Goal: Task Accomplishment & Management: Manage account settings

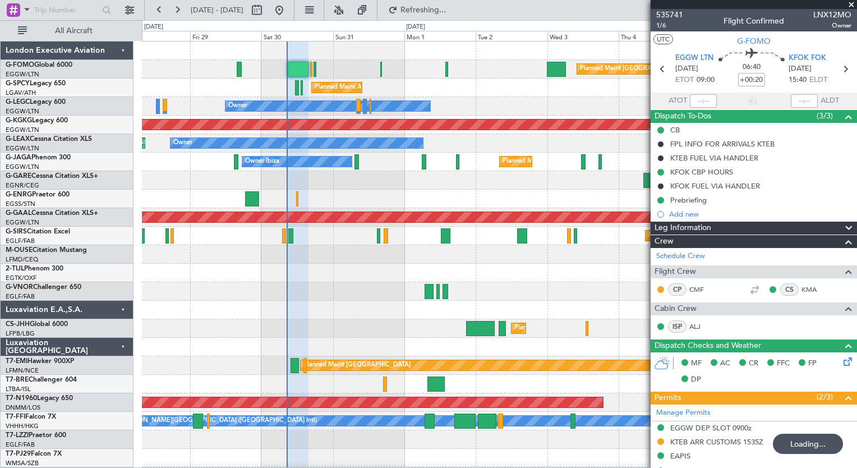
scroll to position [275, 0]
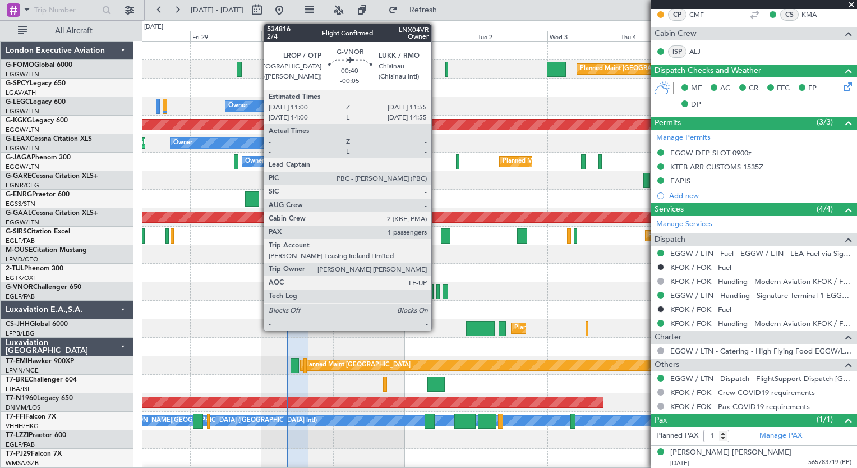
click at [436, 287] on div at bounding box center [437, 291] width 3 height 15
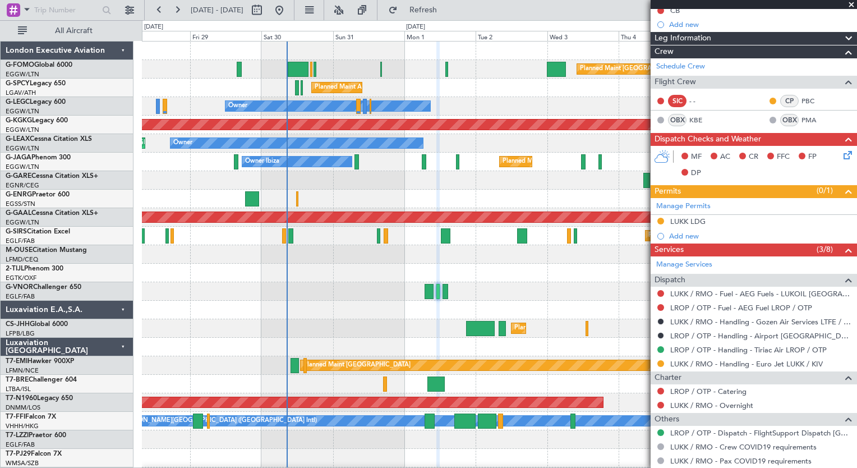
scroll to position [135, 0]
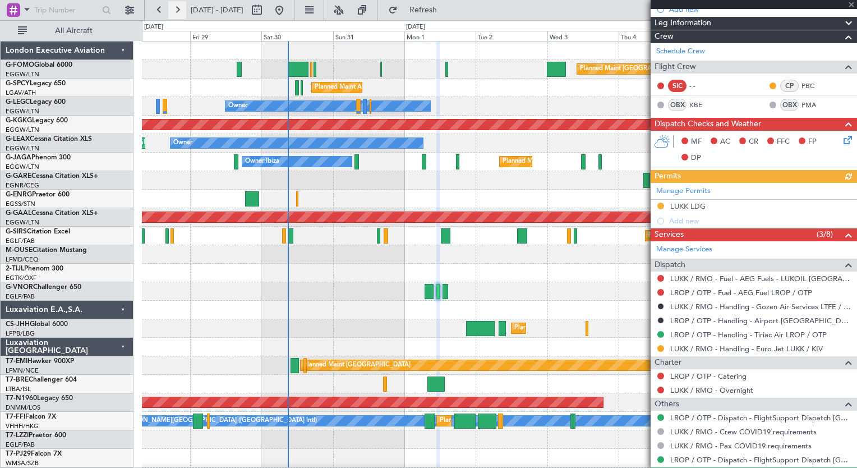
click at [178, 10] on button at bounding box center [177, 10] width 18 height 18
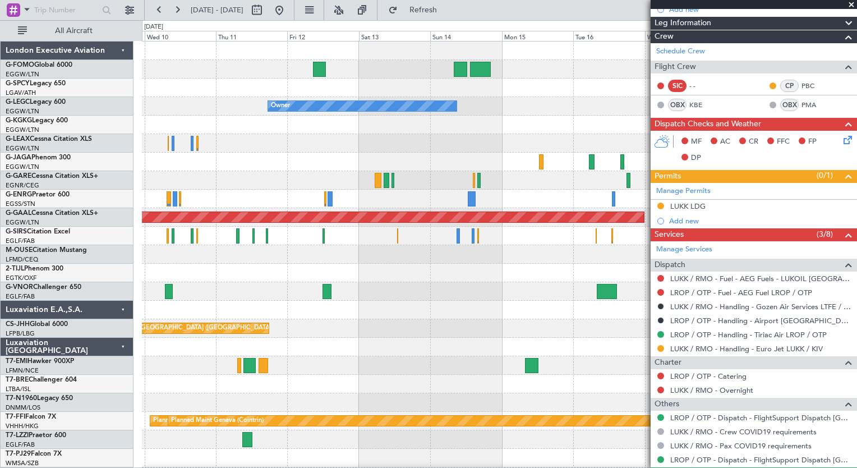
click at [216, 308] on div "Planned Maint London (Luton) Owner Planned Maint Dusseldorf Planned Maint Paris…" at bounding box center [499, 291] width 714 height 500
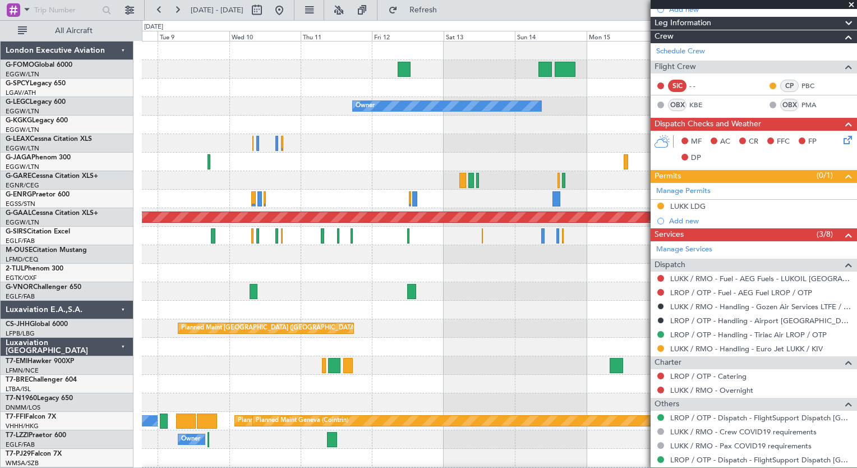
click at [375, 369] on div "Planned Maint London (Luton) Owner Planned Maint Dusseldorf Planned Maint Paris…" at bounding box center [499, 291] width 714 height 500
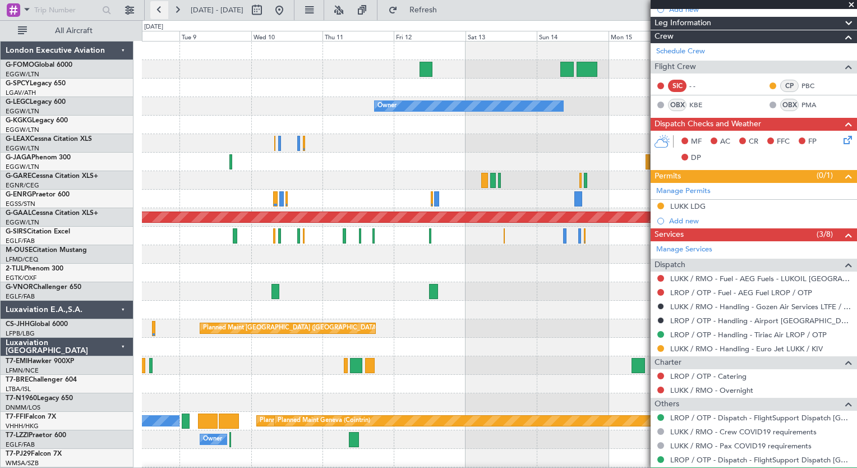
click at [158, 11] on button at bounding box center [159, 10] width 18 height 18
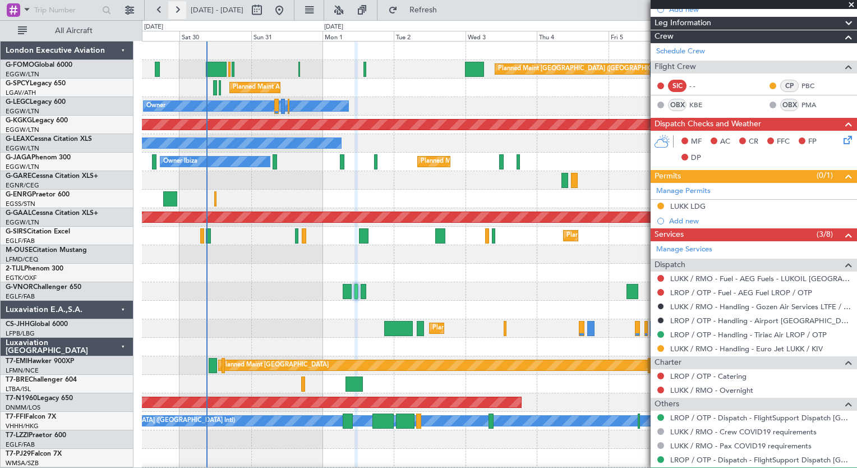
click at [178, 12] on button at bounding box center [177, 10] width 18 height 18
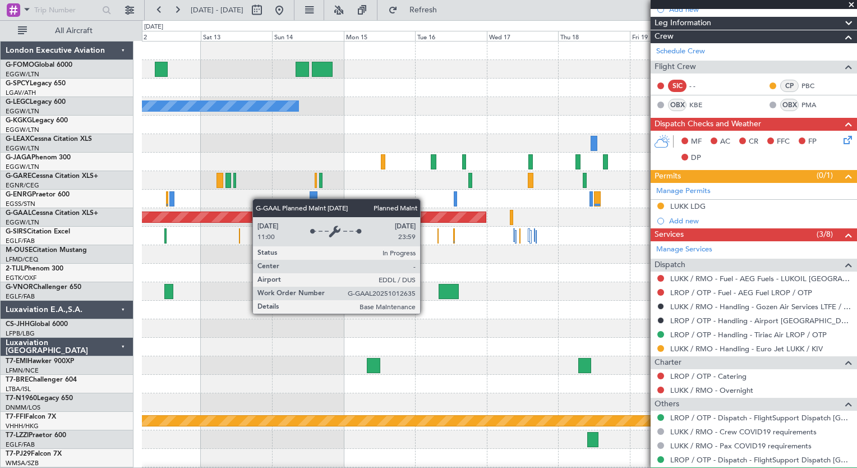
scroll to position [0, 0]
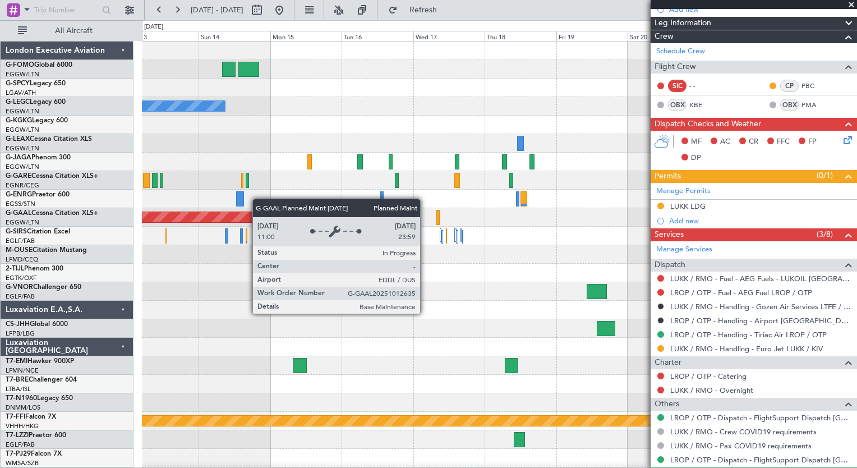
click at [137, 220] on div "Owner A/C Unavailable London (Luton) Planned Maint Dusseldorf Planned Maint Par…" at bounding box center [428, 243] width 857 height 447
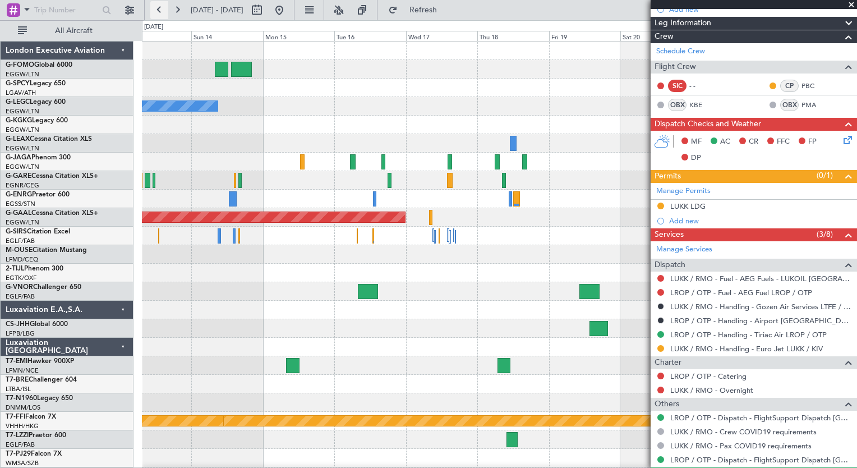
click at [159, 6] on button at bounding box center [159, 10] width 18 height 18
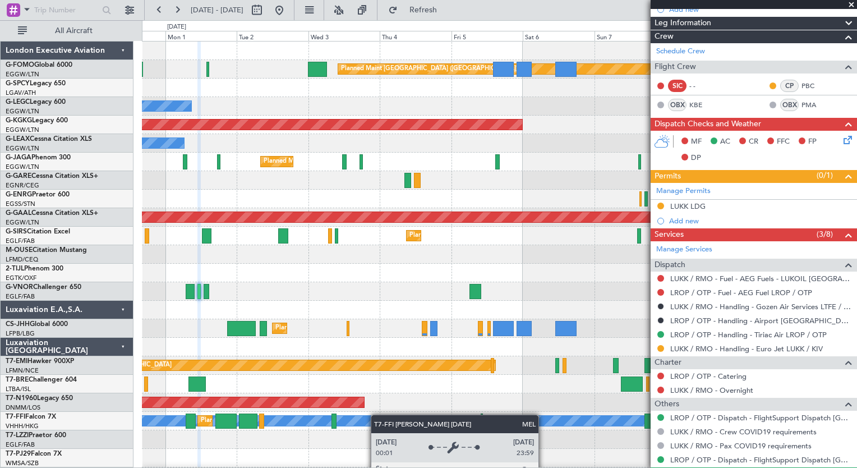
click at [380, 418] on div "Planned Maint London (Luton) Planned Maint Athens (Eleftherios Venizelos Intl) …" at bounding box center [499, 291] width 714 height 500
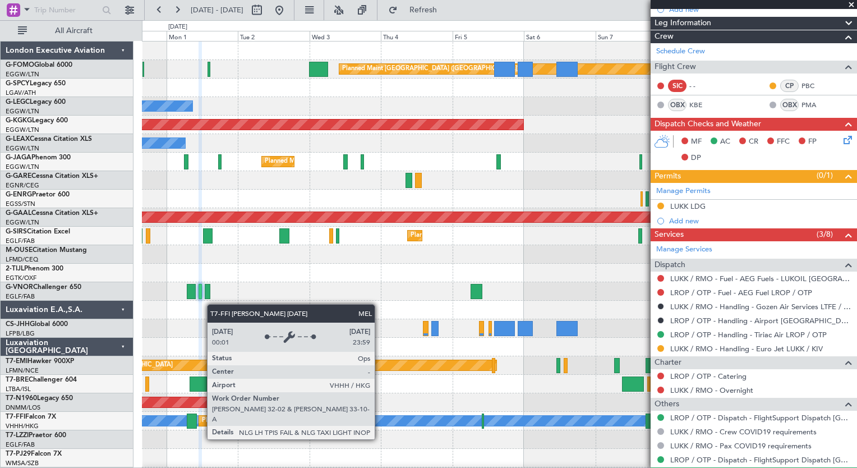
click at [380, 418] on div "[PERSON_NAME][GEOGRAPHIC_DATA] ([GEOGRAPHIC_DATA] Intl)" at bounding box center [309, 420] width 857 height 10
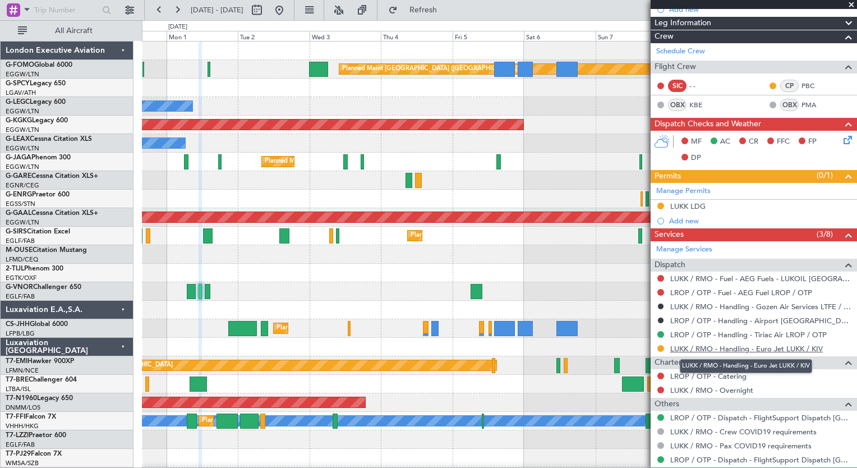
click at [742, 347] on link "LUKK / RMO - Handling - Euro Jet LUKK / KIV" at bounding box center [746, 349] width 152 height 10
click at [446, 14] on span "Refresh" at bounding box center [423, 10] width 47 height 8
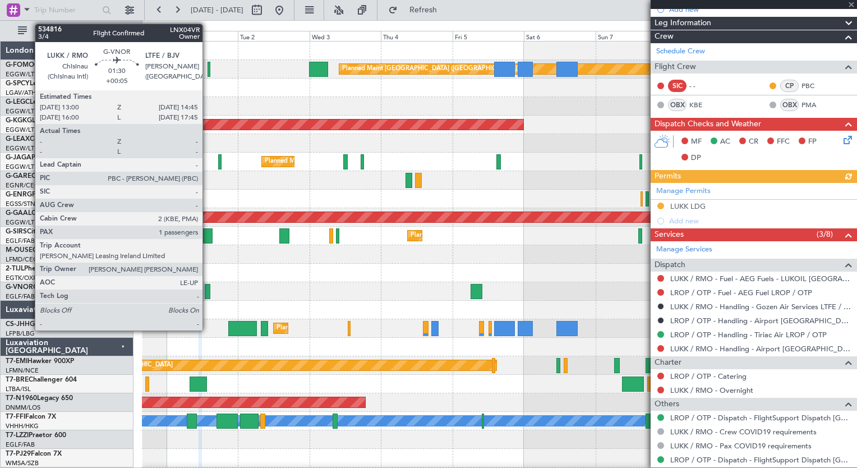
click at [207, 295] on div at bounding box center [208, 291] width 6 height 15
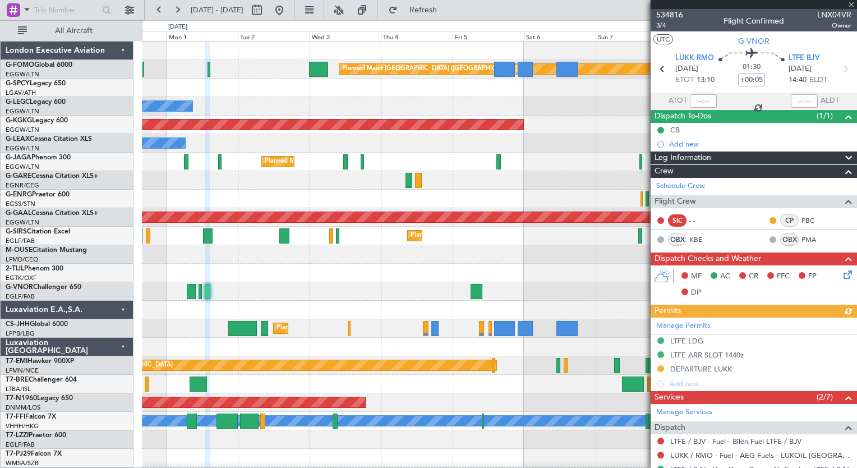
scroll to position [174, 0]
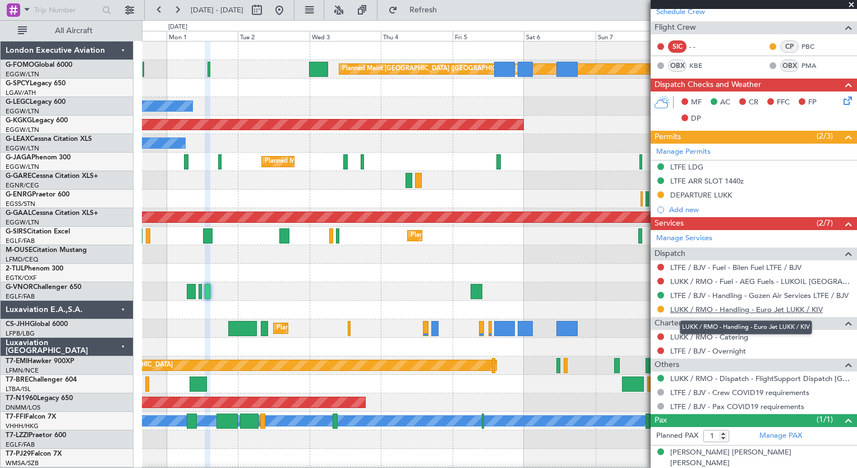
click at [738, 304] on link "LUKK / RMO - Handling - Euro Jet LUKK / KIV" at bounding box center [746, 309] width 152 height 10
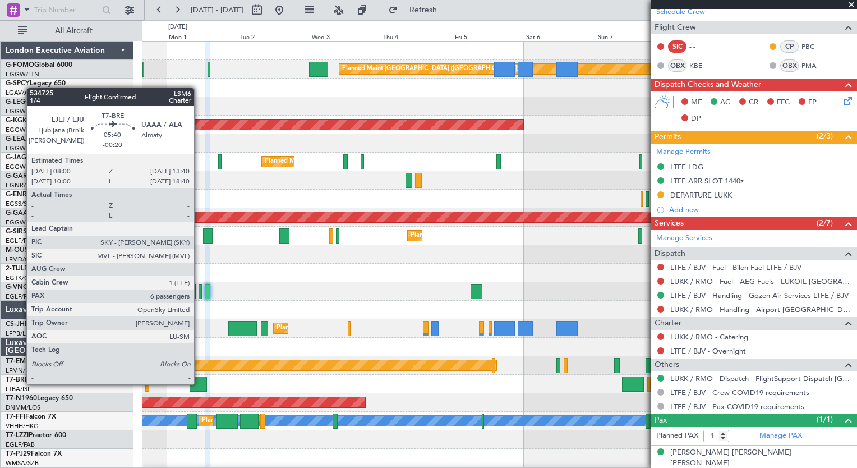
click at [199, 383] on div at bounding box center [197, 383] width 17 height 15
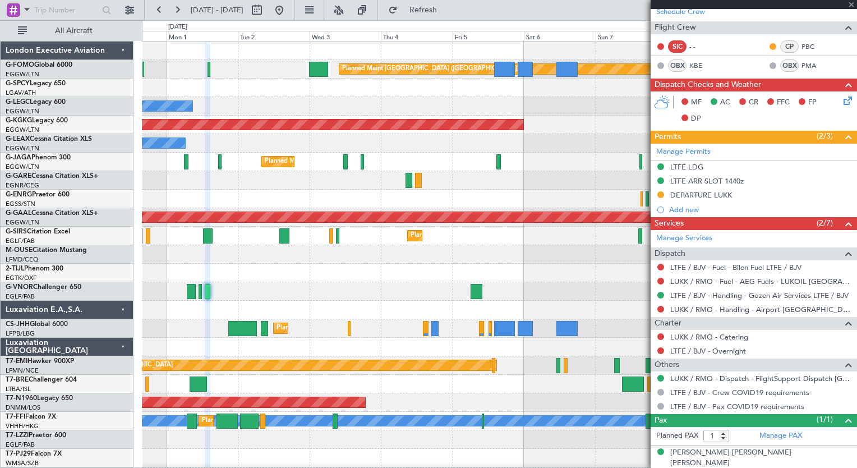
type input "-00:20"
type input "6"
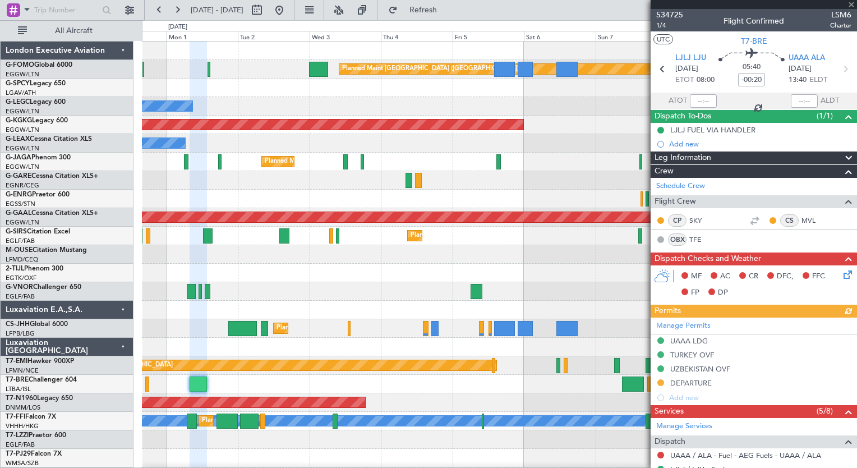
scroll to position [342, 0]
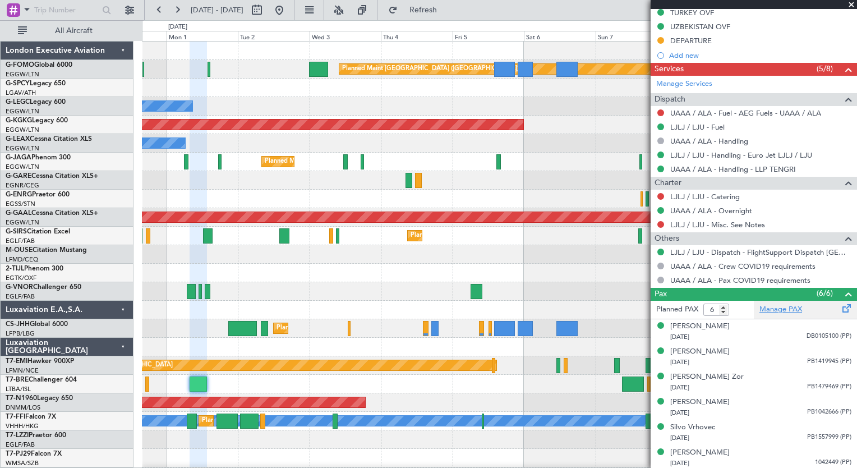
click at [784, 306] on link "Manage PAX" at bounding box center [780, 309] width 43 height 11
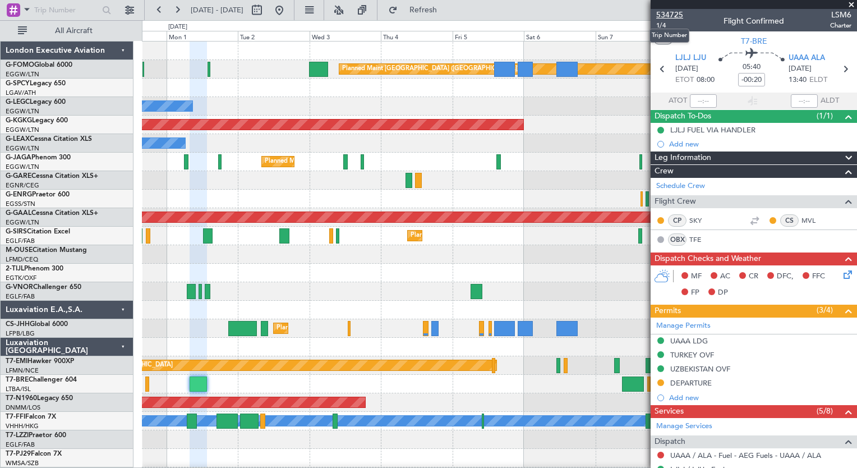
click at [671, 15] on span "534725" at bounding box center [669, 15] width 27 height 12
click at [660, 29] on span "1/4" at bounding box center [669, 26] width 27 height 10
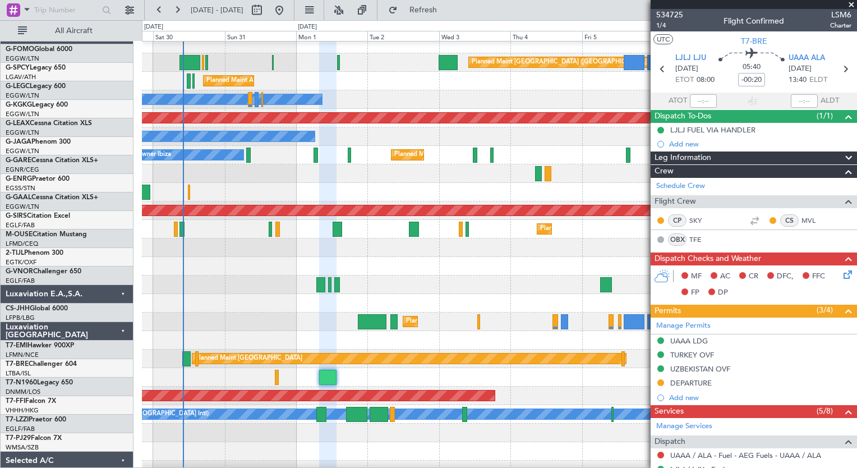
scroll to position [7, 0]
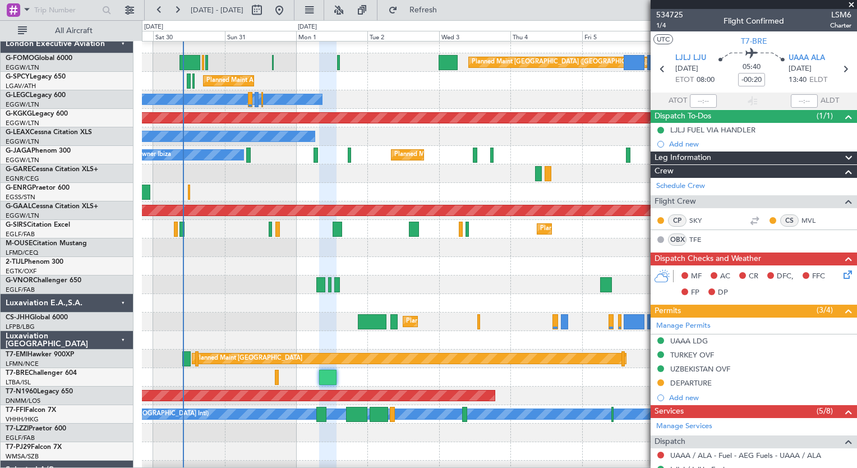
click at [289, 385] on div at bounding box center [499, 377] width 714 height 19
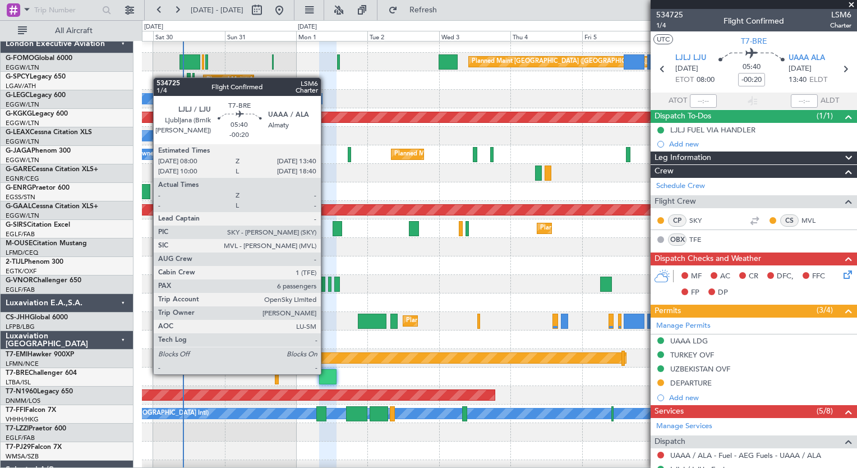
click at [326, 373] on div at bounding box center [327, 376] width 17 height 15
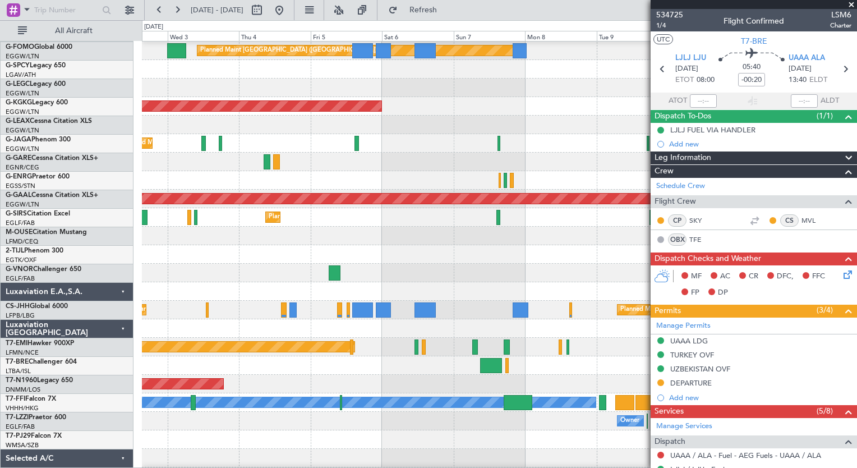
click at [310, 367] on div at bounding box center [499, 365] width 714 height 19
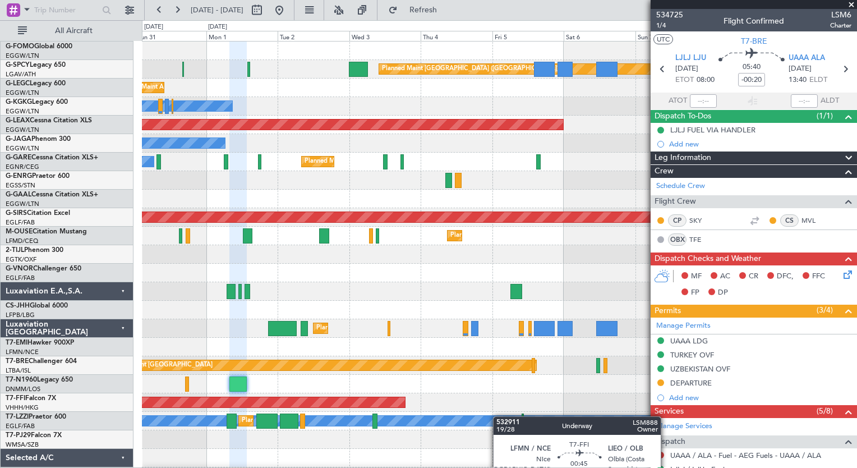
scroll to position [0, 0]
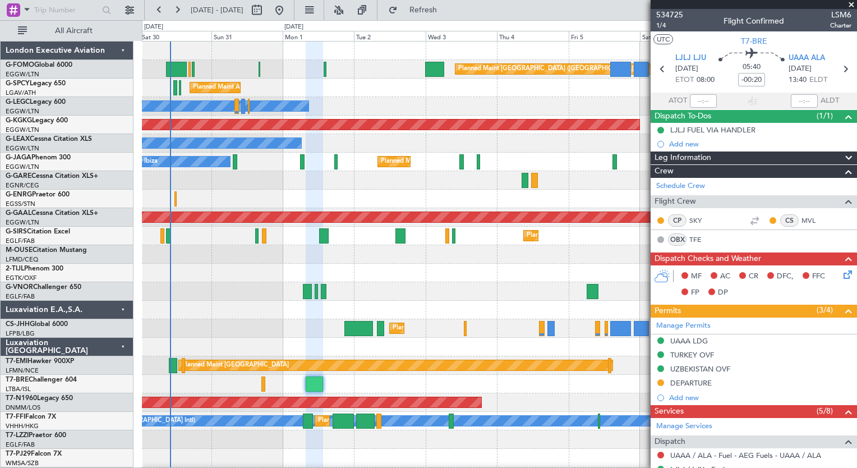
click at [575, 428] on div "Planned Maint London (Luton) Planned Maint Athens (Eleftherios Venizelos Intl) …" at bounding box center [499, 291] width 714 height 500
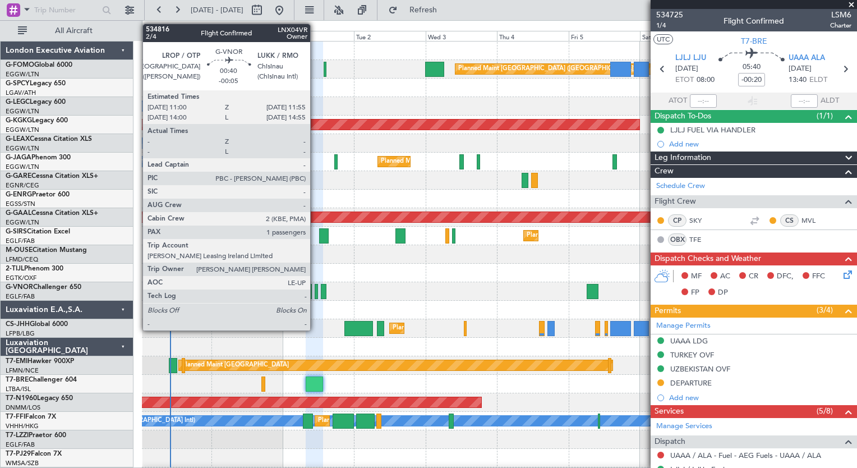
click at [315, 291] on div at bounding box center [316, 291] width 3 height 15
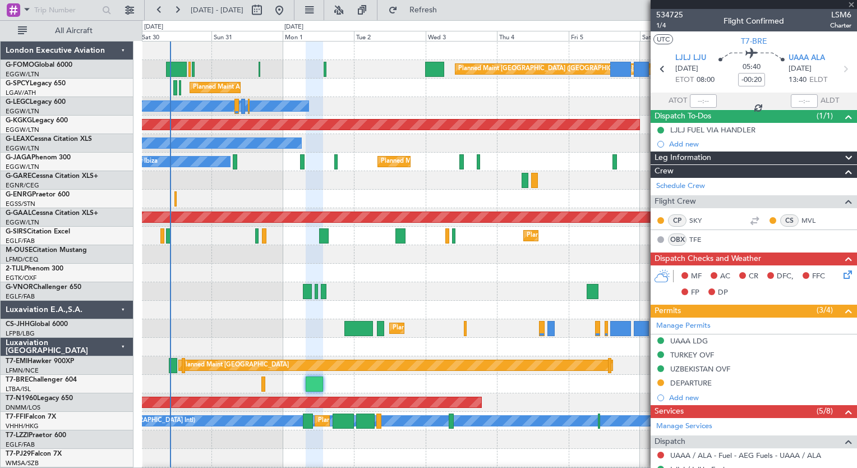
type input "-00:05"
type input "1"
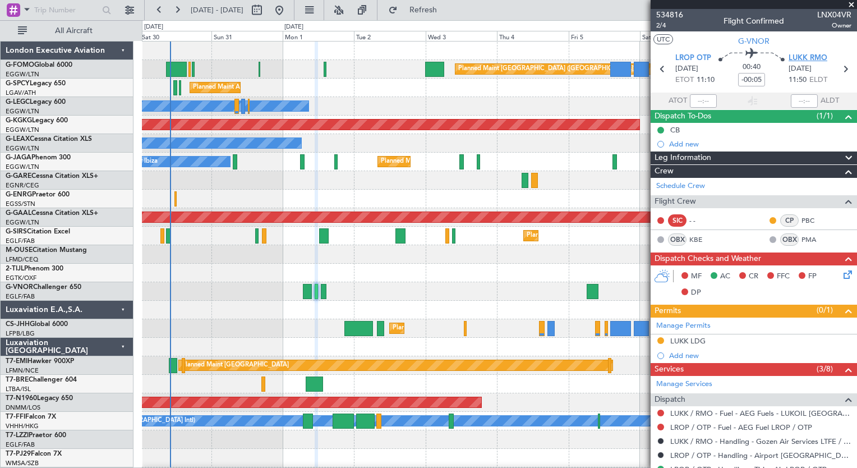
click at [801, 59] on span "LUKK RMO" at bounding box center [807, 58] width 39 height 11
click at [354, 267] on div at bounding box center [499, 273] width 714 height 19
click at [176, 14] on button at bounding box center [177, 10] width 18 height 18
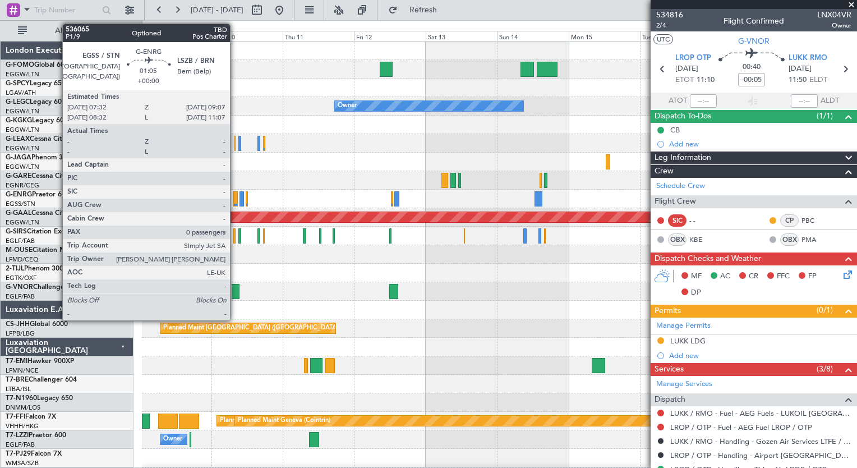
click at [235, 201] on div at bounding box center [235, 198] width 5 height 15
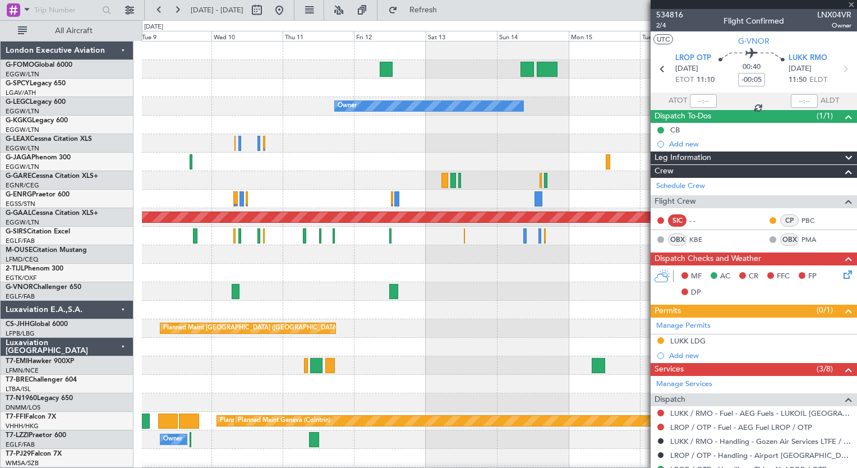
type input "0"
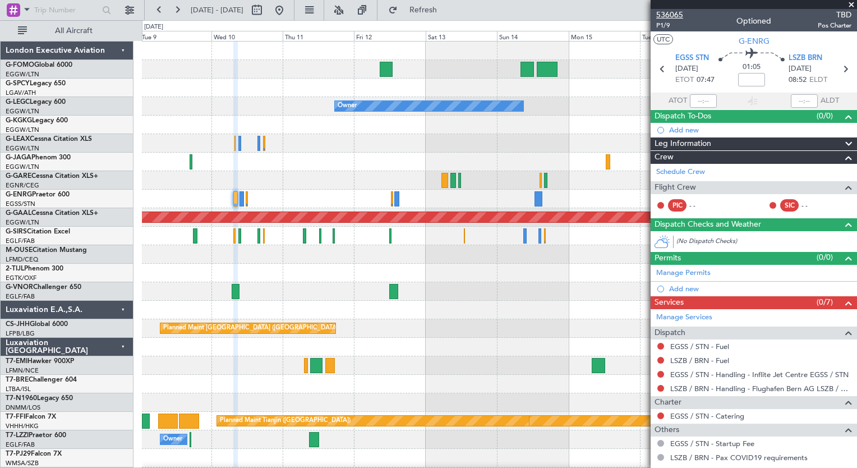
click at [679, 10] on span "536065" at bounding box center [669, 15] width 27 height 12
click at [666, 16] on span "536065" at bounding box center [669, 15] width 27 height 12
click at [667, 13] on span "536065" at bounding box center [669, 15] width 27 height 12
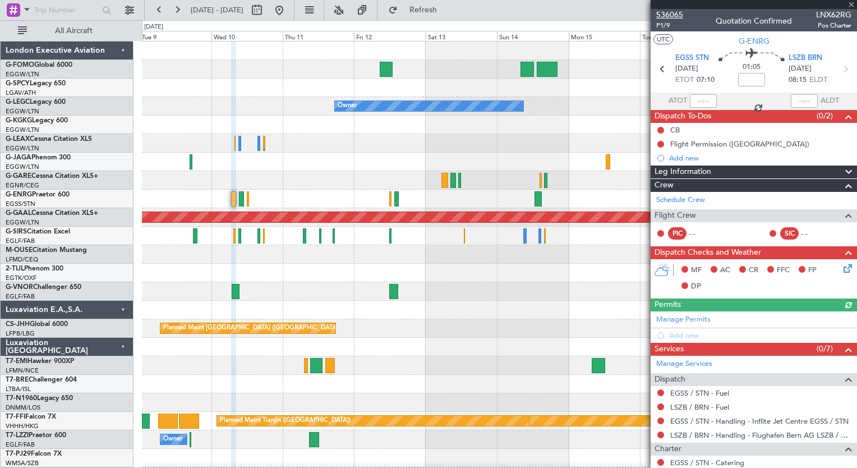
click at [668, 13] on span "536065" at bounding box center [669, 15] width 27 height 12
click at [164, 12] on button at bounding box center [159, 10] width 18 height 18
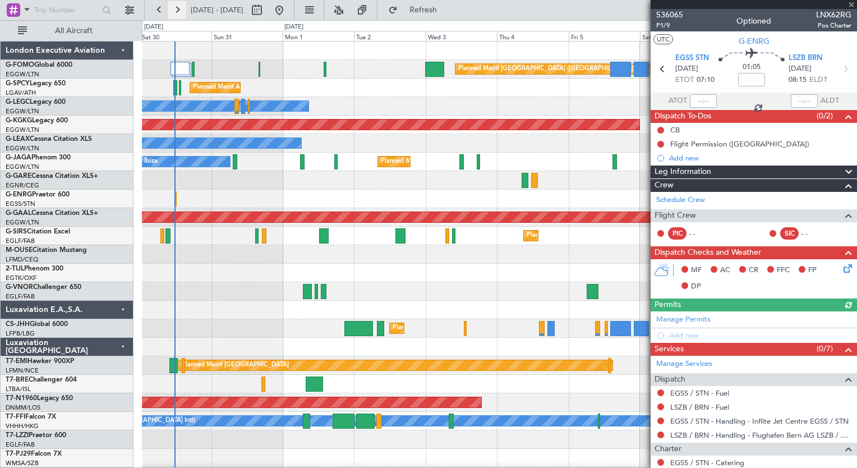
click at [179, 16] on button at bounding box center [177, 10] width 18 height 18
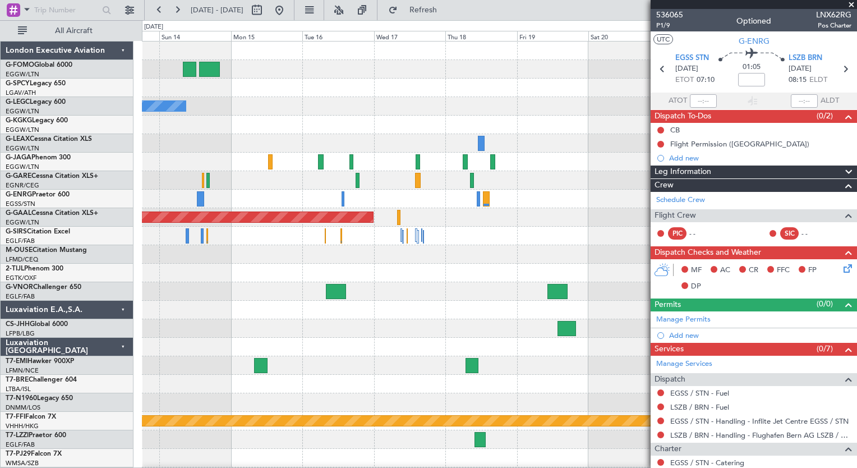
click at [184, 428] on div "Owner A/C Unavailable London (Luton) Planned Maint Dusseldorf Planned Maint Par…" at bounding box center [499, 291] width 714 height 500
click at [177, 10] on button at bounding box center [177, 10] width 18 height 18
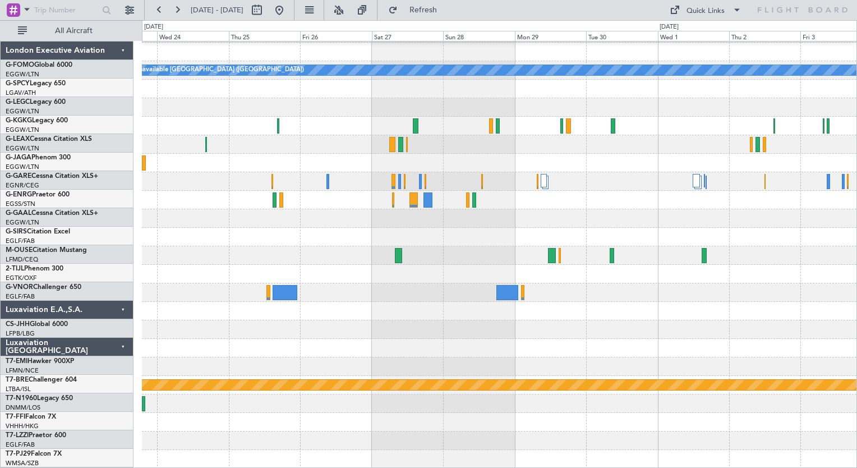
scroll to position [36, 0]
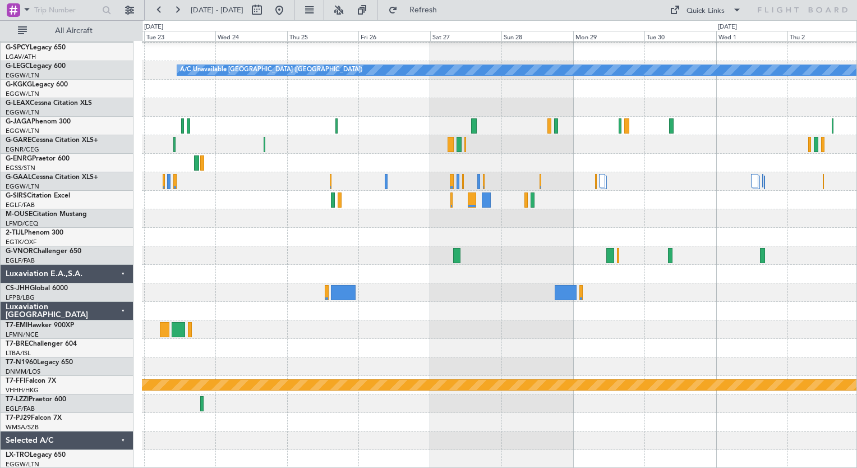
click at [249, 195] on div "A/C Unavailable London (Luton) Planned Maint Geneva (Cointrin)" at bounding box center [499, 237] width 714 height 463
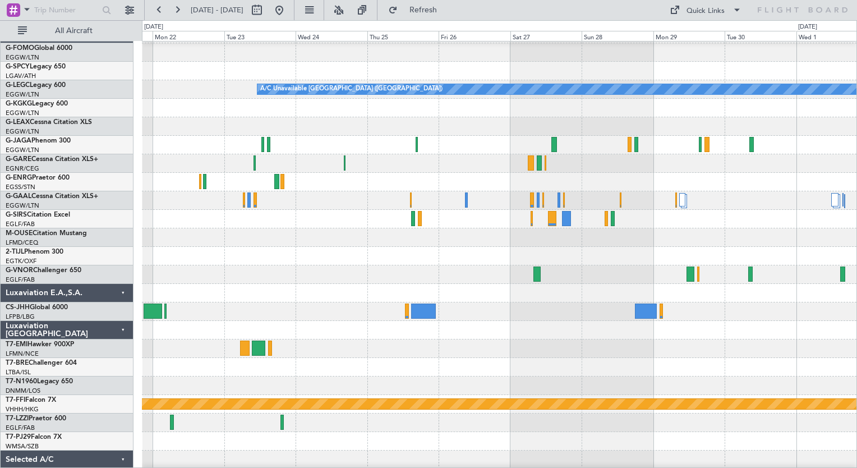
click at [301, 340] on div at bounding box center [499, 348] width 714 height 19
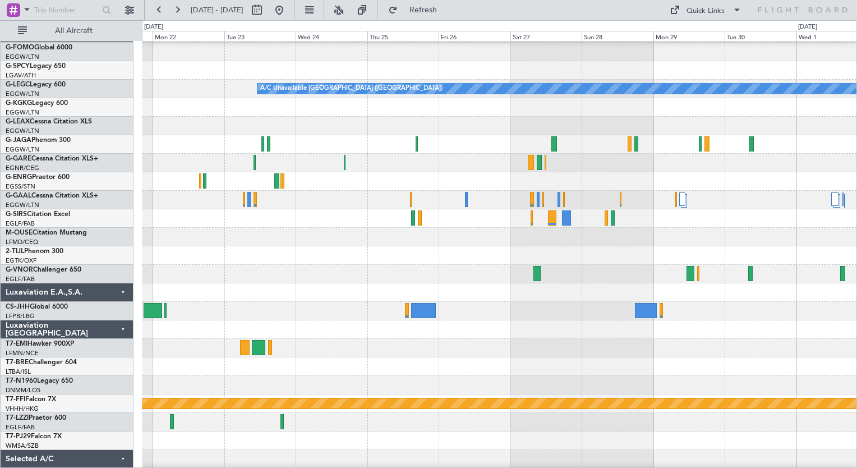
click at [323, 197] on div at bounding box center [499, 200] width 714 height 19
click at [153, 11] on button at bounding box center [159, 10] width 18 height 18
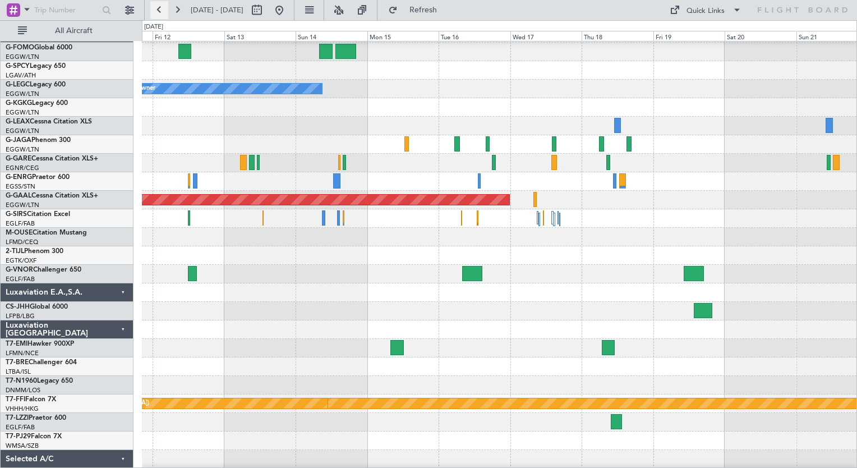
click at [153, 11] on button at bounding box center [159, 10] width 18 height 18
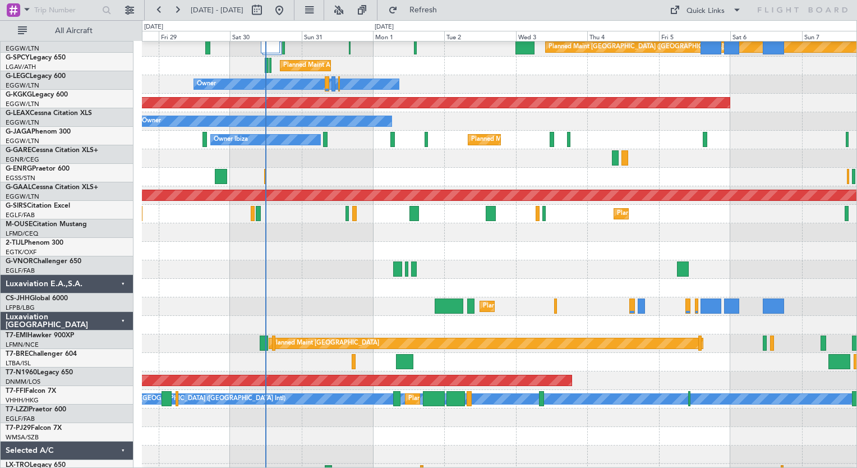
scroll to position [21, 0]
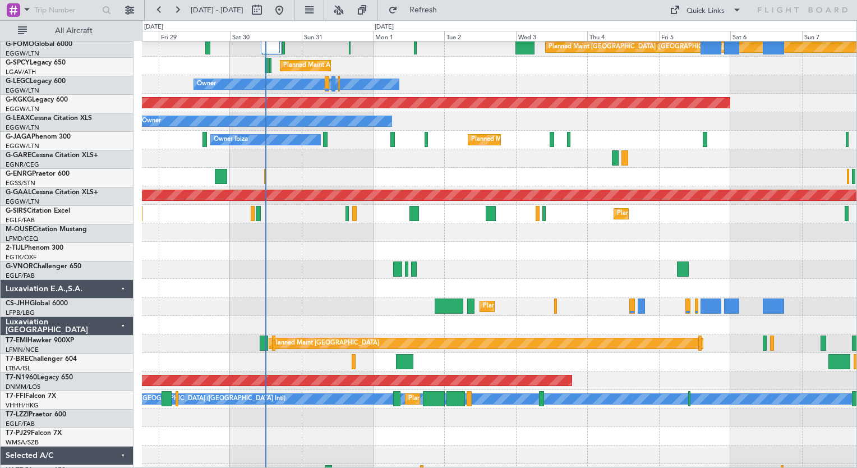
click at [503, 315] on div "Planned Maint London (Luton) Planned Maint Paris (Le Bourget)" at bounding box center [499, 306] width 714 height 19
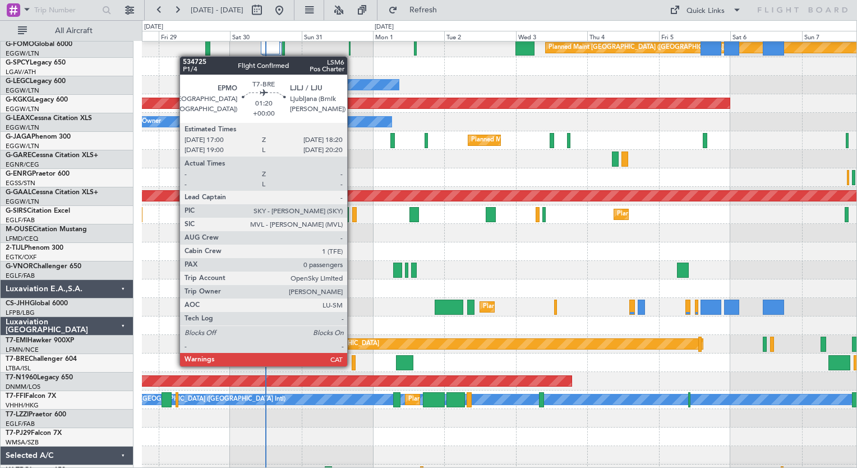
click at [352, 365] on div at bounding box center [354, 362] width 4 height 15
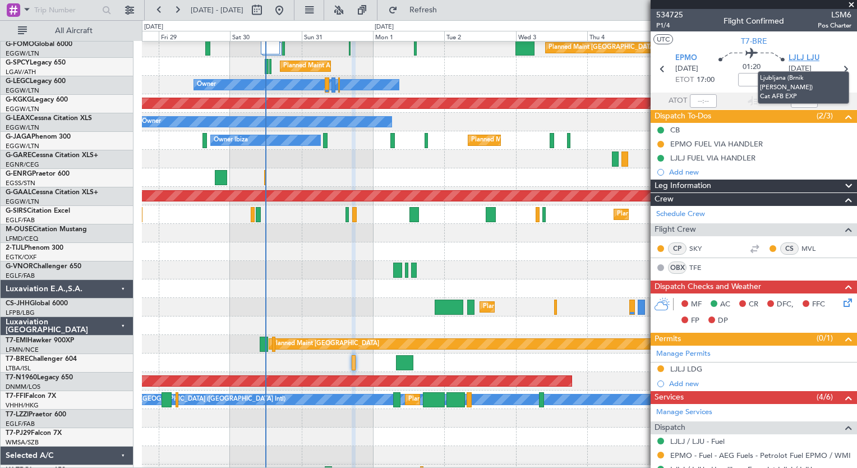
click at [797, 56] on span "LJLJ LJU" at bounding box center [803, 58] width 31 height 11
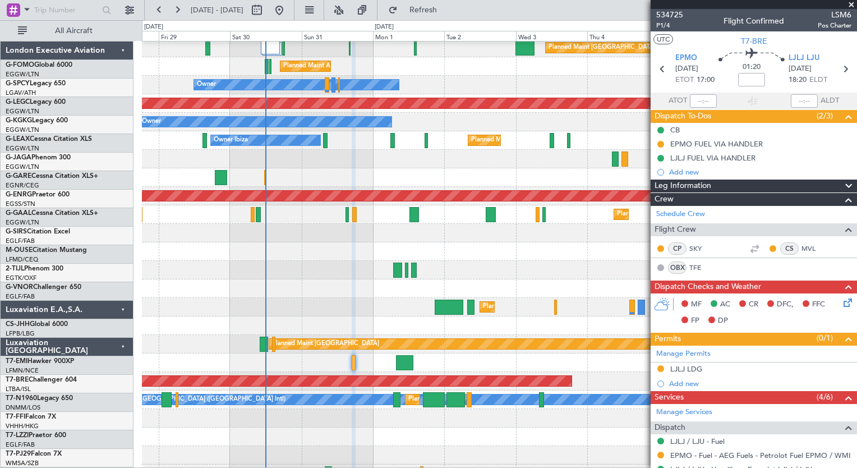
scroll to position [21, 0]
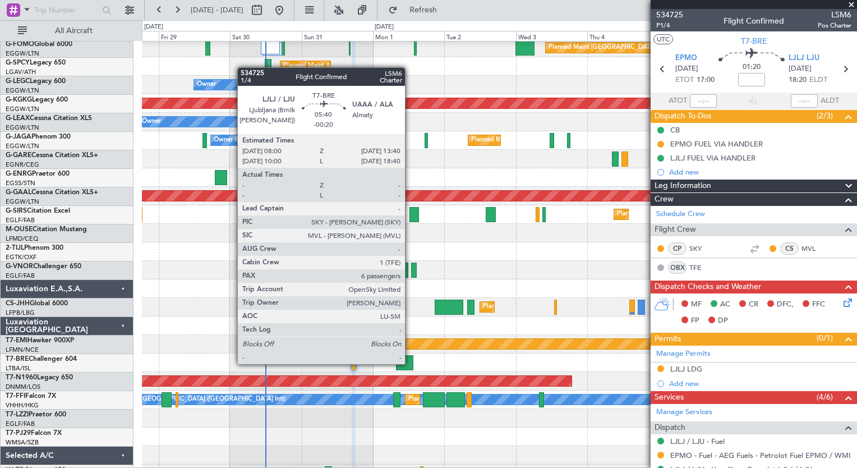
click at [410, 363] on div at bounding box center [404, 362] width 17 height 15
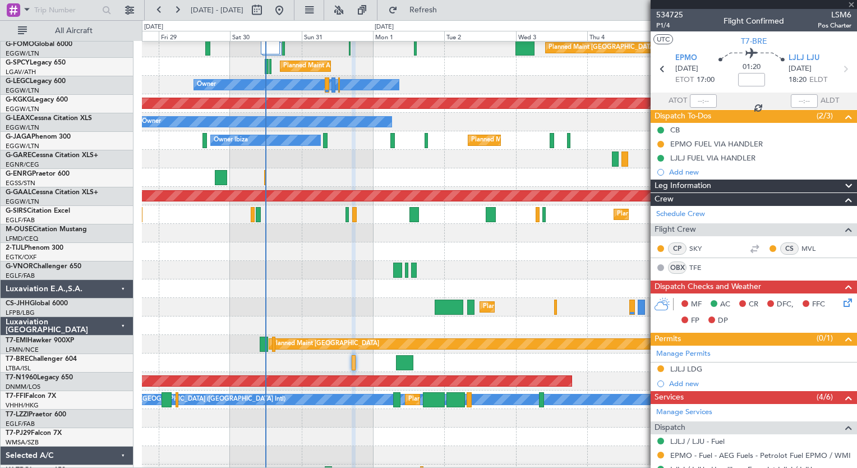
type input "-00:20"
type input "6"
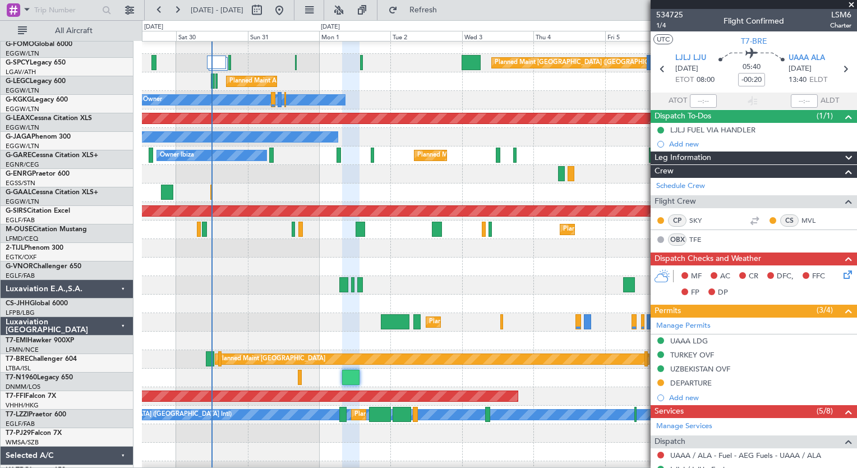
scroll to position [0, 0]
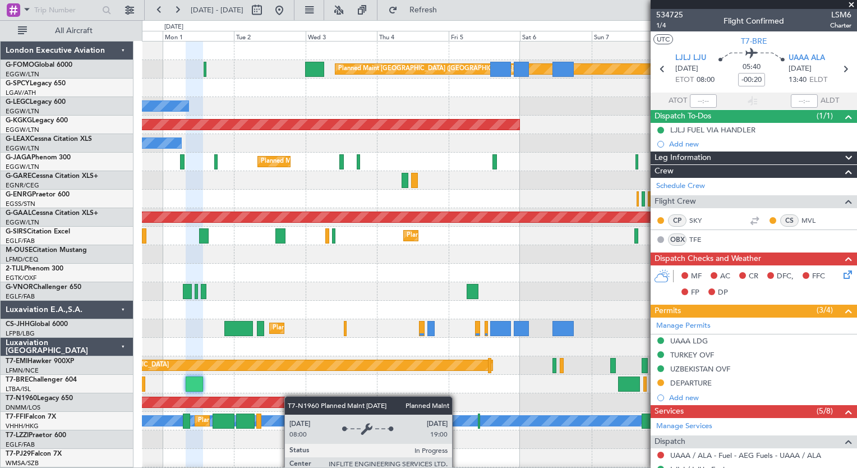
click at [229, 398] on div "Planned Maint [GEOGRAPHIC_DATA] ([GEOGRAPHIC_DATA]) Planned Maint [GEOGRAPHIC_D…" at bounding box center [499, 291] width 714 height 500
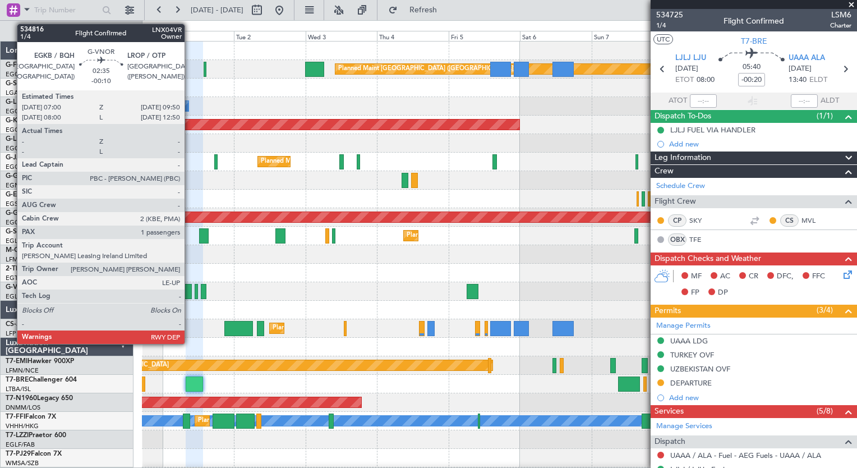
click at [189, 295] on div at bounding box center [187, 291] width 9 height 15
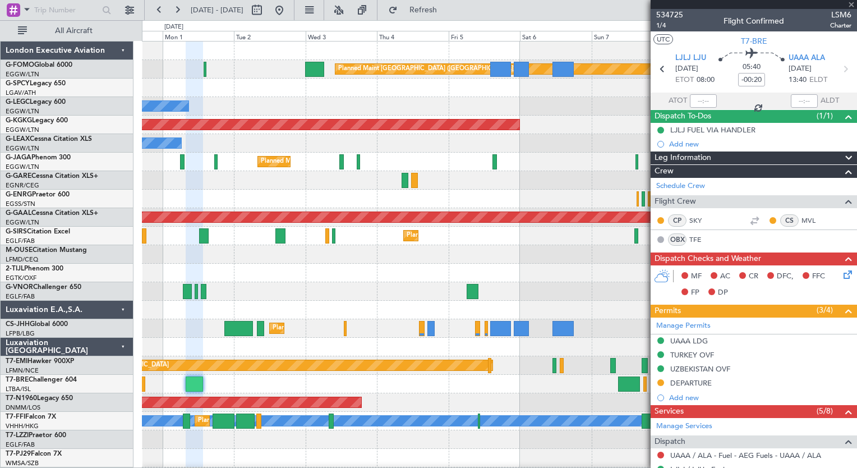
type input "-00:10"
type input "1"
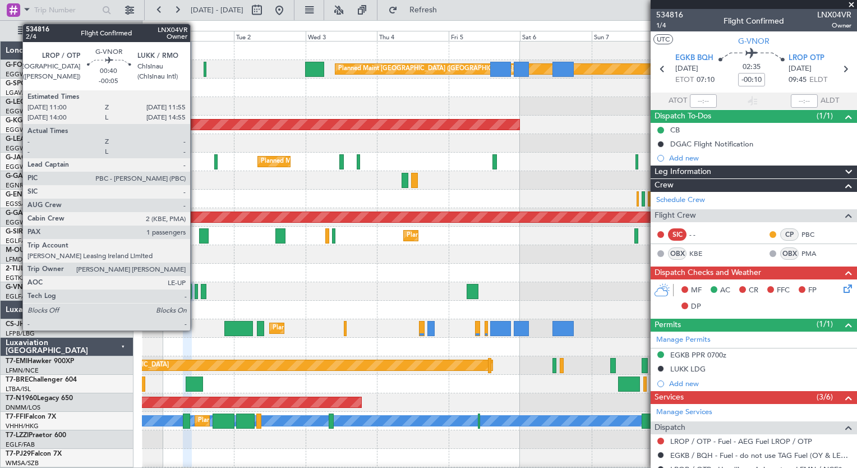
click at [195, 292] on div at bounding box center [196, 291] width 3 height 15
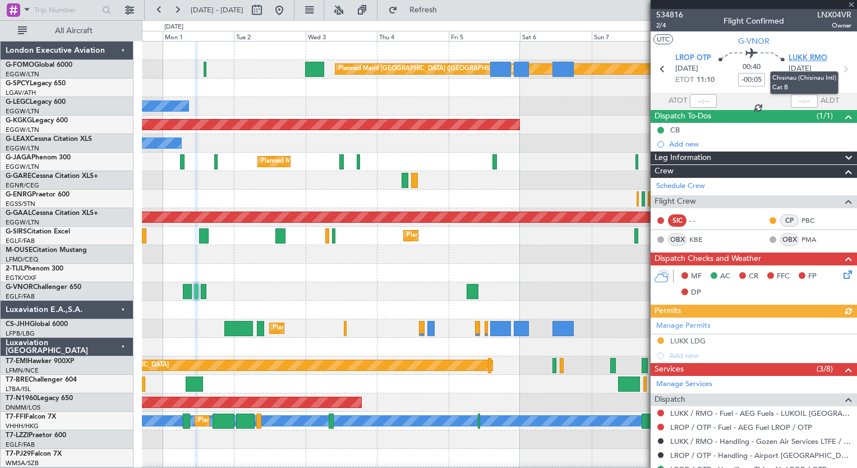
click at [806, 59] on span "LUKK RMO" at bounding box center [807, 58] width 39 height 11
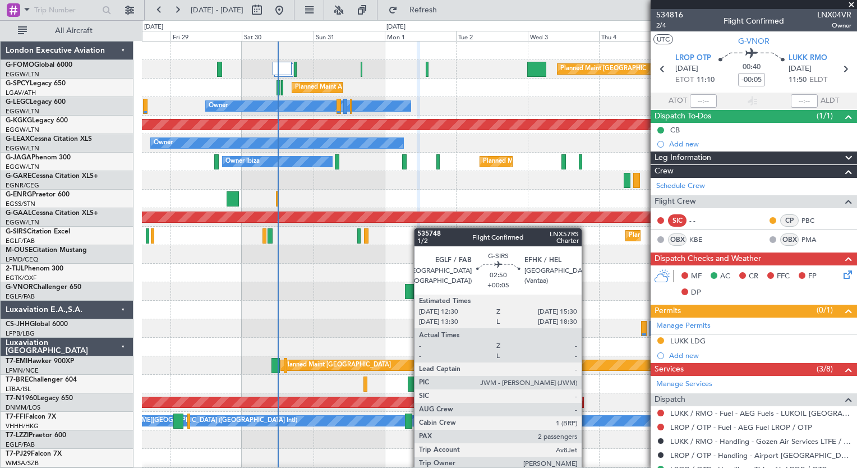
click at [423, 230] on div "Planned Maint [GEOGRAPHIC_DATA] ([GEOGRAPHIC_DATA]) Planned Maint [GEOGRAPHIC_D…" at bounding box center [499, 272] width 714 height 463
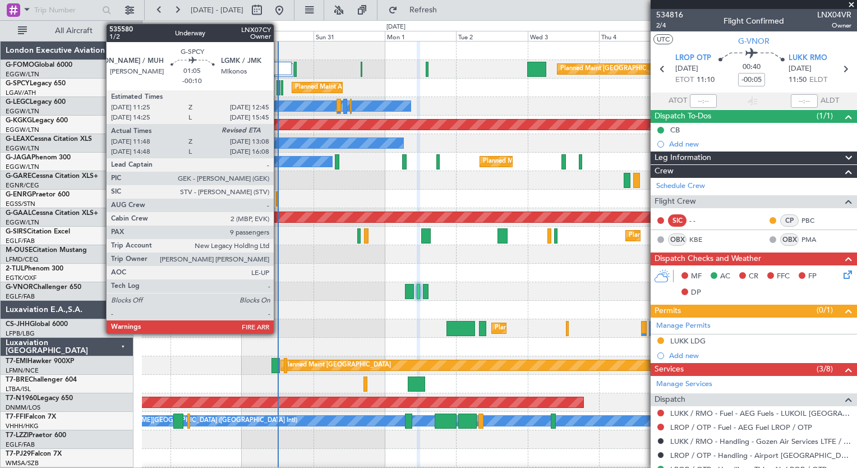
click at [279, 86] on div at bounding box center [278, 87] width 4 height 15
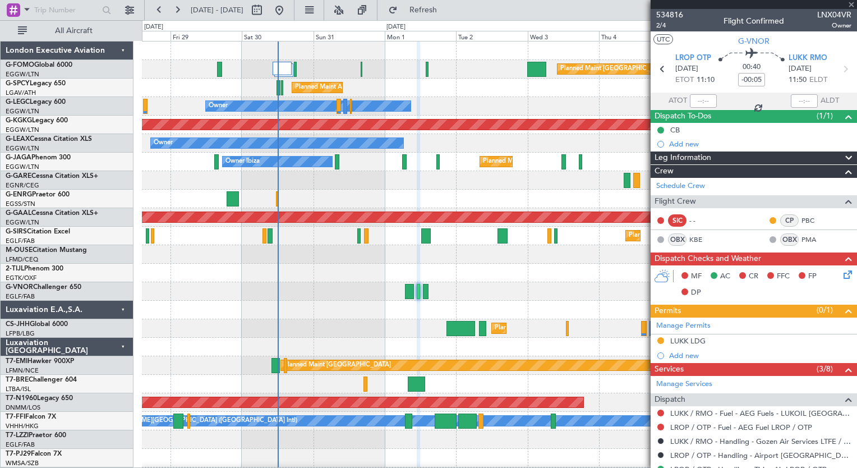
type input "-00:10"
type input "11:48"
type input "9"
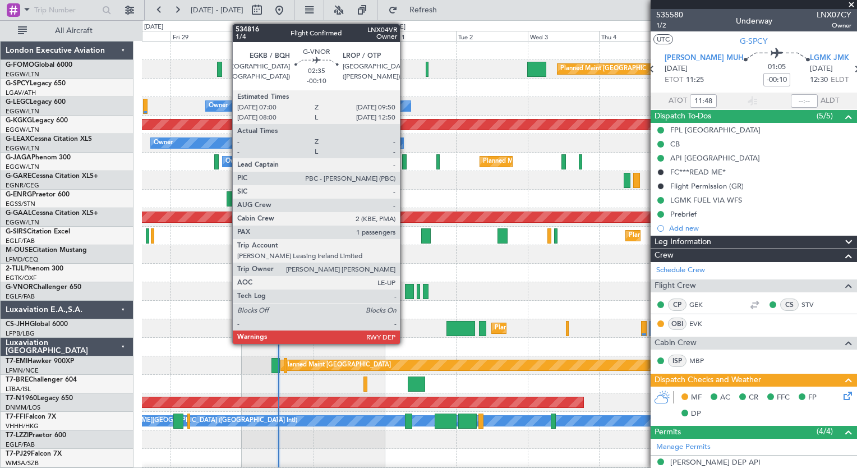
click at [405, 292] on div at bounding box center [409, 291] width 9 height 15
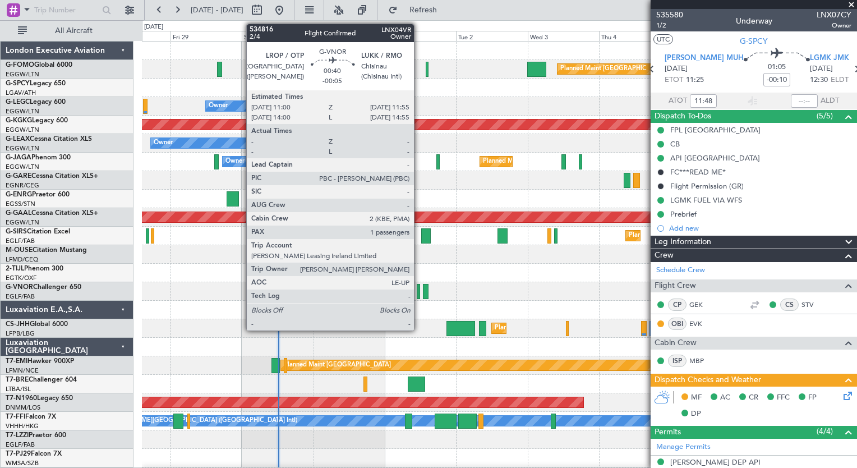
click at [419, 290] on div at bounding box center [418, 291] width 3 height 15
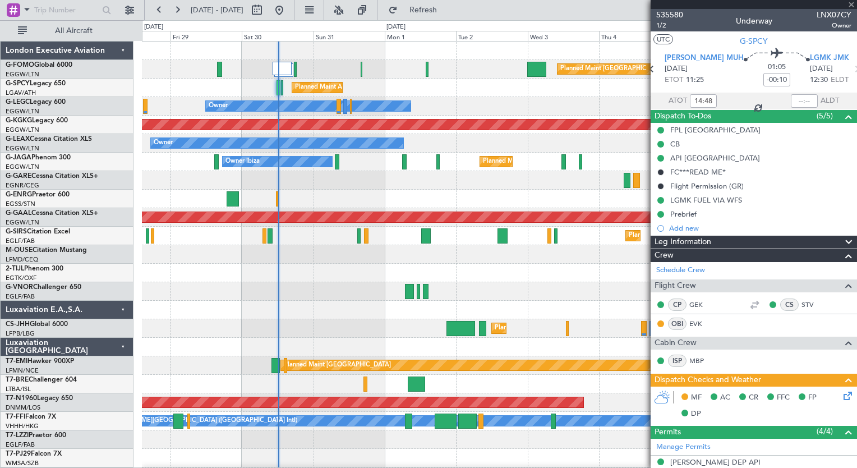
type input "11:48"
type input "-00:05"
type input "1"
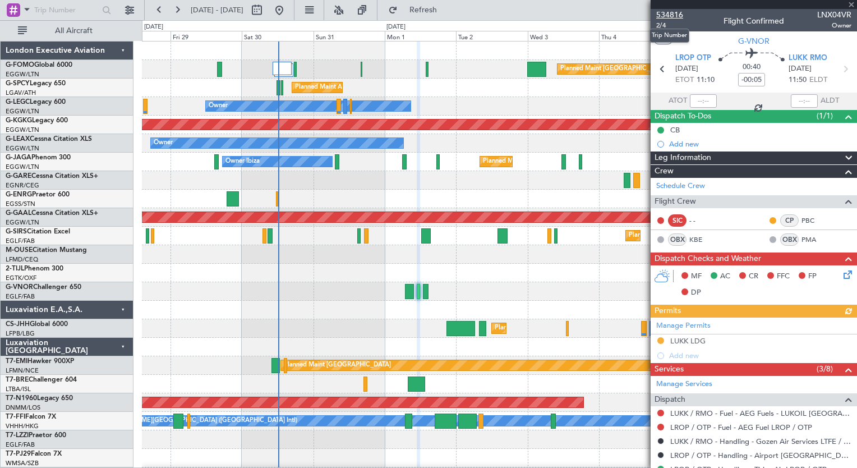
click at [659, 21] on mat-tooltip-component "Trip Number" at bounding box center [669, 36] width 56 height 30
click at [658, 25] on span "2/4" at bounding box center [669, 26] width 27 height 10
click at [177, 8] on button at bounding box center [177, 10] width 18 height 18
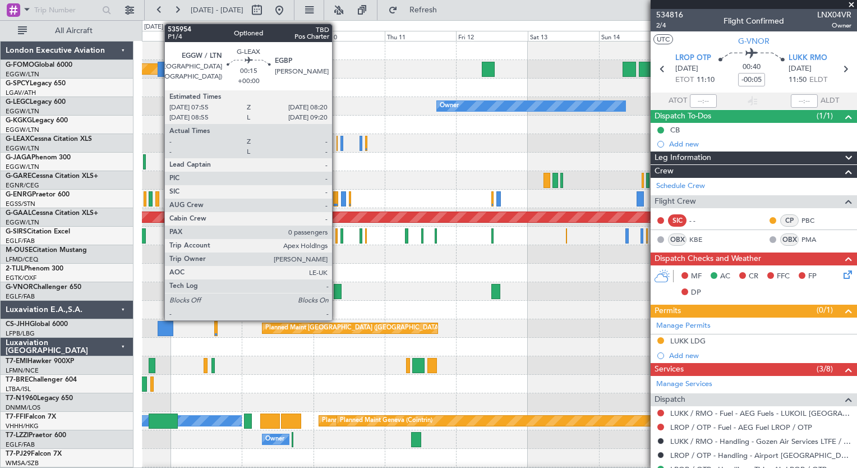
click at [337, 147] on div at bounding box center [337, 143] width 2 height 15
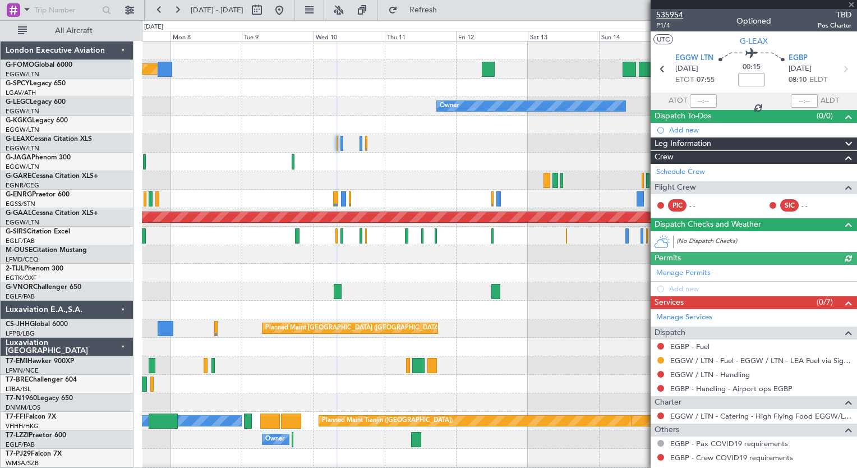
click at [677, 15] on span "535954" at bounding box center [669, 15] width 27 height 12
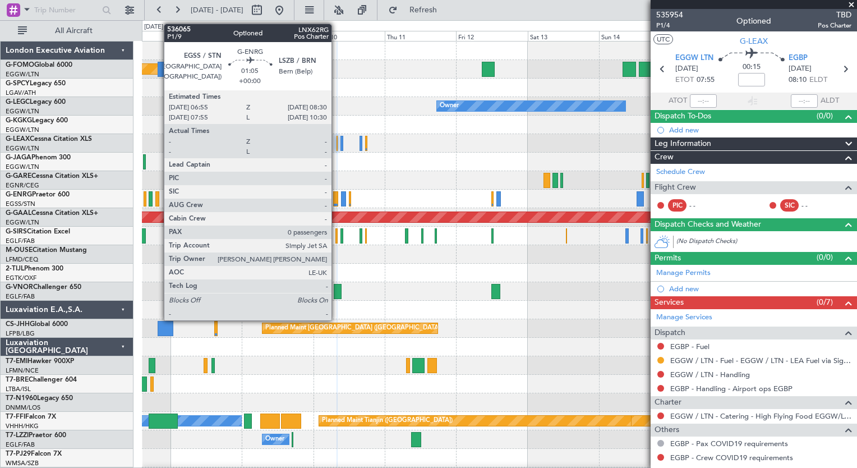
click at [336, 195] on div at bounding box center [335, 198] width 5 height 15
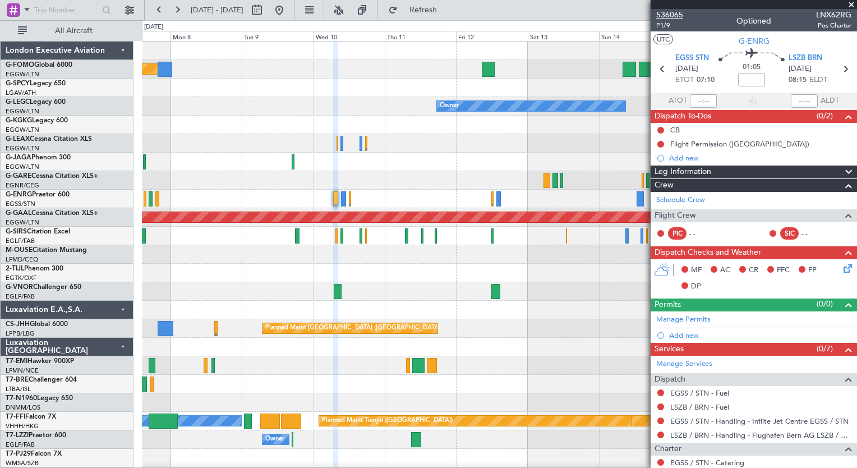
click at [673, 12] on span "536065" at bounding box center [669, 15] width 27 height 12
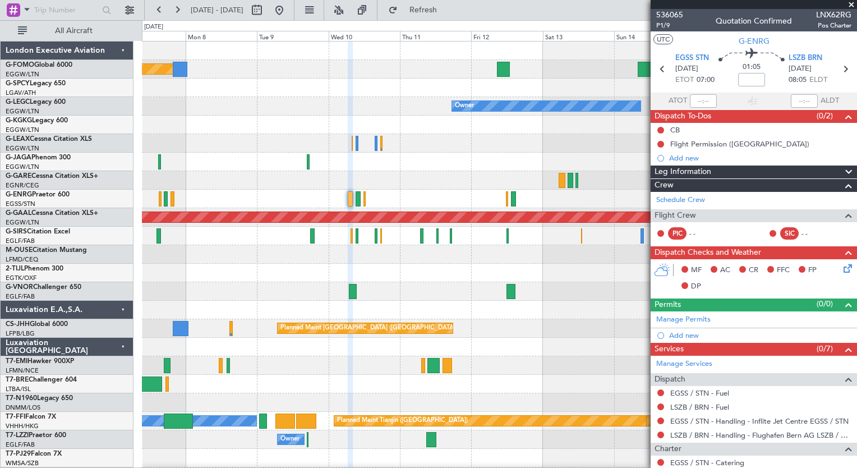
click at [457, 467] on html "[DATE] - [DATE] Refresh Quick Links All Aircraft Planned Maint [GEOGRAPHIC_DATA…" at bounding box center [428, 234] width 857 height 468
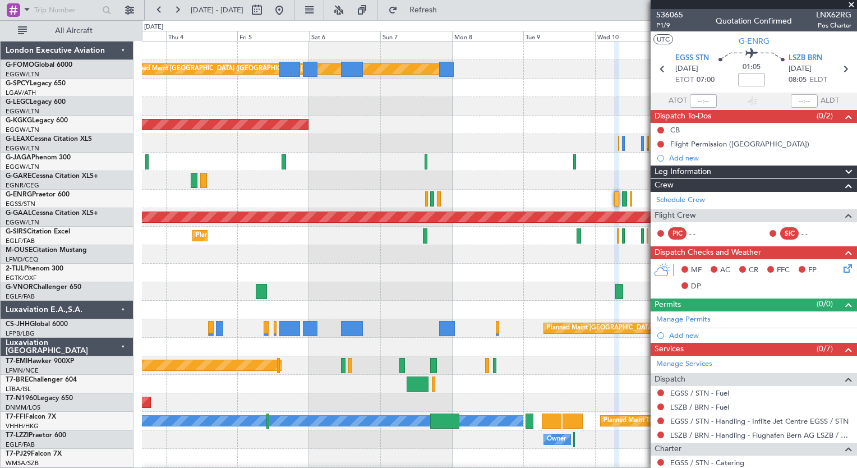
click at [247, 459] on div "Planned Maint [GEOGRAPHIC_DATA] ([GEOGRAPHIC_DATA]) Owner Owner AOG Maint [GEOG…" at bounding box center [499, 291] width 714 height 500
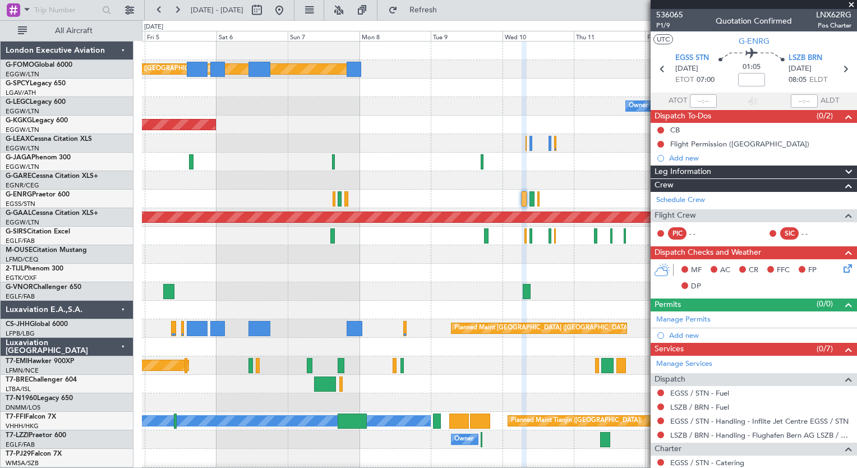
click at [395, 432] on div "Planned Maint [GEOGRAPHIC_DATA] ([GEOGRAPHIC_DATA]) Owner AOG Maint [GEOGRAPHIC…" at bounding box center [499, 291] width 714 height 500
click at [644, 275] on div at bounding box center [499, 273] width 714 height 19
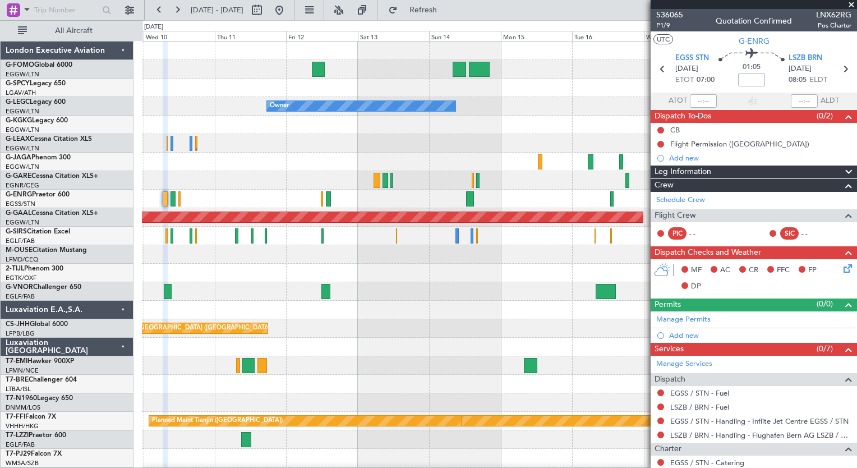
click at [25, 323] on div "Planned Maint [GEOGRAPHIC_DATA] ([GEOGRAPHIC_DATA]) Owner Planned [GEOGRAPHIC_D…" at bounding box center [428, 243] width 857 height 447
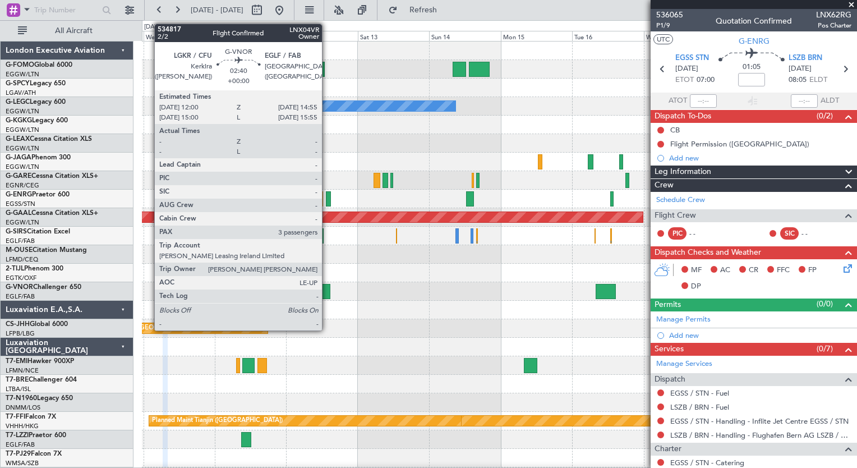
click at [327, 290] on div at bounding box center [325, 291] width 9 height 15
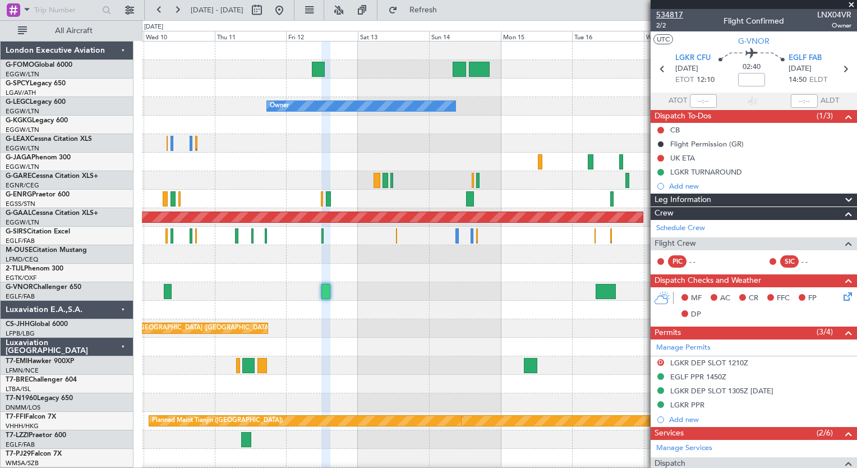
click at [676, 17] on span "534817" at bounding box center [669, 15] width 27 height 12
click at [450, 17] on button "Refresh" at bounding box center [416, 10] width 67 height 18
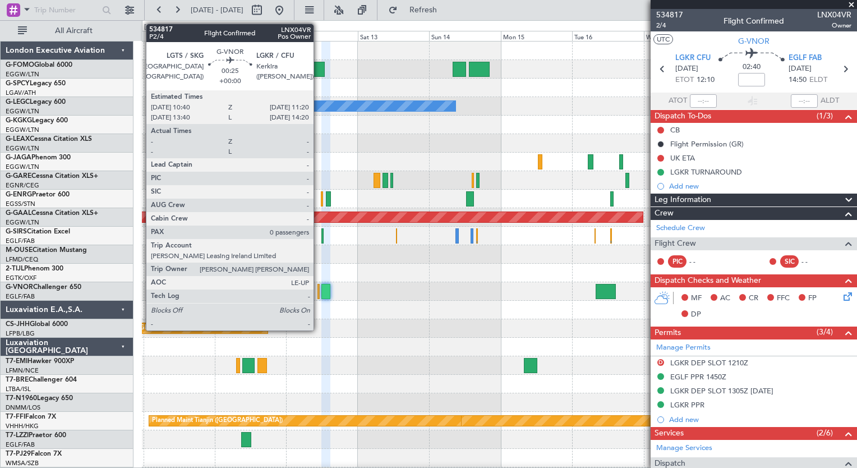
click at [318, 291] on div at bounding box center [318, 291] width 2 height 15
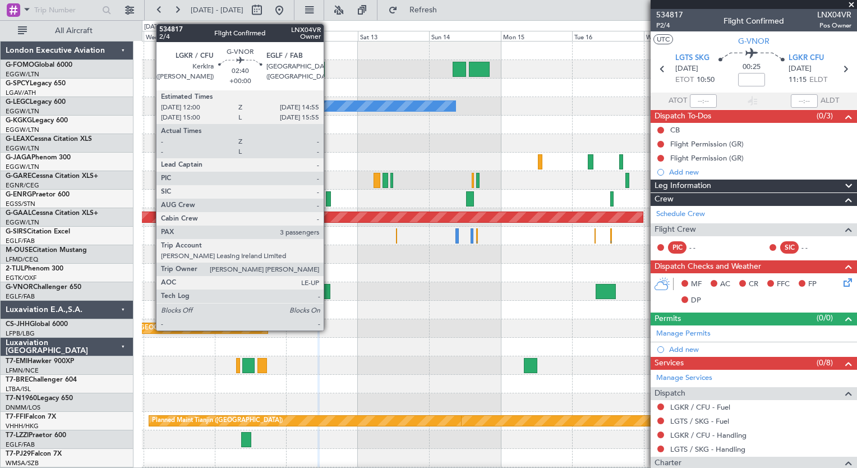
click at [329, 287] on div at bounding box center [325, 291] width 9 height 15
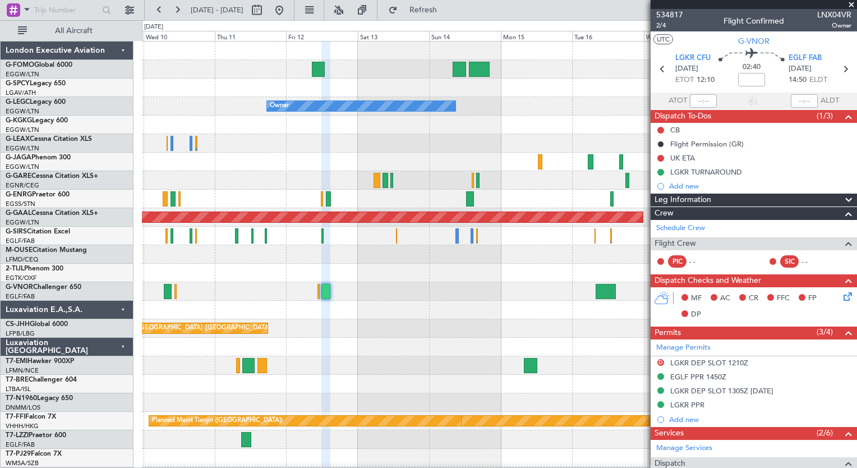
scroll to position [247, 0]
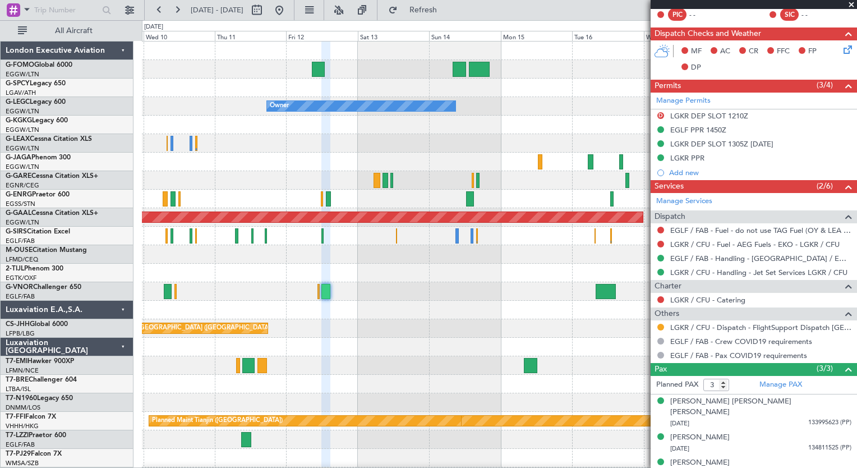
click at [177, 292] on div at bounding box center [499, 291] width 714 height 19
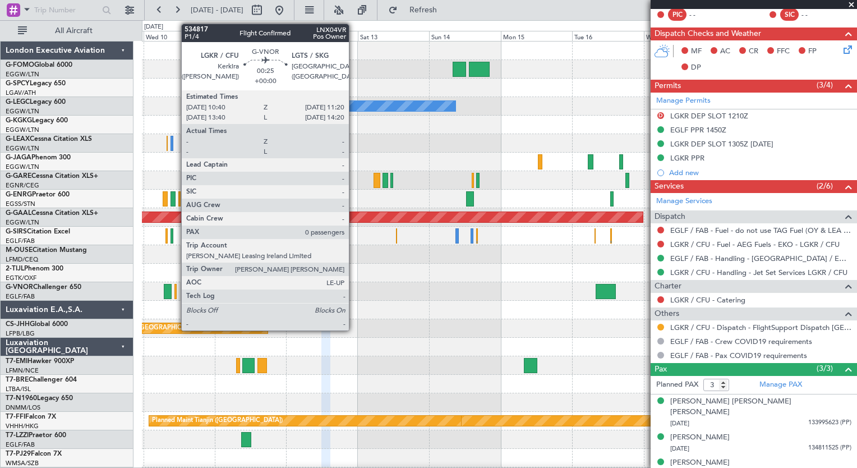
click at [175, 293] on div at bounding box center [175, 291] width 2 height 15
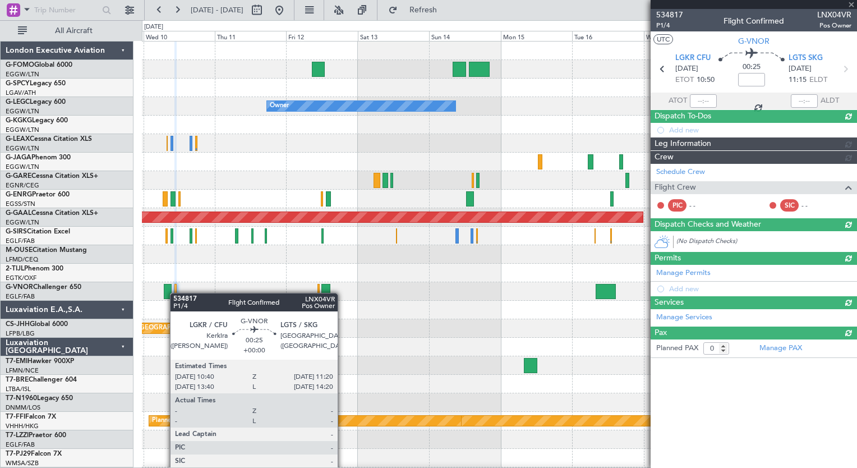
scroll to position [0, 0]
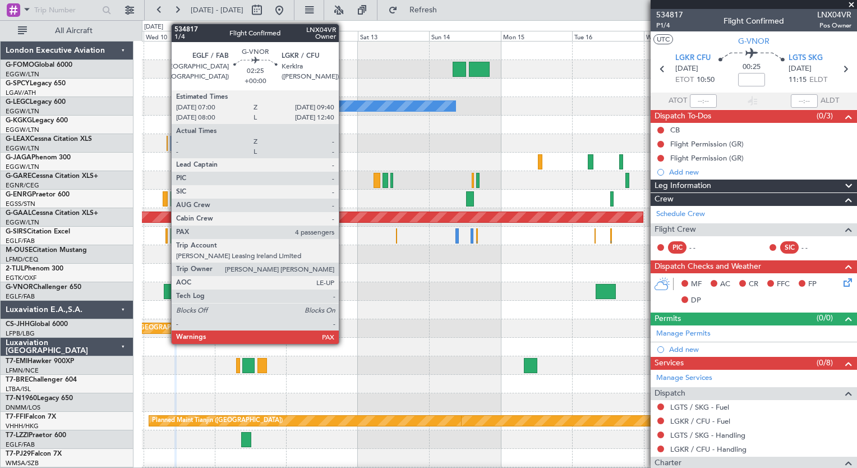
click at [165, 292] on div at bounding box center [168, 291] width 8 height 15
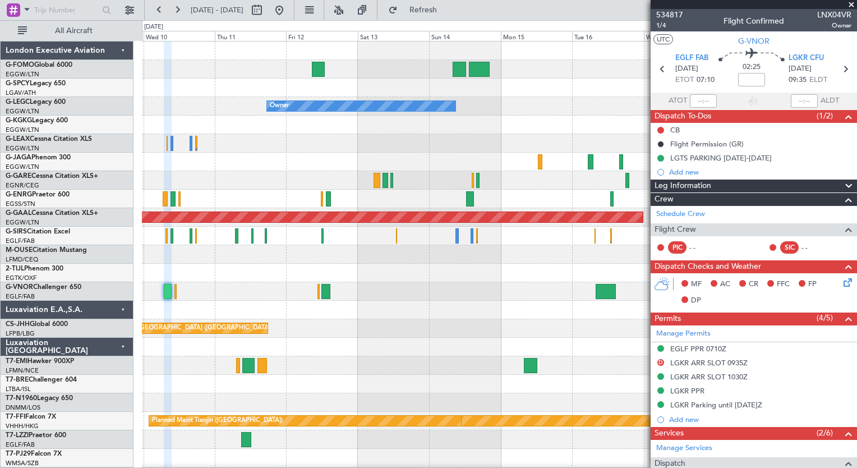
scroll to position [271, 0]
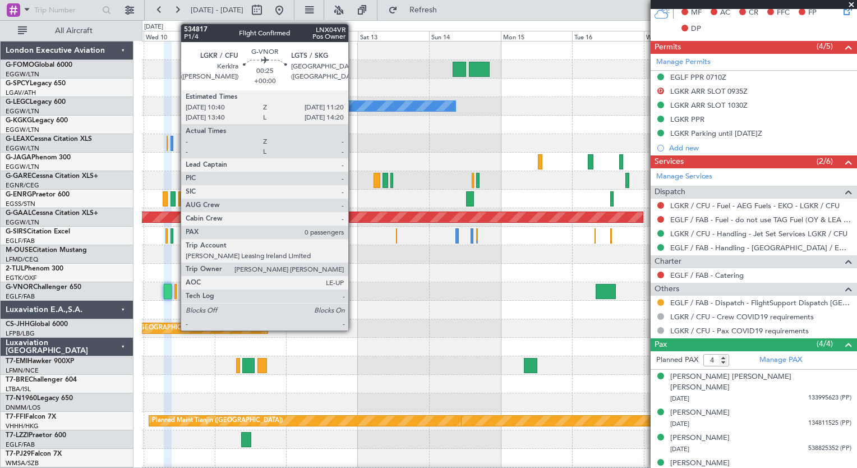
click at [175, 293] on div at bounding box center [175, 291] width 2 height 15
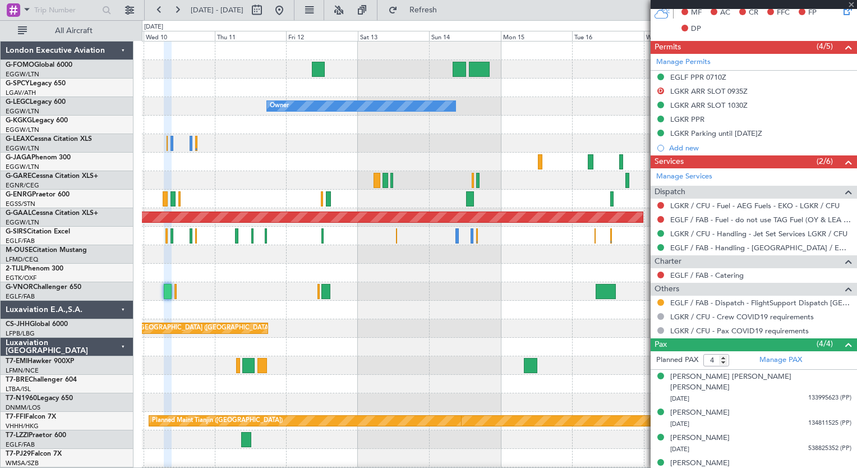
type input "0"
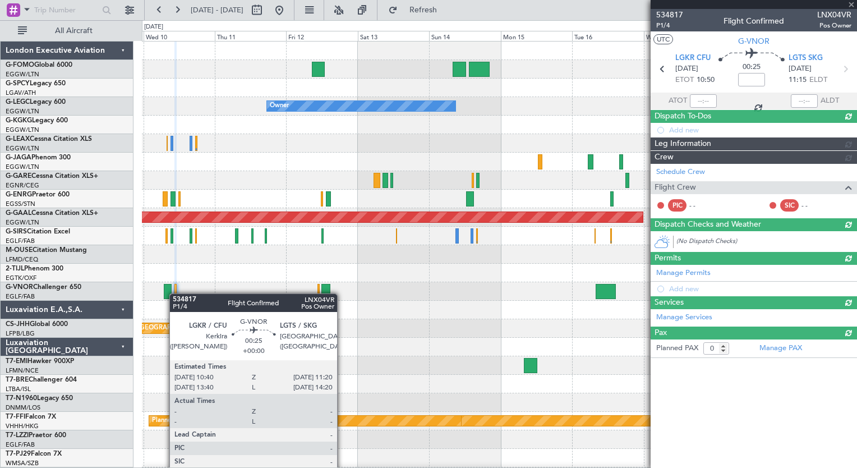
scroll to position [0, 0]
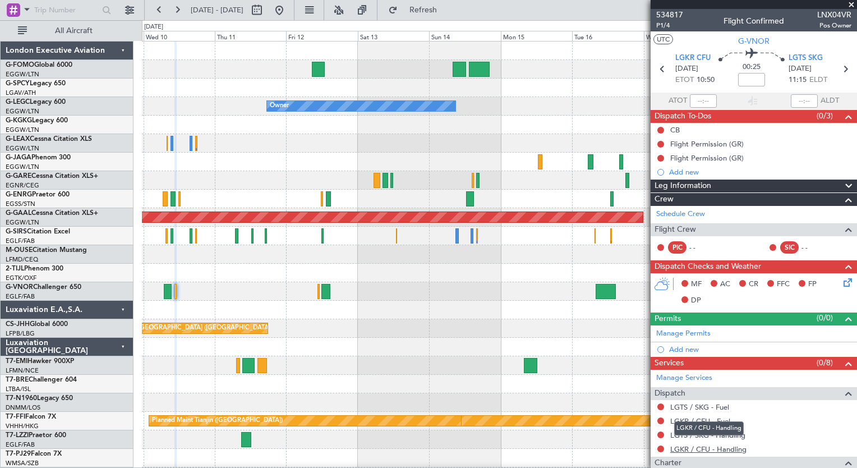
click at [723, 445] on link "LGKR / CFU - Handling" at bounding box center [708, 449] width 76 height 10
click at [447, 12] on span "Refresh" at bounding box center [423, 10] width 47 height 8
click at [729, 436] on link "LGTS / SKG - Handling" at bounding box center [707, 435] width 75 height 10
click at [711, 419] on link "LGKR / CFU - Fuel" at bounding box center [700, 421] width 60 height 10
click at [450, 2] on button "Refresh" at bounding box center [416, 10] width 67 height 18
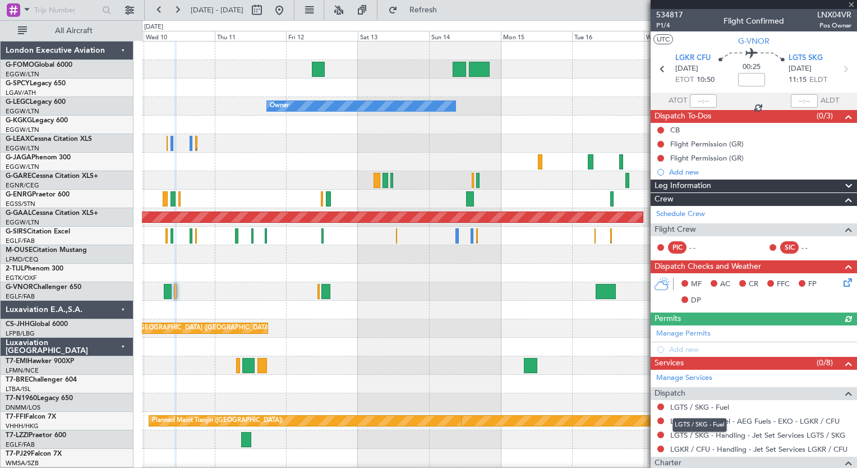
click at [702, 408] on link "LGTS / SKG - Fuel" at bounding box center [699, 407] width 59 height 10
click at [450, 2] on button "Refresh" at bounding box center [416, 10] width 67 height 18
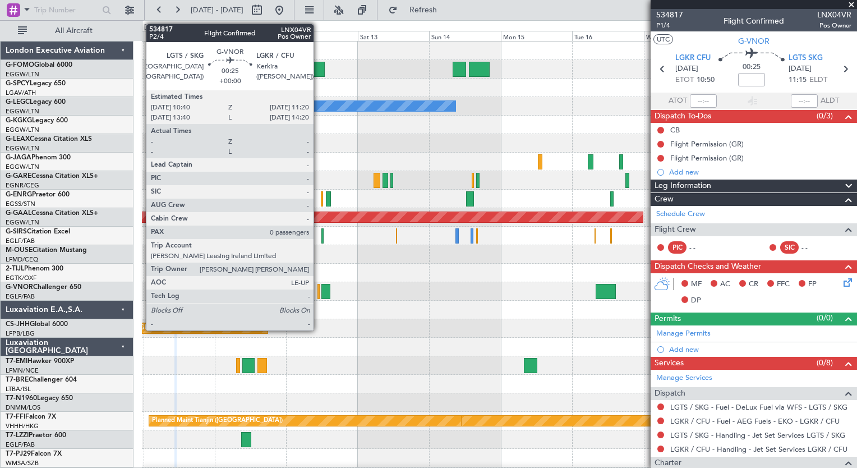
click at [318, 294] on div at bounding box center [318, 291] width 2 height 15
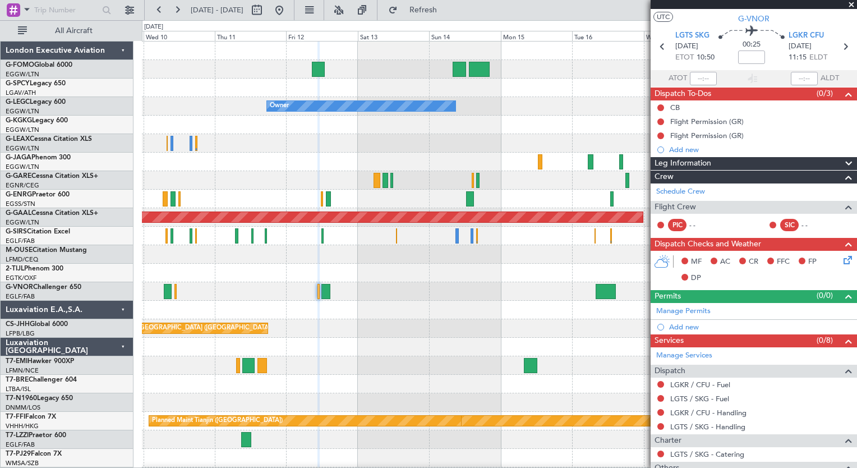
scroll to position [101, 0]
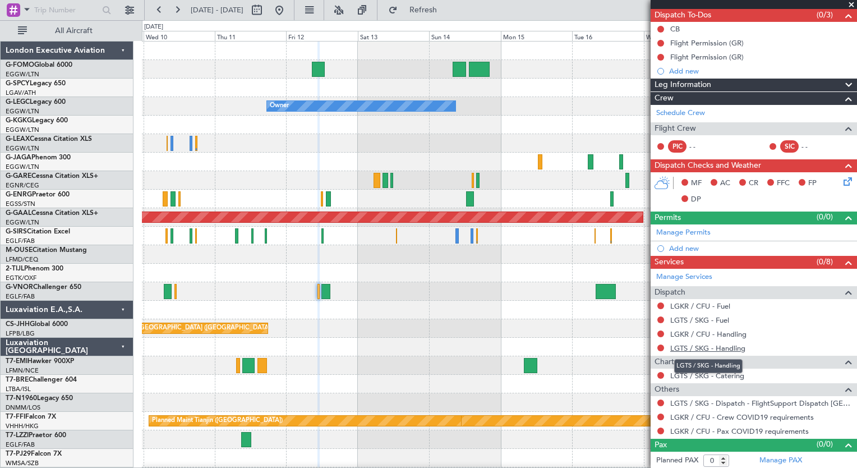
click at [706, 346] on link "LGTS / SKG - Handling" at bounding box center [707, 348] width 75 height 10
click at [708, 331] on link "LGKR / CFU - Handling" at bounding box center [708, 334] width 76 height 10
click at [722, 321] on link "LGTS / SKG - Fuel" at bounding box center [699, 320] width 59 height 10
click at [431, 13] on button "Refresh" at bounding box center [416, 10] width 67 height 18
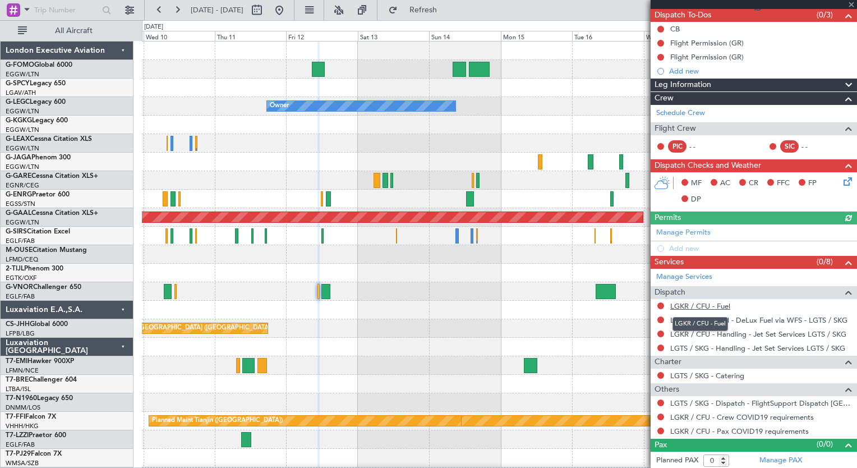
click at [715, 308] on link "LGKR / CFU - Fuel" at bounding box center [700, 306] width 60 height 10
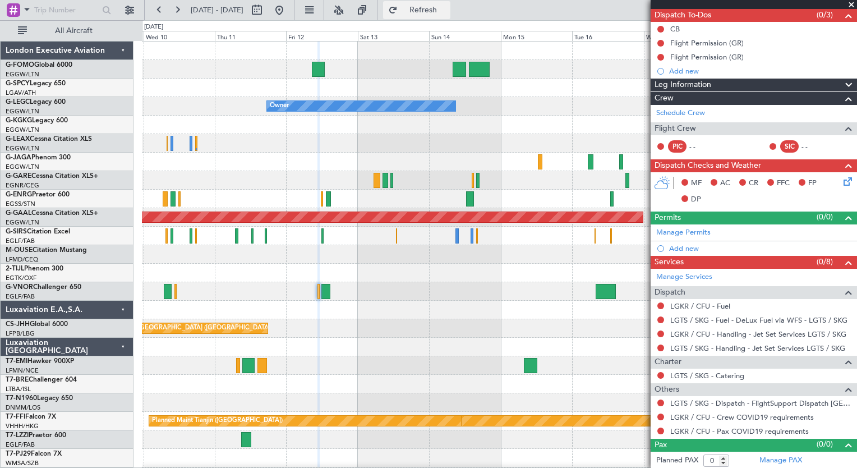
click at [447, 12] on span "Refresh" at bounding box center [423, 10] width 47 height 8
click at [166, 12] on button at bounding box center [159, 10] width 18 height 18
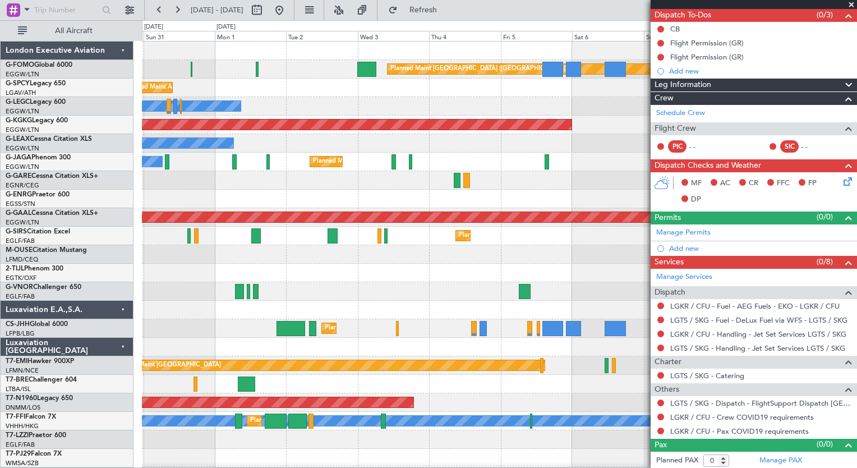
click at [179, 75] on div "Planned Maint [GEOGRAPHIC_DATA] ([GEOGRAPHIC_DATA])" at bounding box center [499, 69] width 714 height 19
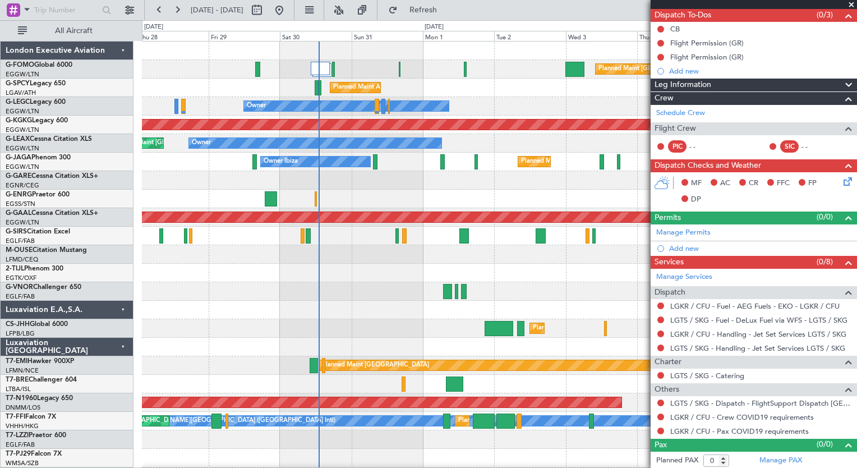
click at [539, 107] on div "Owner" at bounding box center [499, 106] width 714 height 19
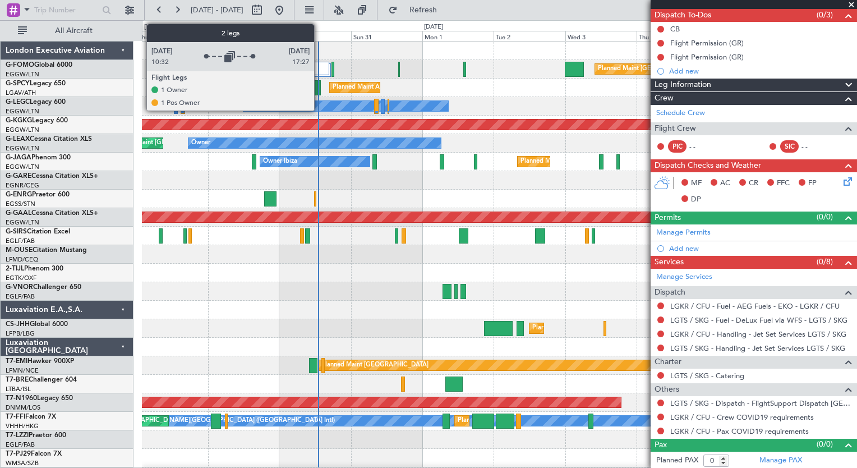
click at [319, 72] on div at bounding box center [319, 68] width 19 height 13
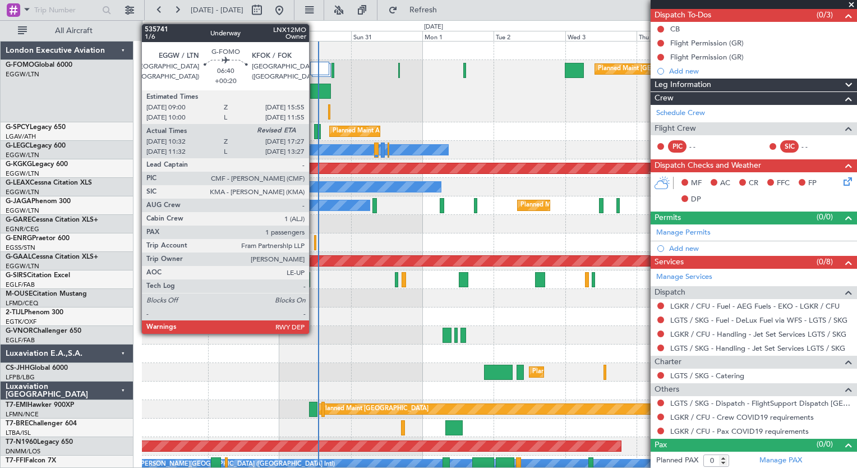
click at [314, 88] on div at bounding box center [320, 91] width 21 height 15
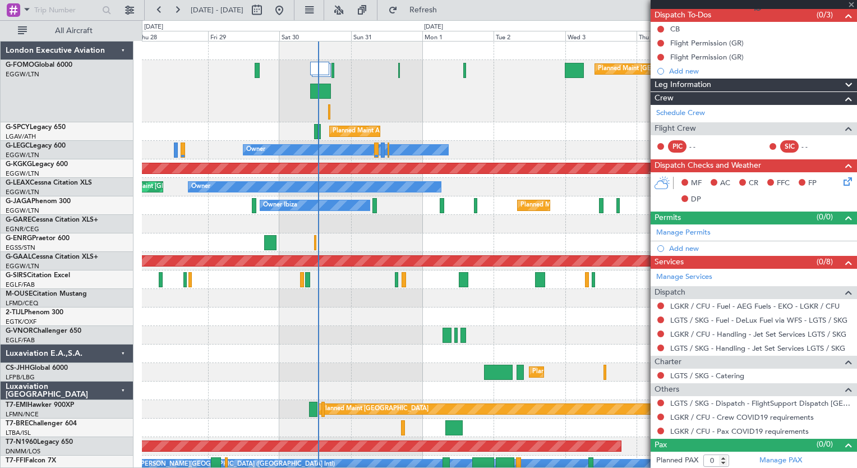
type input "+00:20"
type input "10:32"
type input "1"
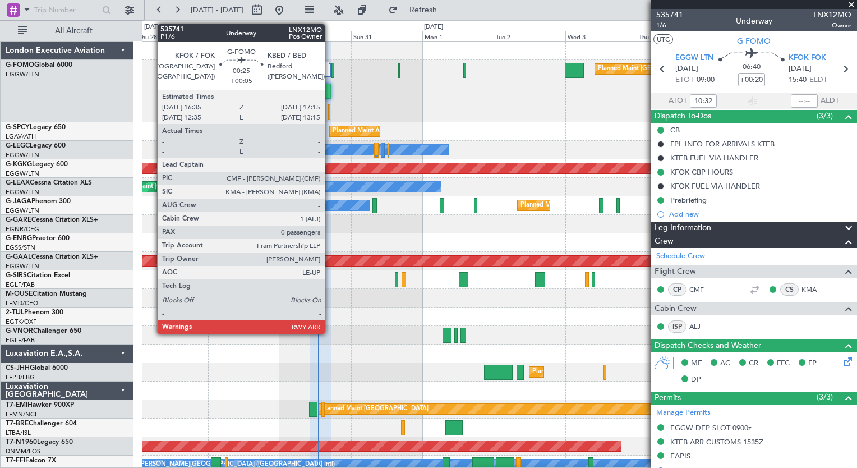
click at [330, 115] on div at bounding box center [329, 111] width 2 height 15
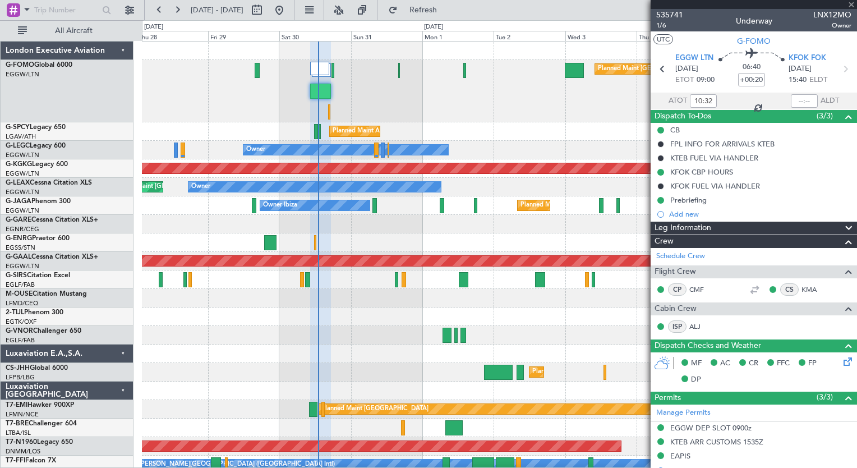
type input "+00:05"
type input "0"
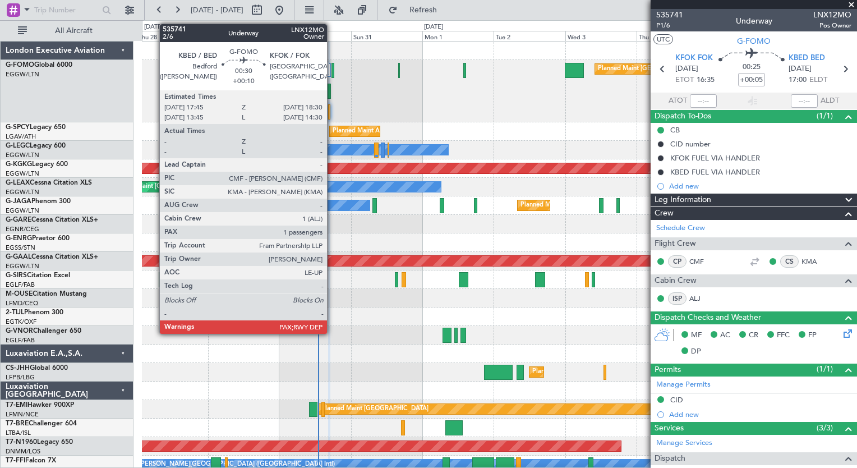
click at [332, 75] on div at bounding box center [332, 70] width 2 height 15
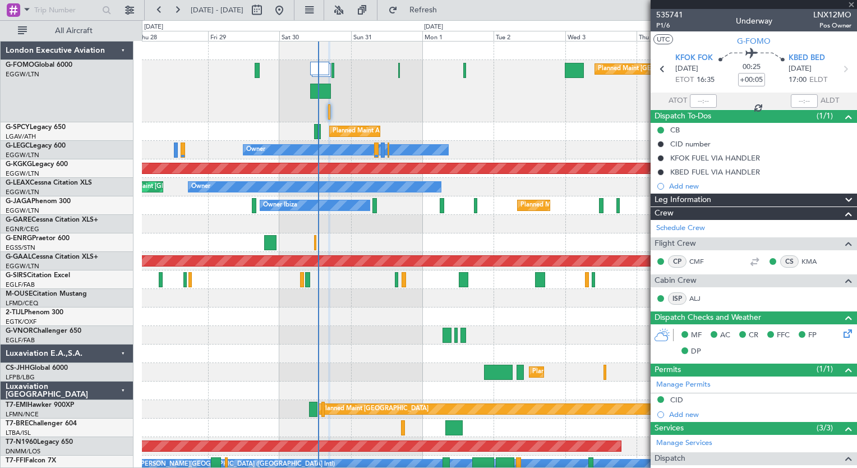
type input "+00:10"
type input "3"
click at [672, 13] on span "535741" at bounding box center [669, 15] width 27 height 12
click at [447, 9] on span "Refresh" at bounding box center [423, 10] width 47 height 8
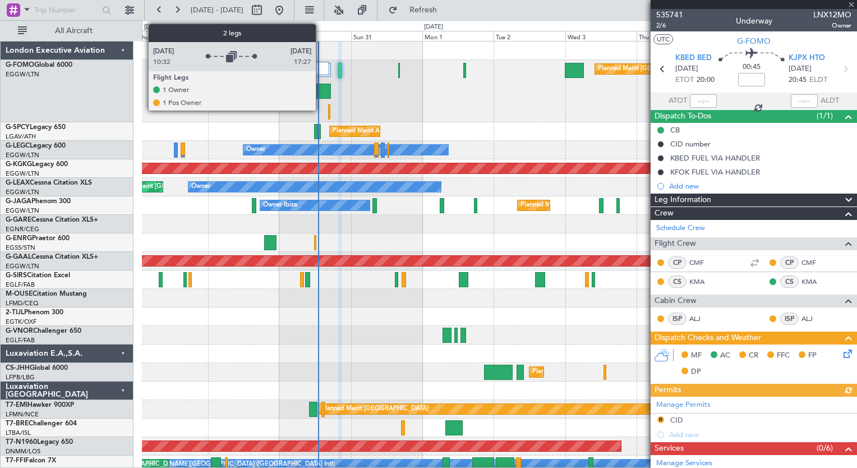
click at [321, 62] on div at bounding box center [319, 68] width 19 height 13
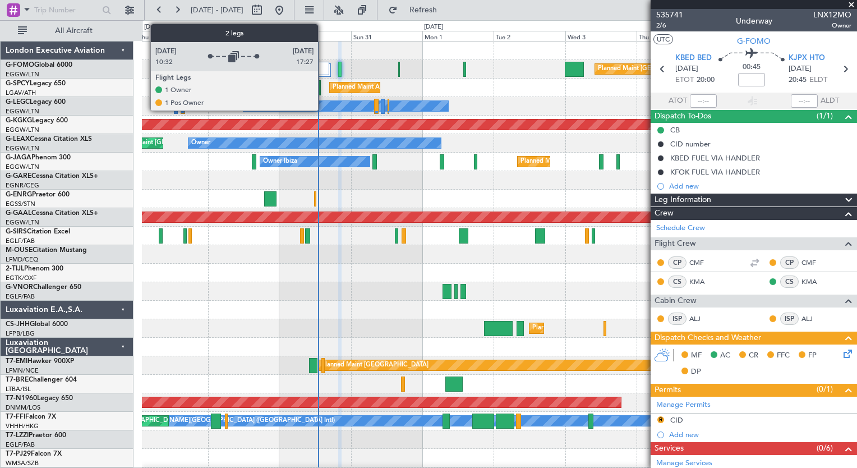
click at [323, 73] on div at bounding box center [319, 68] width 19 height 13
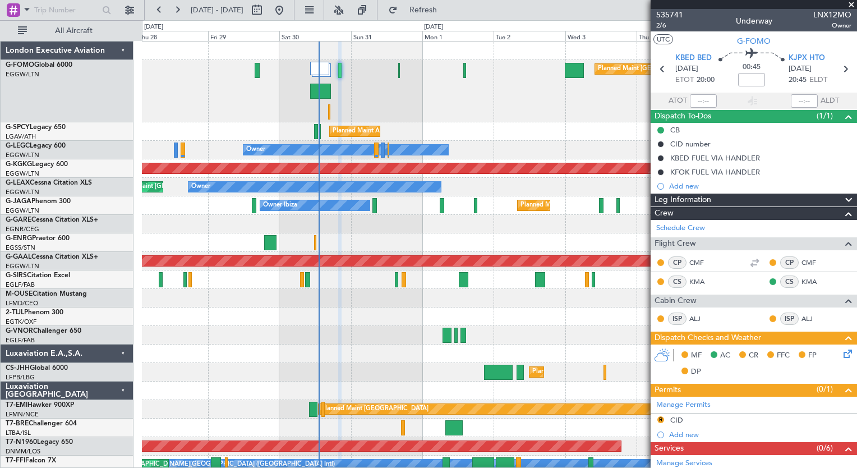
scroll to position [253, 0]
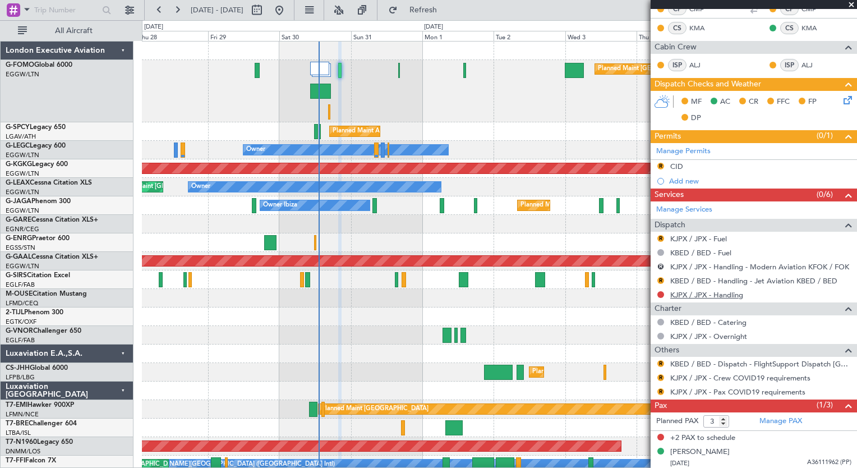
click at [672, 291] on link "KJPX / JPX - Handling" at bounding box center [706, 295] width 73 height 10
click at [438, 7] on span "Refresh" at bounding box center [423, 10] width 47 height 8
click at [713, 234] on link "KJPX / JPX - Fuel" at bounding box center [698, 239] width 57 height 10
click at [447, 12] on span "Refresh" at bounding box center [423, 10] width 47 height 8
click at [447, 14] on span "Refresh" at bounding box center [423, 10] width 47 height 8
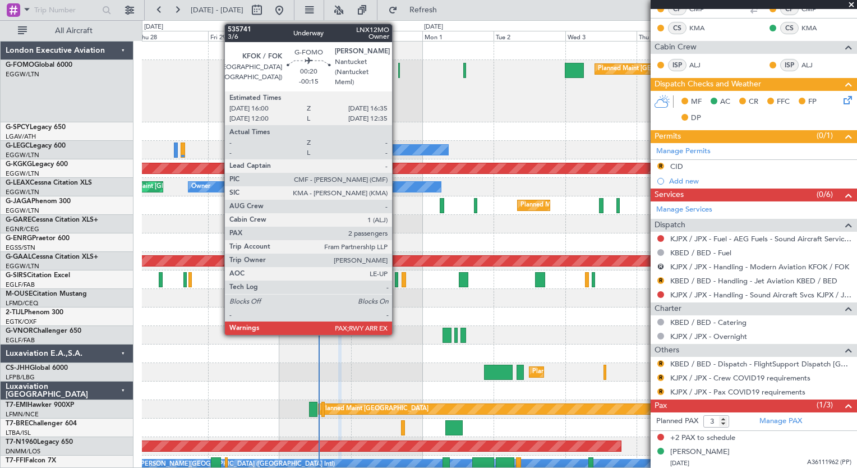
click at [398, 73] on div at bounding box center [399, 70] width 2 height 15
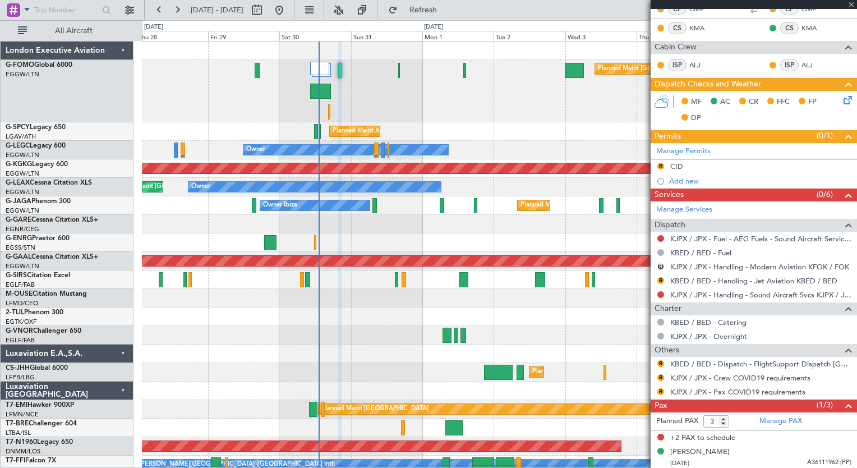
type input "-00:15"
type input "2"
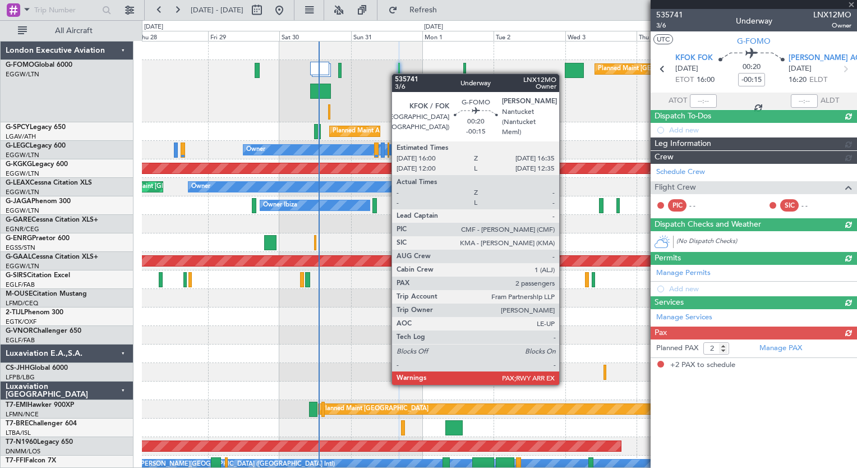
scroll to position [0, 0]
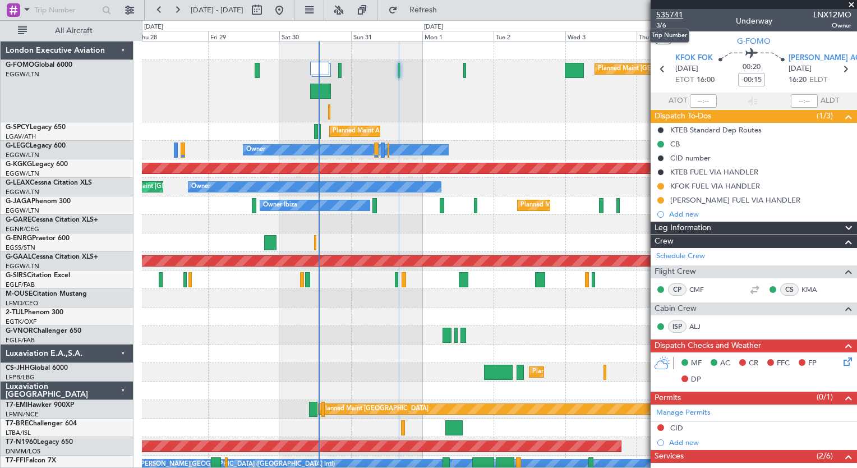
click at [664, 12] on span "535741" at bounding box center [669, 15] width 27 height 12
click at [450, 17] on button "Refresh" at bounding box center [416, 10] width 67 height 18
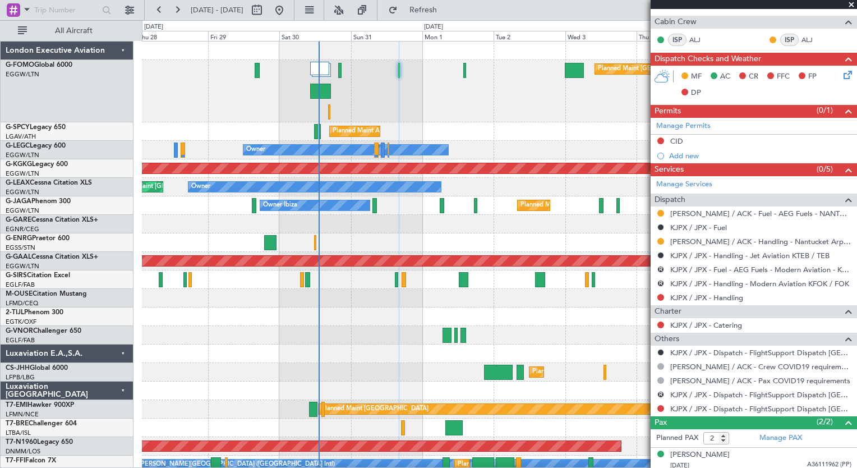
scroll to position [334, 0]
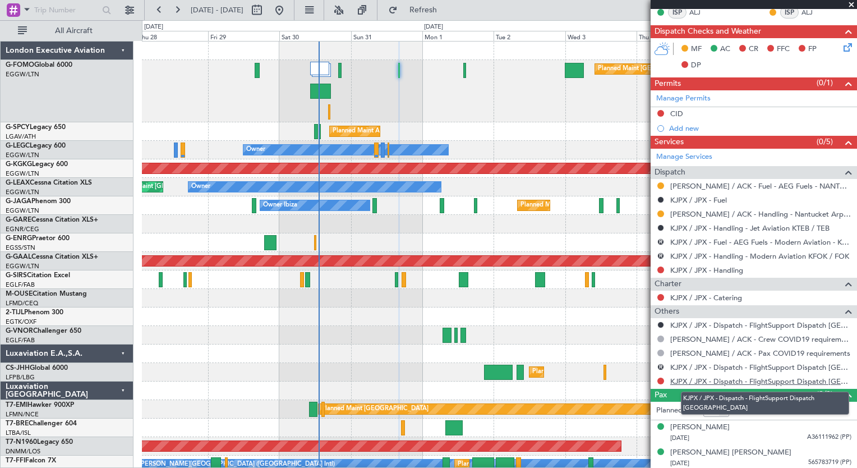
click at [800, 378] on link "KJPX / JPX - Dispatch - FlightSupport Dispatch UK" at bounding box center [760, 381] width 181 height 10
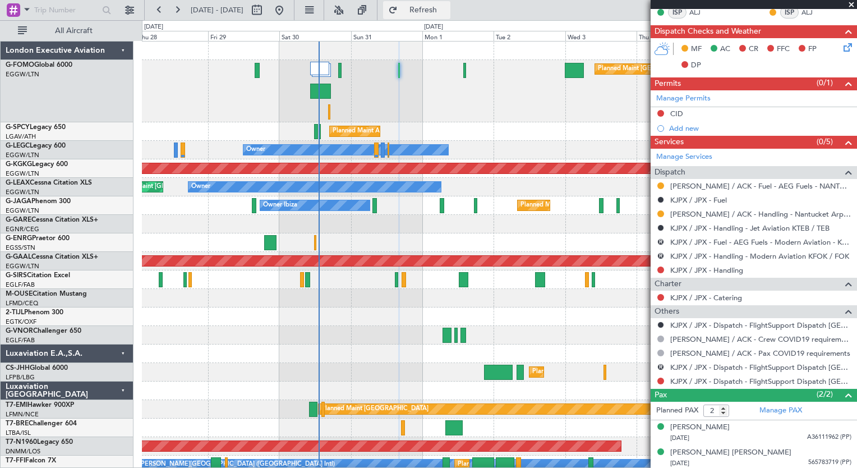
click at [447, 10] on span "Refresh" at bounding box center [423, 10] width 47 height 8
click at [688, 265] on link "KJPX / JPX - Handling" at bounding box center [706, 270] width 73 height 10
click at [436, 10] on span "Refresh" at bounding box center [423, 10] width 47 height 8
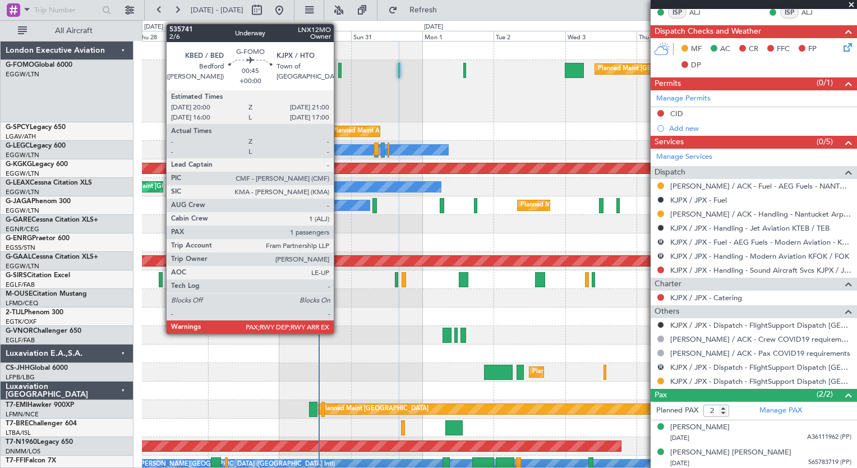
click at [339, 75] on div at bounding box center [339, 70] width 3 height 15
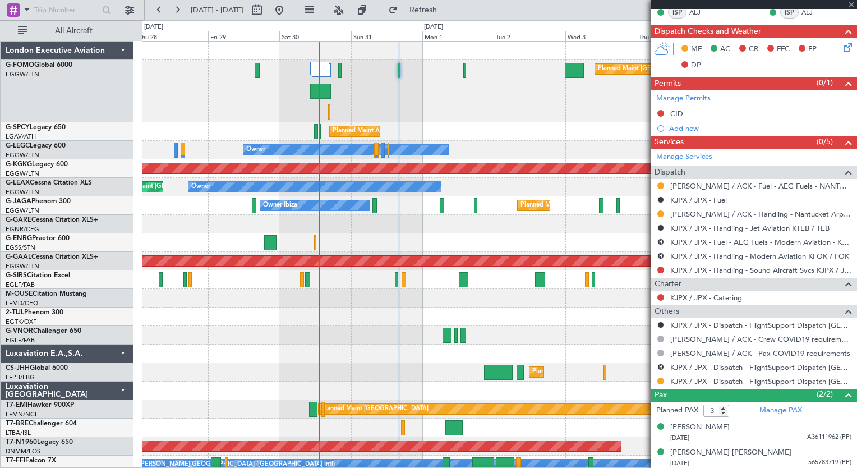
scroll to position [0, 0]
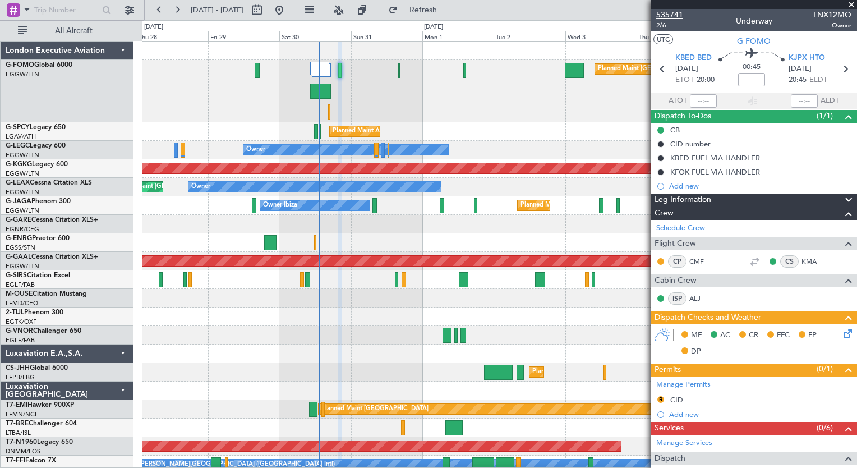
click at [679, 15] on span "535741" at bounding box center [669, 15] width 27 height 12
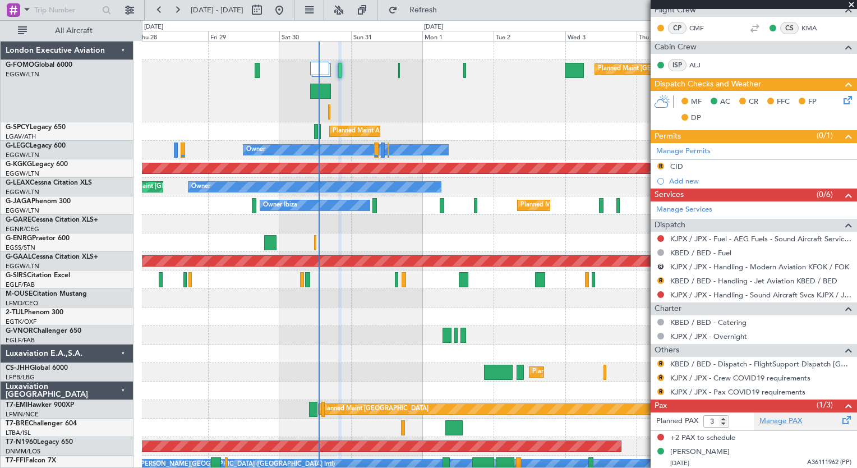
click at [762, 420] on link "Manage PAX" at bounding box center [780, 420] width 43 height 11
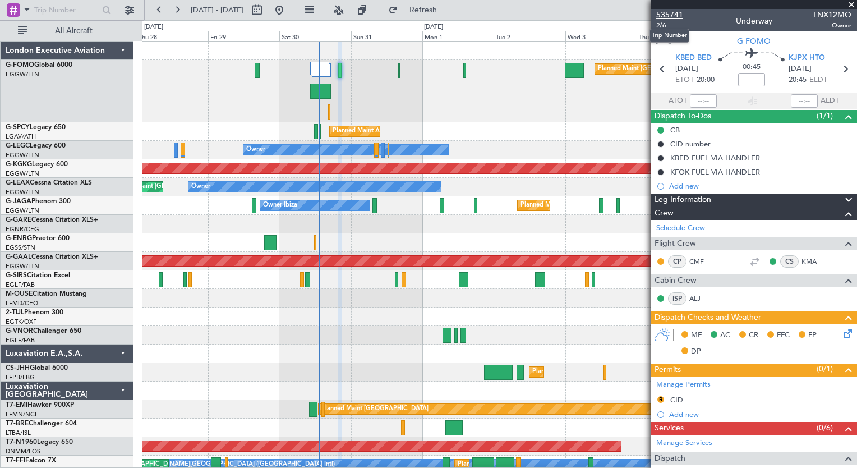
click at [675, 15] on span "535741" at bounding box center [669, 15] width 27 height 12
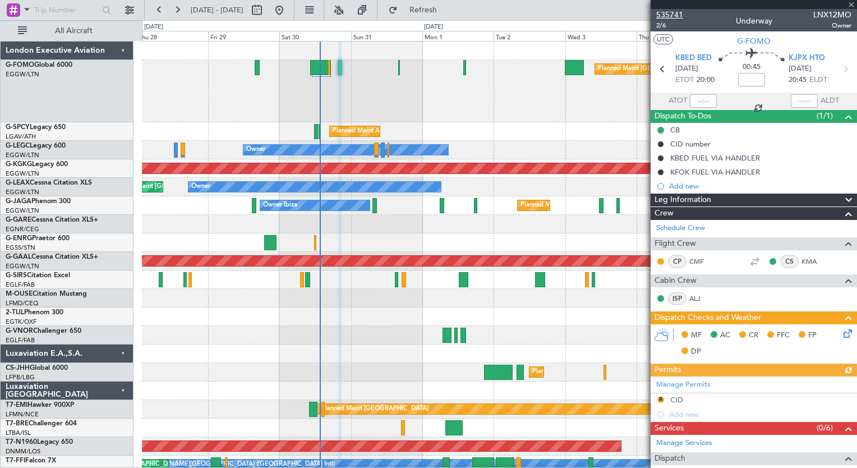
type input "8"
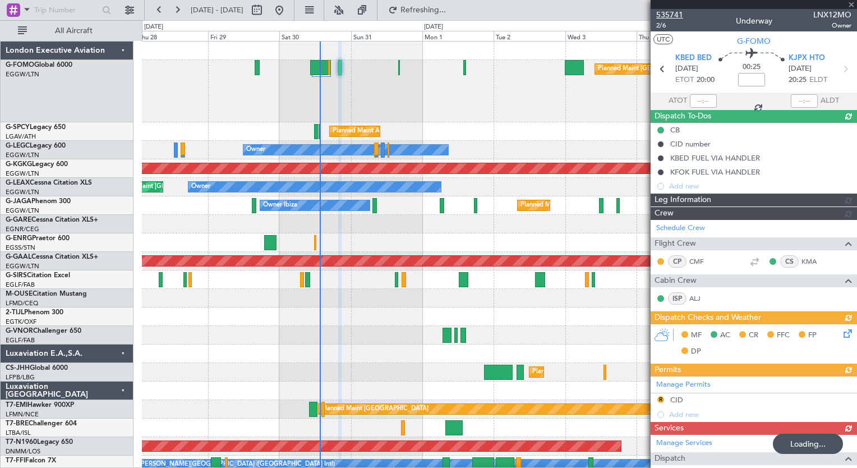
type input "-00:10"
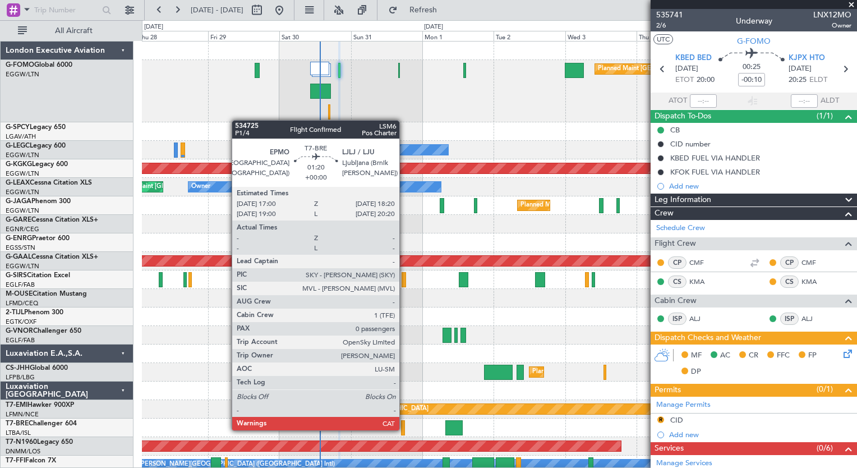
click at [404, 429] on div at bounding box center [403, 427] width 4 height 15
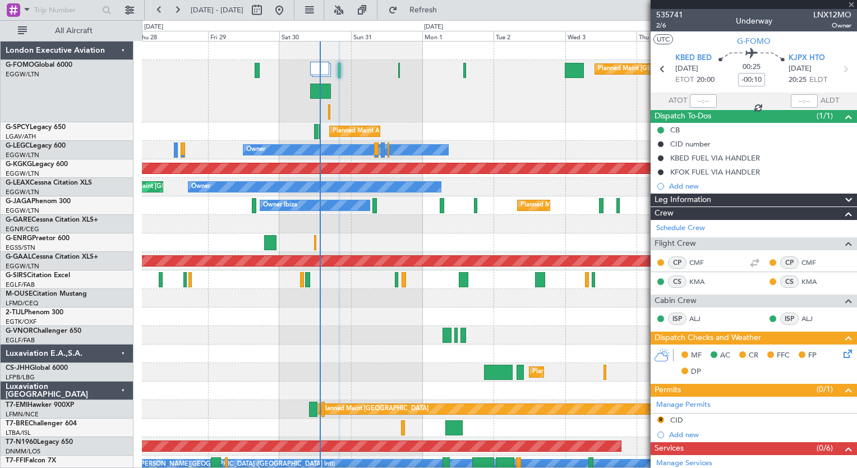
type input "0"
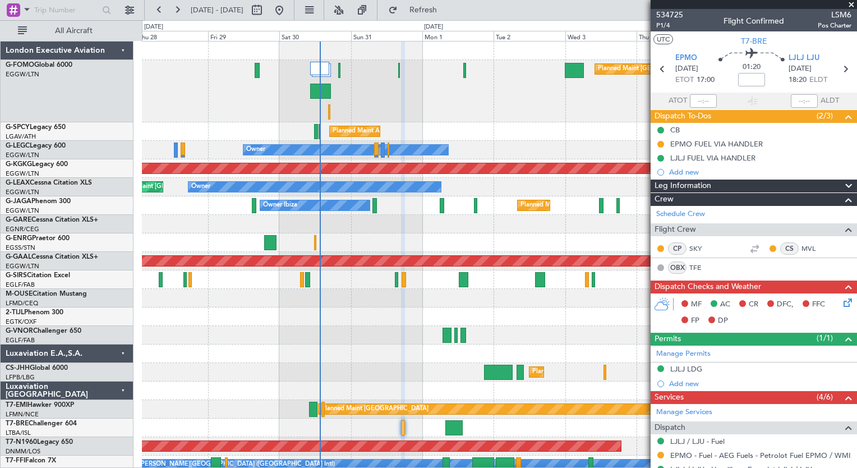
scroll to position [163, 0]
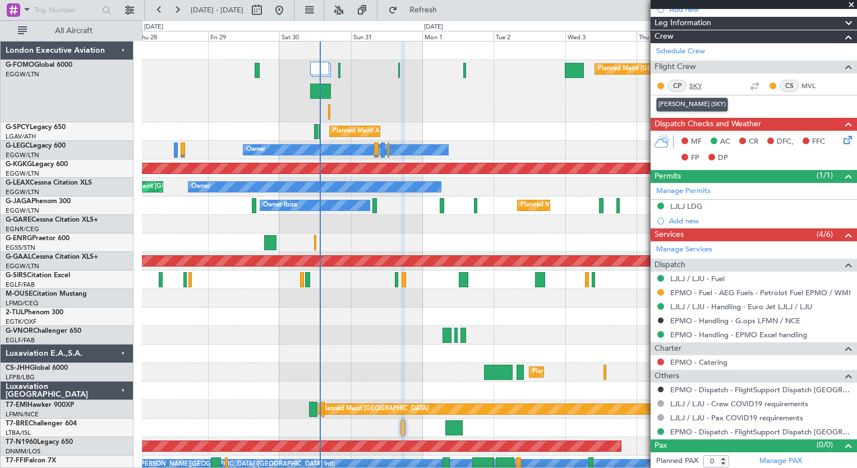
click at [694, 84] on link "SKY" at bounding box center [701, 86] width 25 height 10
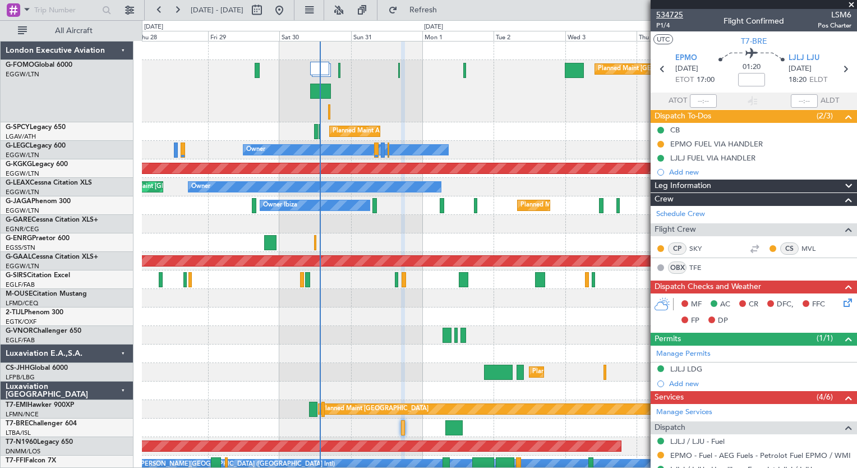
click at [675, 18] on span "534725" at bounding box center [669, 15] width 27 height 12
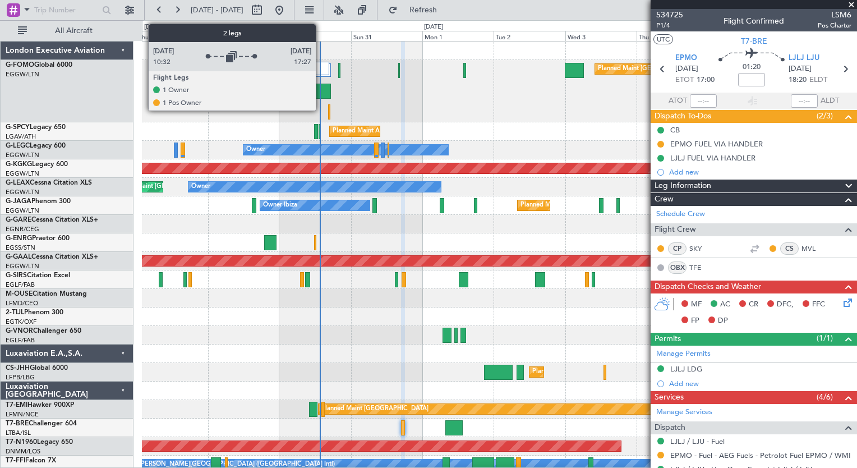
click at [321, 73] on div at bounding box center [319, 68] width 19 height 13
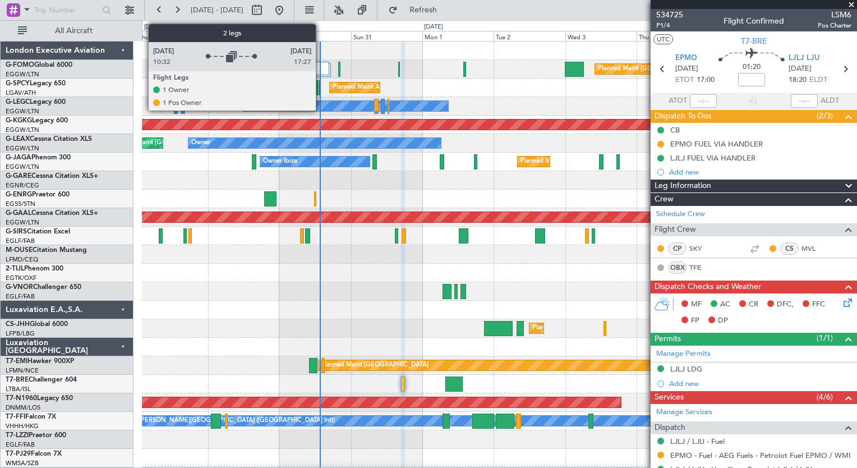
click at [321, 73] on div at bounding box center [319, 68] width 19 height 13
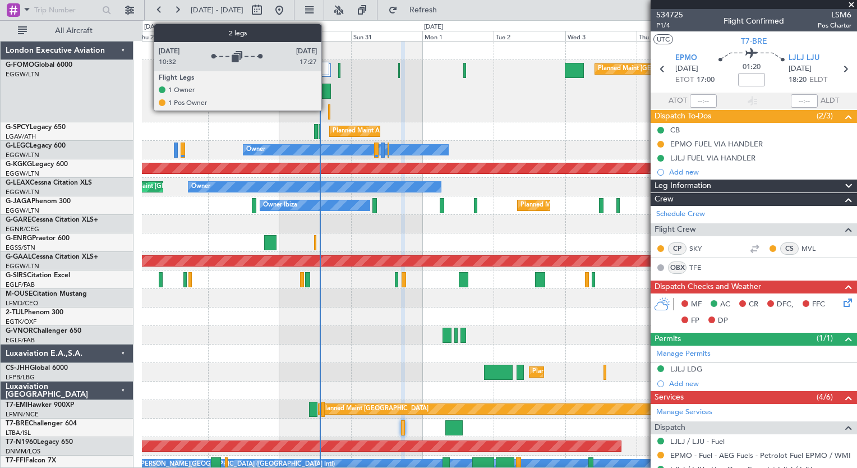
click at [326, 66] on div at bounding box center [319, 68] width 19 height 13
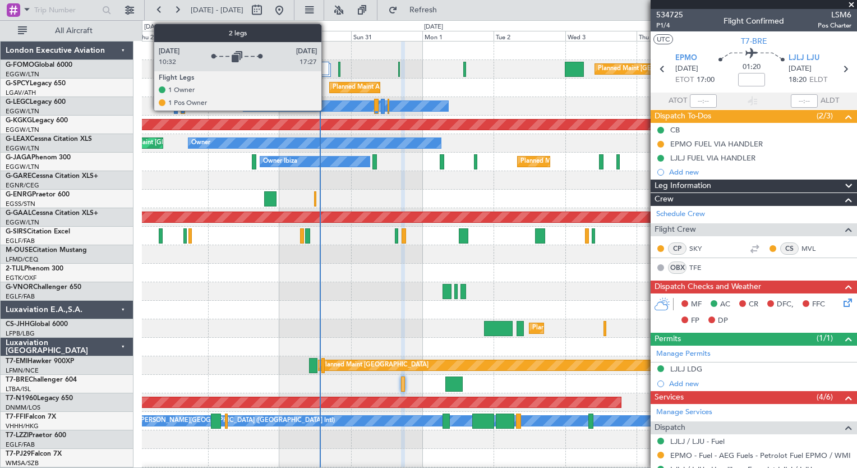
click at [326, 66] on div at bounding box center [319, 68] width 19 height 13
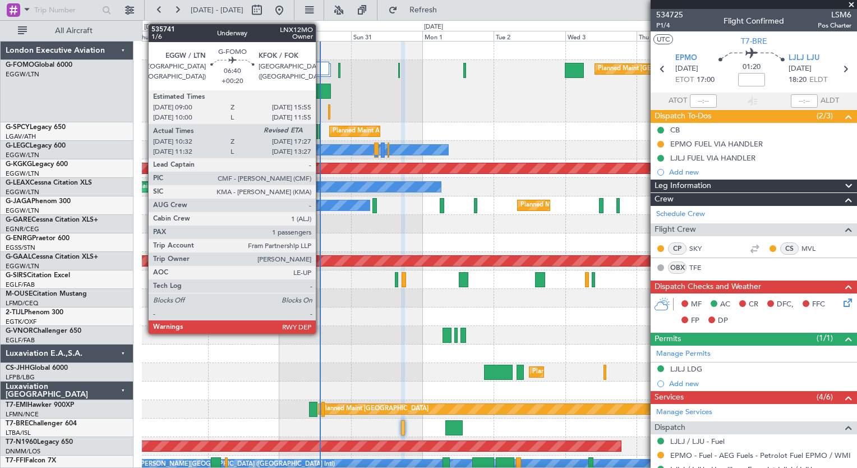
click at [321, 93] on div at bounding box center [320, 91] width 21 height 15
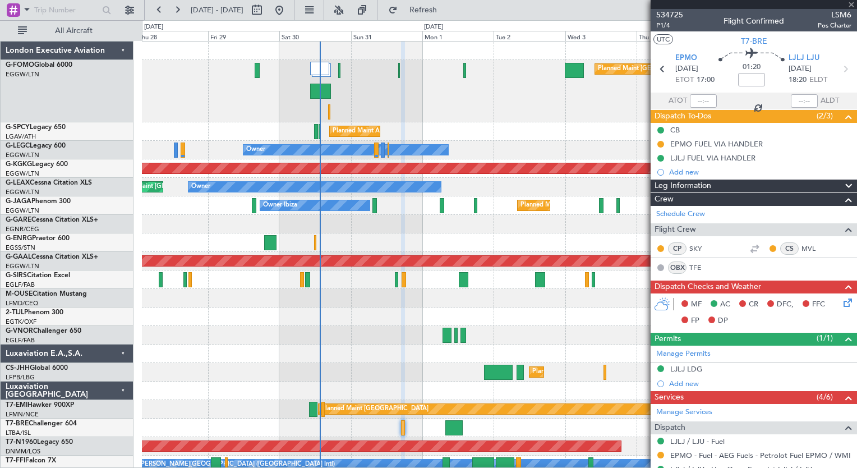
type input "+00:20"
type input "10:32"
type input "1"
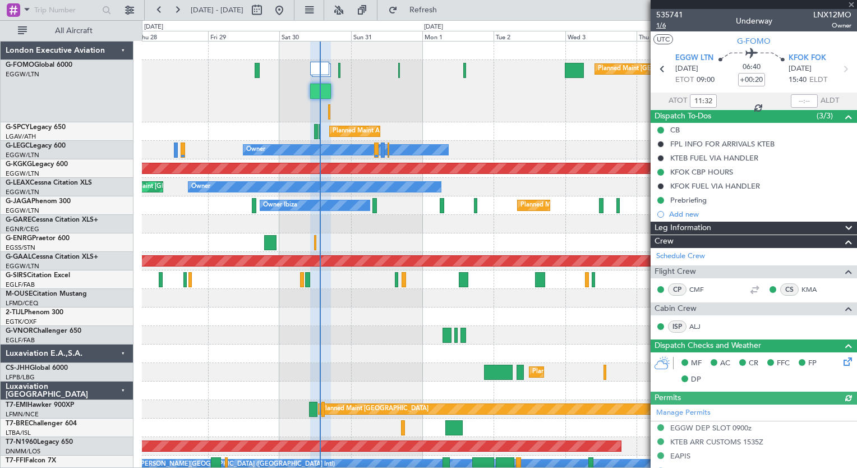
type input "10:32"
click at [669, 12] on span "535741" at bounding box center [669, 15] width 27 height 12
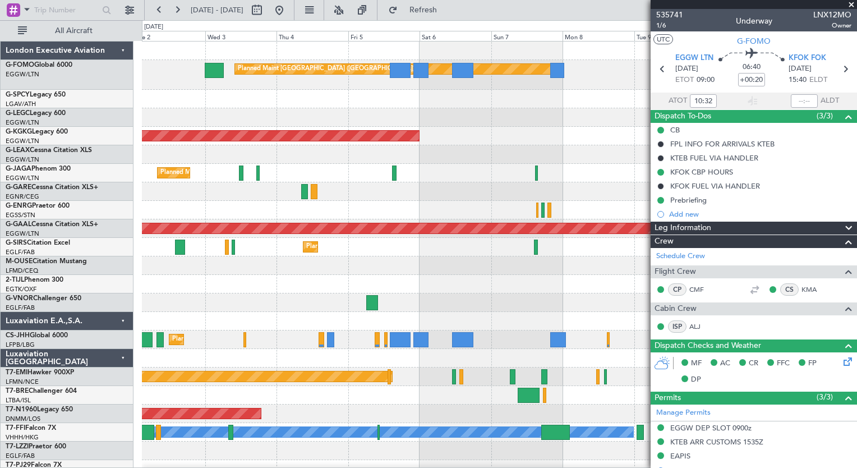
click at [166, 323] on div "Planned Maint London (Luton) Planned Maint Athens (Eleftherios Venizelos Intl) …" at bounding box center [499, 296] width 714 height 511
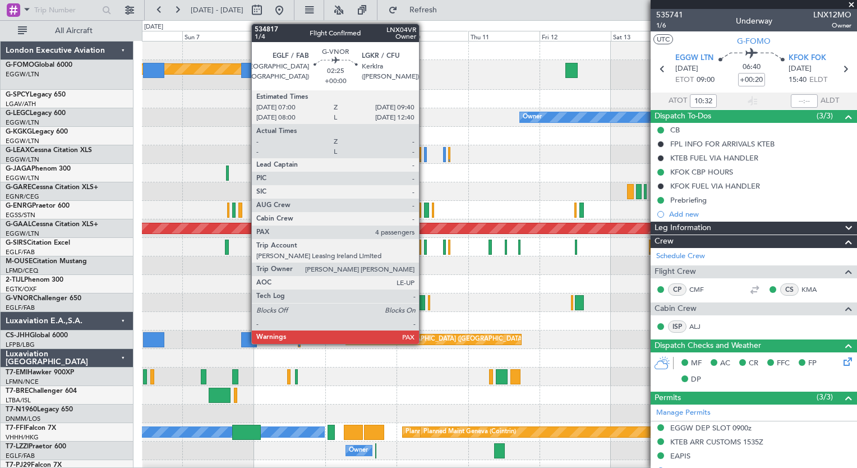
click at [424, 298] on div at bounding box center [421, 302] width 8 height 15
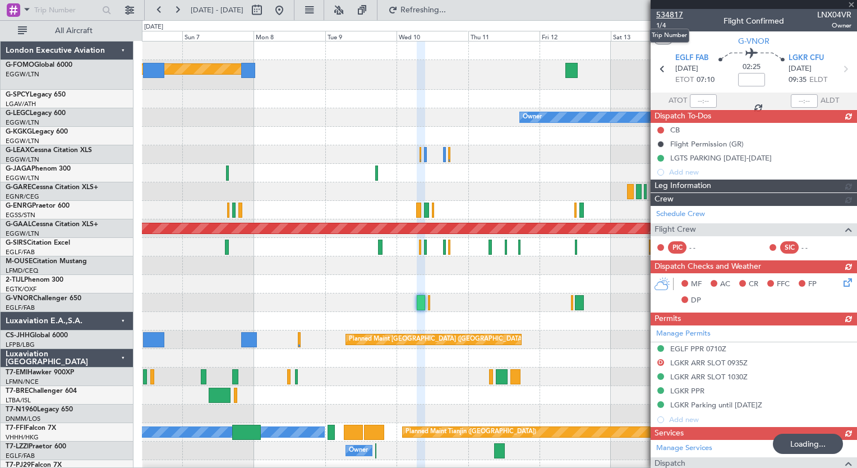
click at [662, 16] on span "534817" at bounding box center [669, 15] width 27 height 12
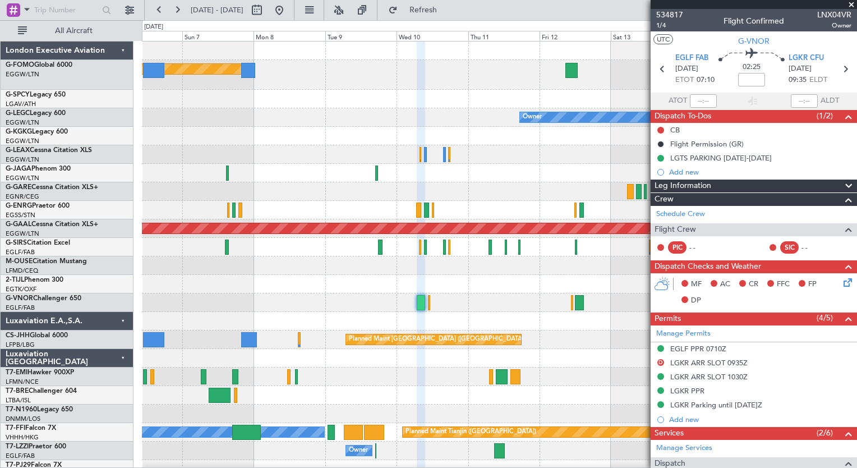
scroll to position [271, 0]
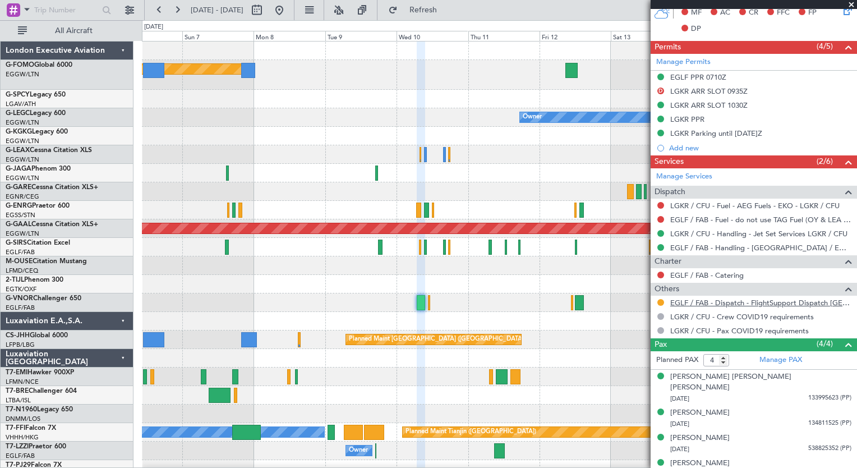
click at [782, 299] on link "EGLF / FAB - Dispatch - FlightSupport Dispatch [GEOGRAPHIC_DATA]" at bounding box center [760, 303] width 181 height 10
click at [450, 16] on button "Refresh" at bounding box center [416, 10] width 67 height 18
click at [447, 9] on span "Refresh" at bounding box center [423, 10] width 47 height 8
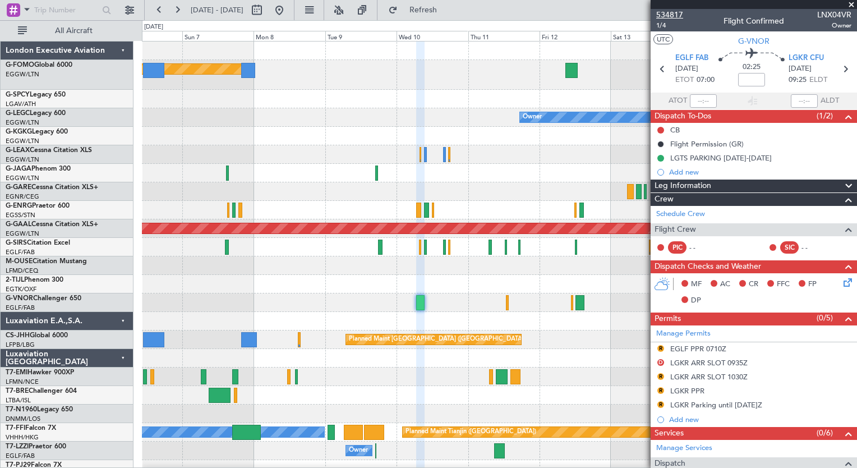
click at [677, 15] on span "534817" at bounding box center [669, 15] width 27 height 12
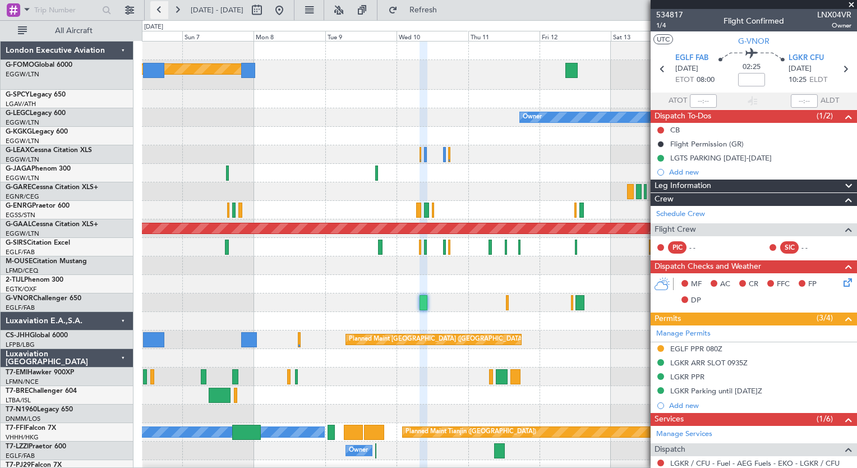
click at [159, 16] on button at bounding box center [159, 10] width 18 height 18
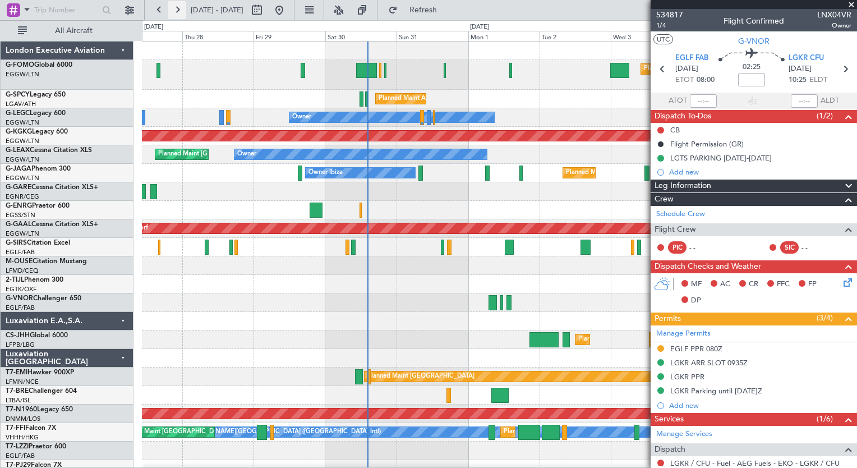
click at [178, 10] on button at bounding box center [177, 10] width 18 height 18
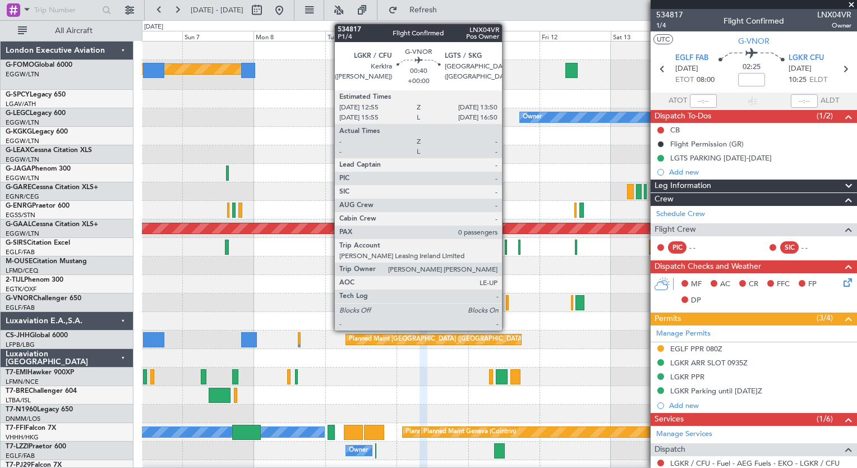
click at [507, 303] on div at bounding box center [507, 302] width 3 height 15
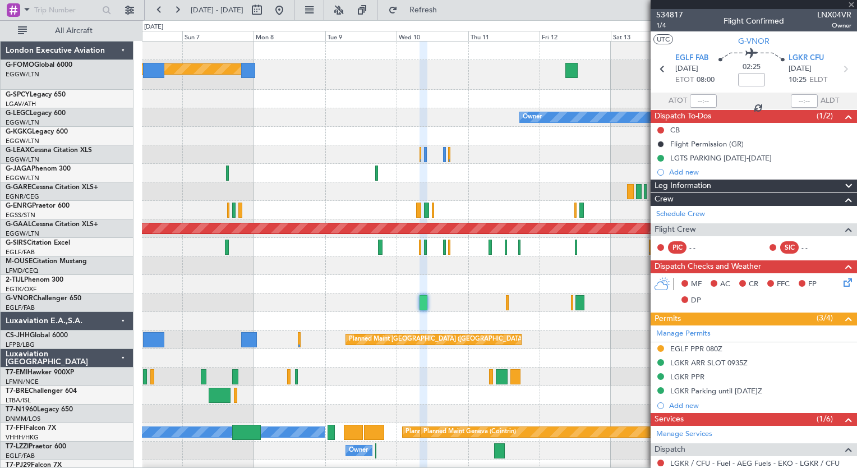
type input "0"
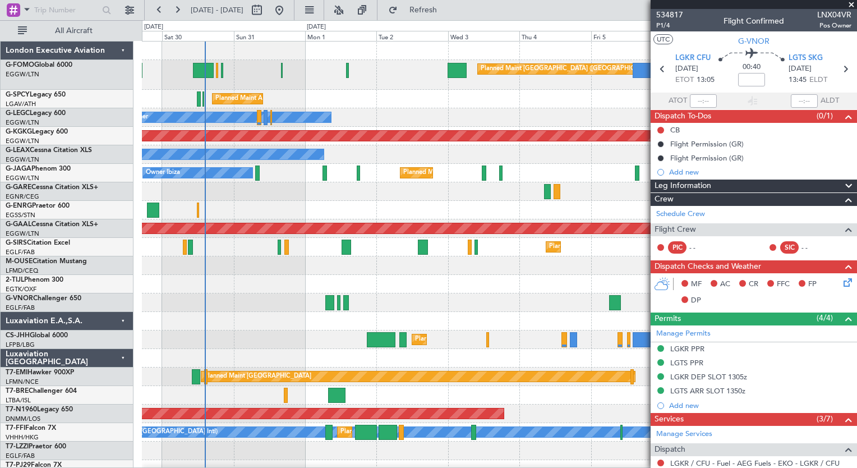
click at [745, 235] on fb-app "06 Sep 2025 - 16 Sep 2025 Refresh Quick Links All Aircraft Planned Maint London…" at bounding box center [428, 237] width 857 height 459
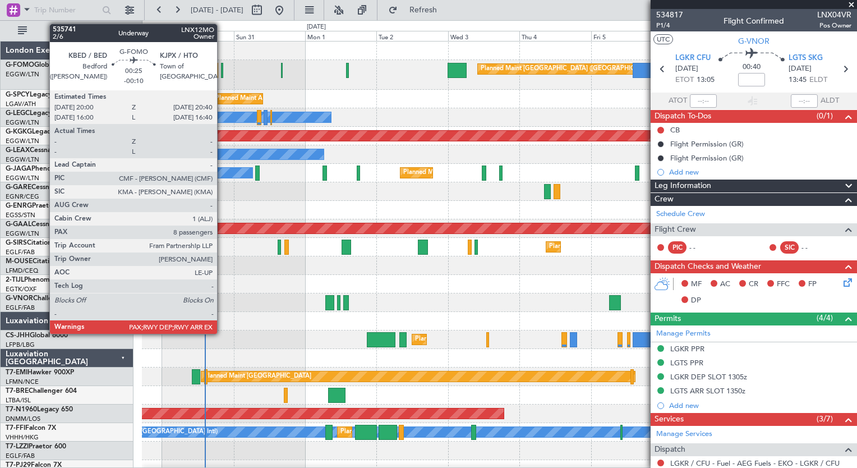
click at [222, 76] on div at bounding box center [222, 70] width 2 height 15
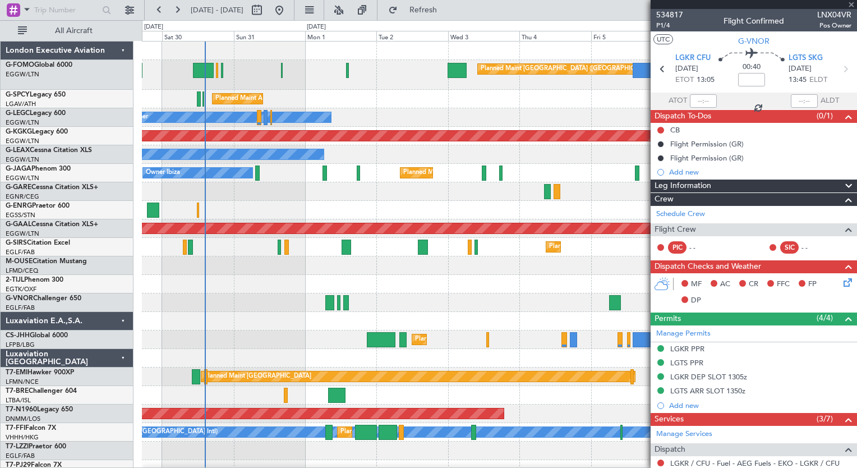
type input "-00:10"
type input "8"
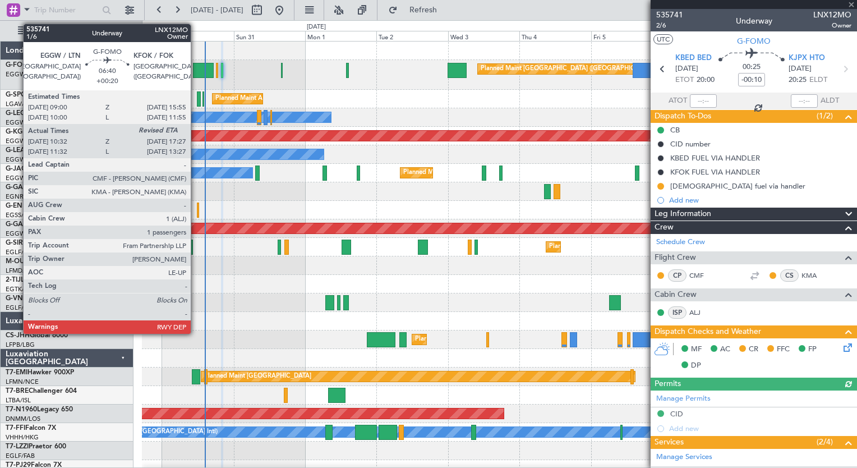
click at [196, 74] on div at bounding box center [203, 70] width 21 height 15
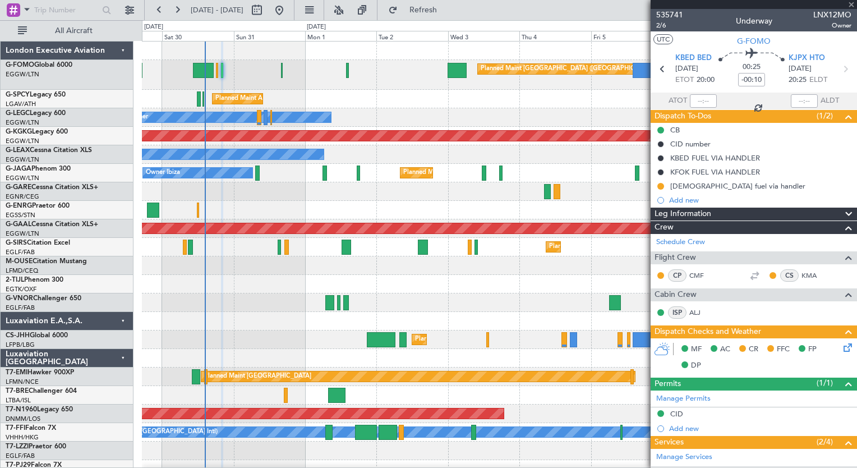
type input "+00:20"
type input "10:32"
type input "1"
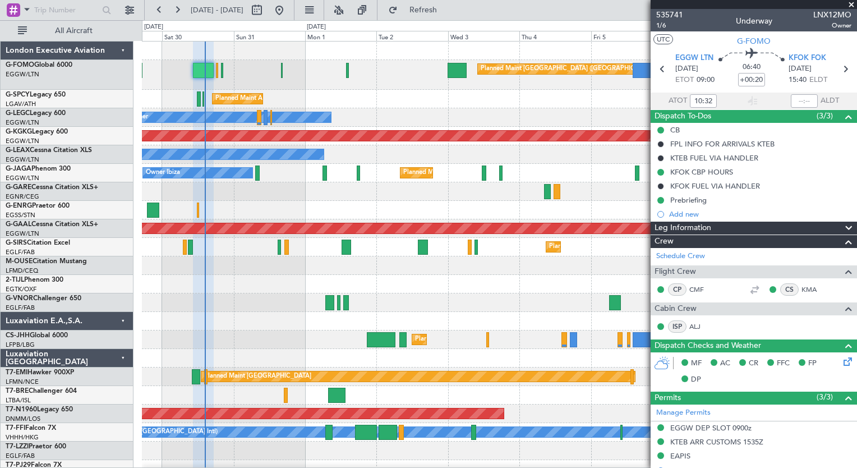
scroll to position [275, 0]
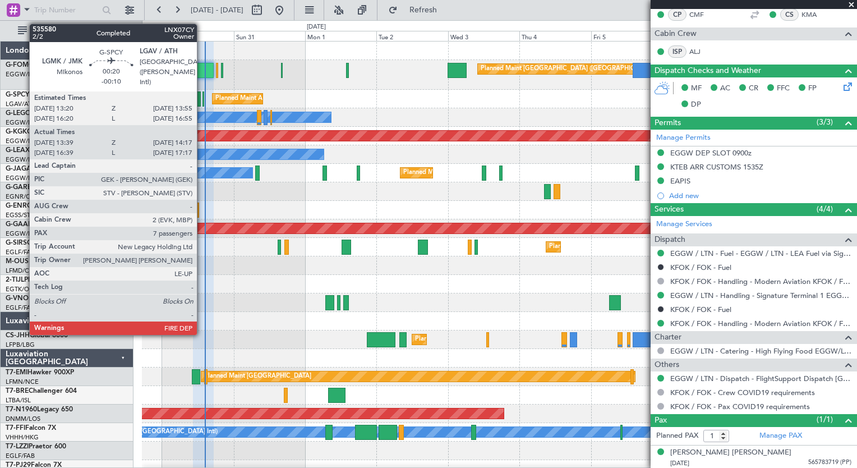
click at [202, 102] on div at bounding box center [203, 98] width 2 height 15
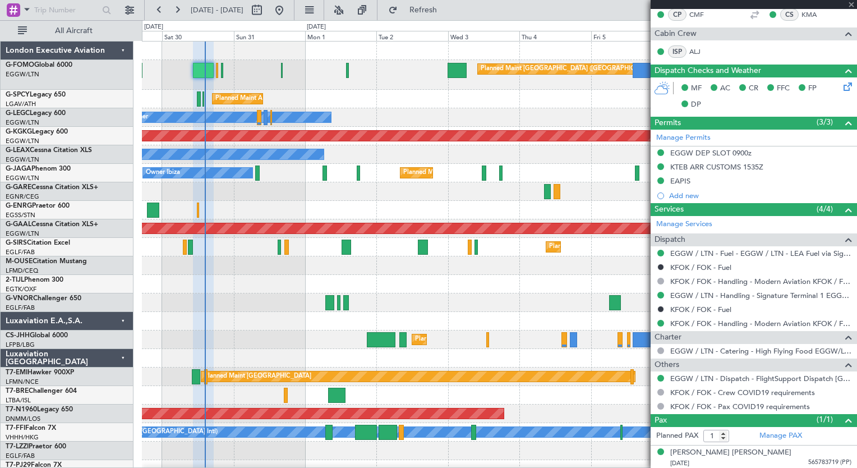
type input "-00:10"
type input "13:39"
type input "14:02"
type input "7"
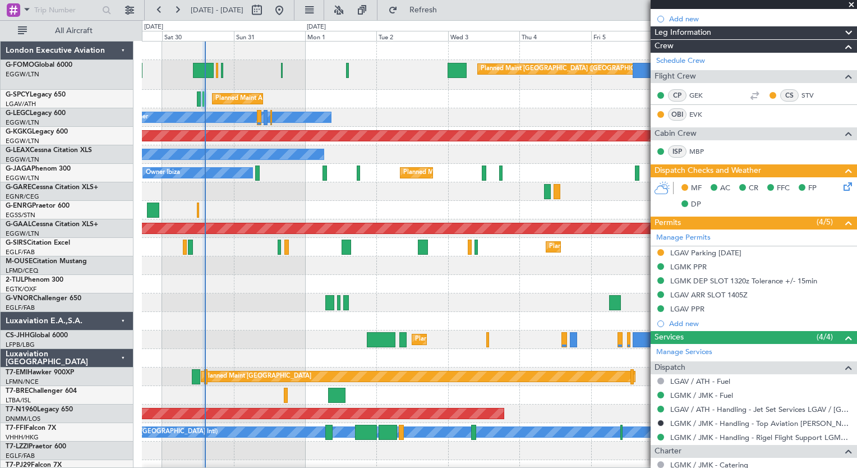
scroll to position [284, 0]
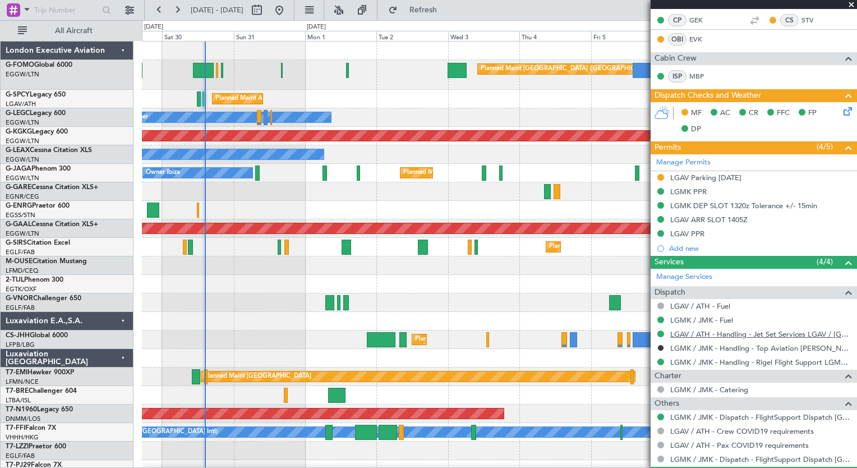
click at [783, 334] on link "LGAV / ATH - Handling - Jet Set Services LGAV / ATH" at bounding box center [760, 334] width 181 height 10
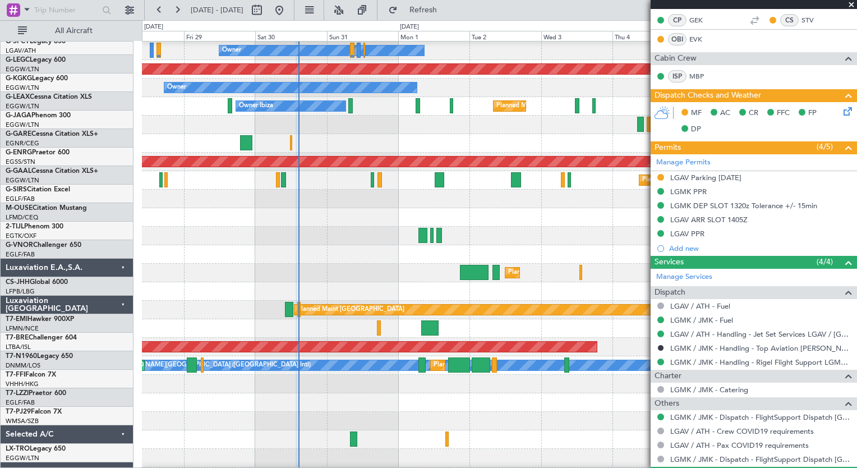
scroll to position [67, 0]
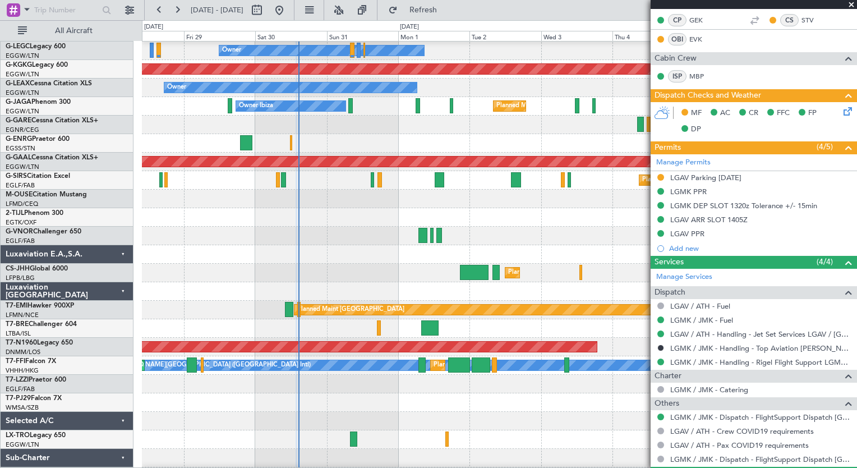
click at [375, 287] on div at bounding box center [499, 291] width 714 height 19
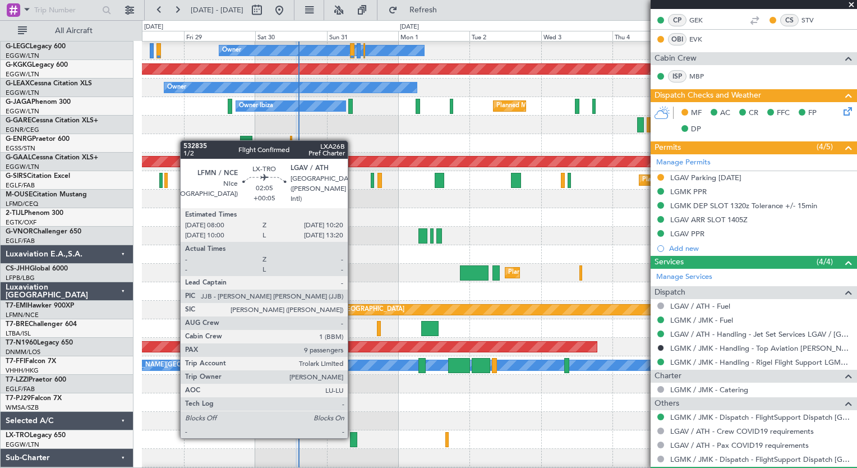
click at [353, 437] on div at bounding box center [353, 439] width 7 height 15
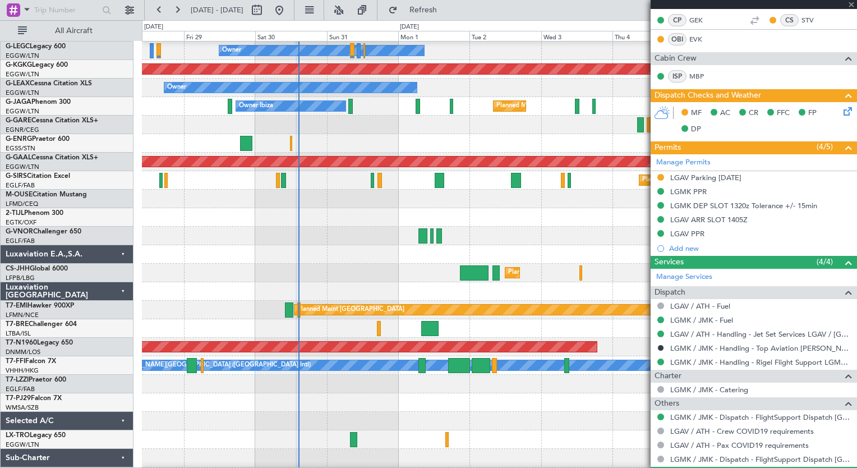
type input "+00:05"
type input "9"
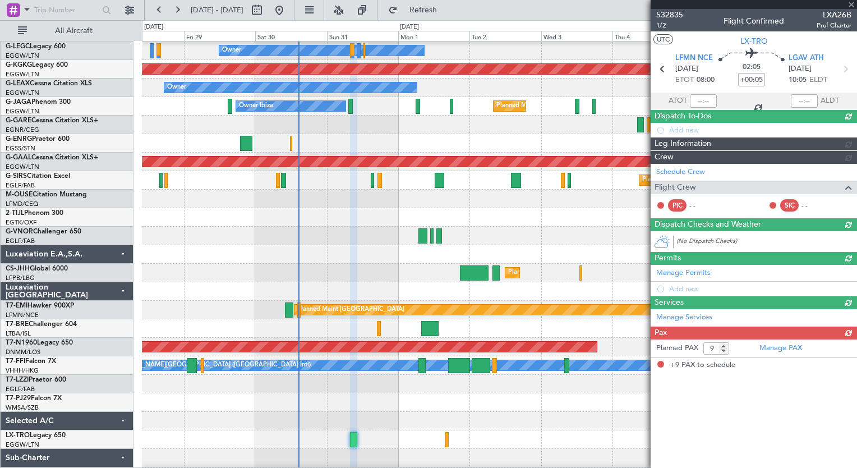
scroll to position [0, 0]
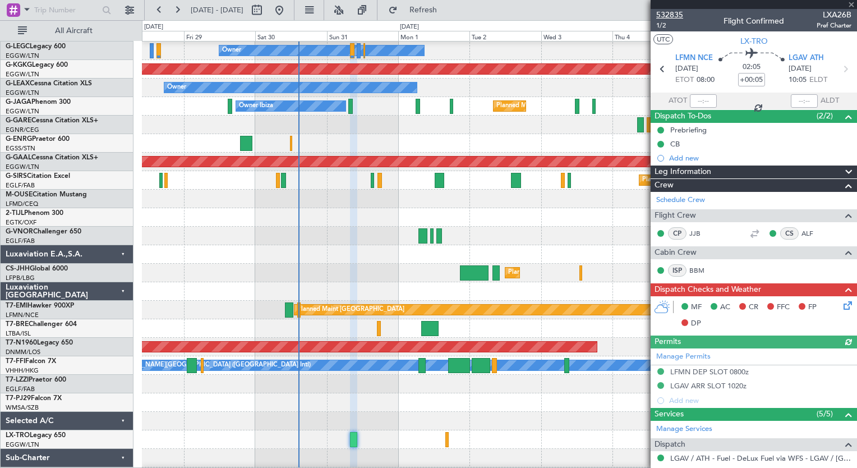
click at [663, 13] on span "532835" at bounding box center [669, 15] width 27 height 12
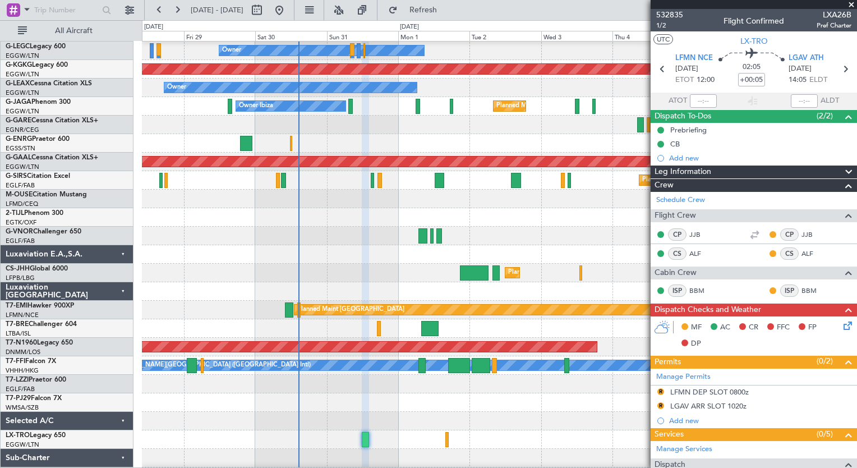
scroll to position [371, 0]
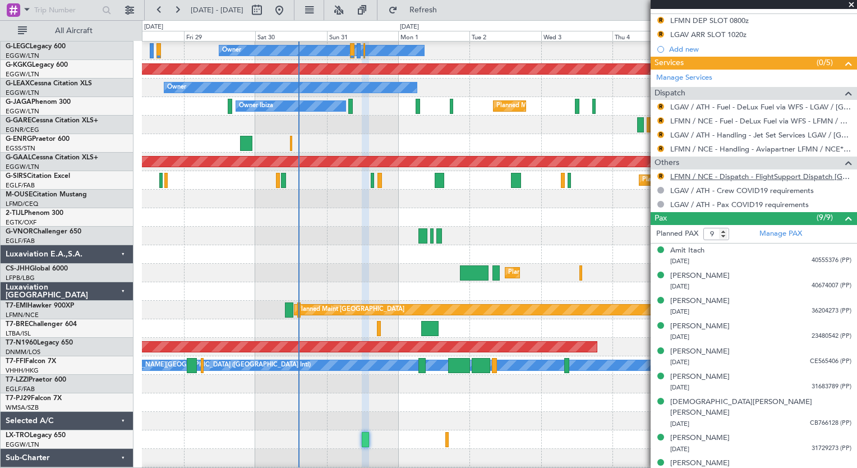
click at [780, 173] on link "LFMN / NCE - Dispatch - FlightSupport Dispatch UK" at bounding box center [760, 177] width 181 height 10
click at [436, 12] on span "Refresh" at bounding box center [423, 10] width 47 height 8
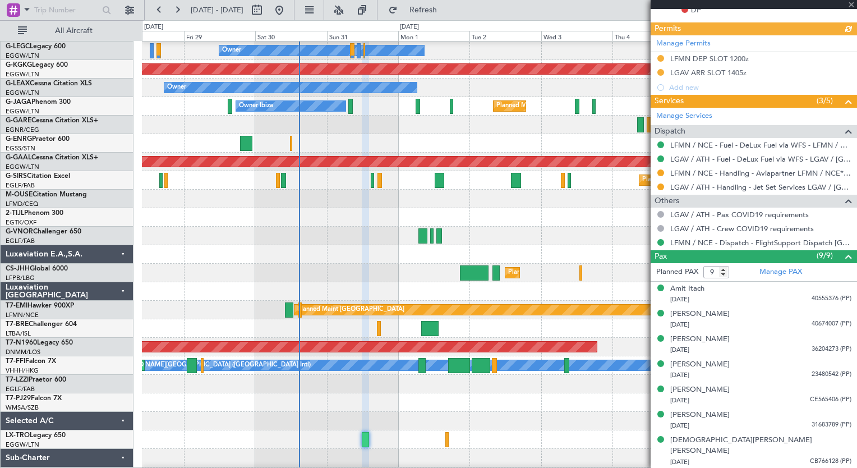
type input "+00:10"
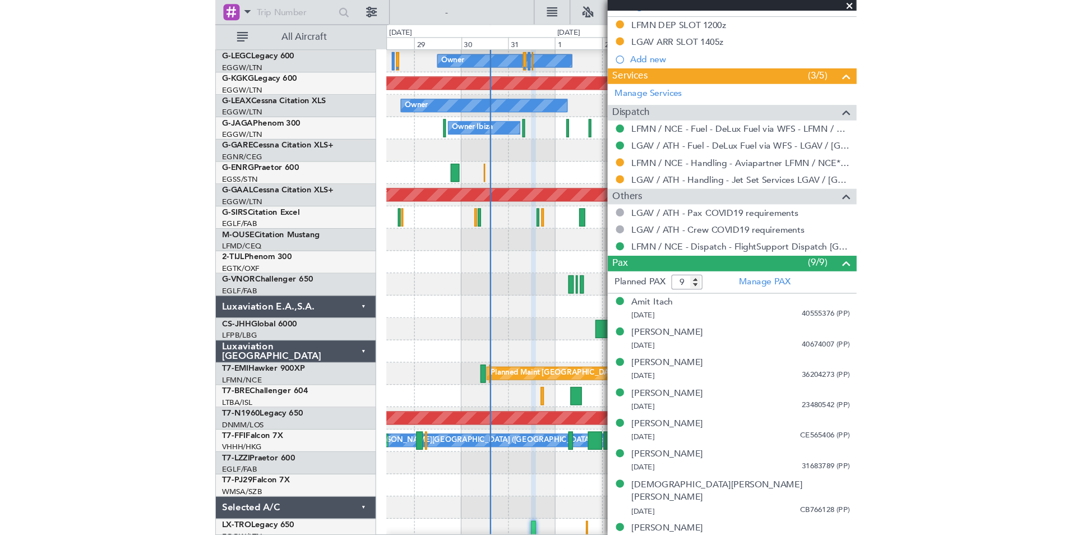
scroll to position [17, 0]
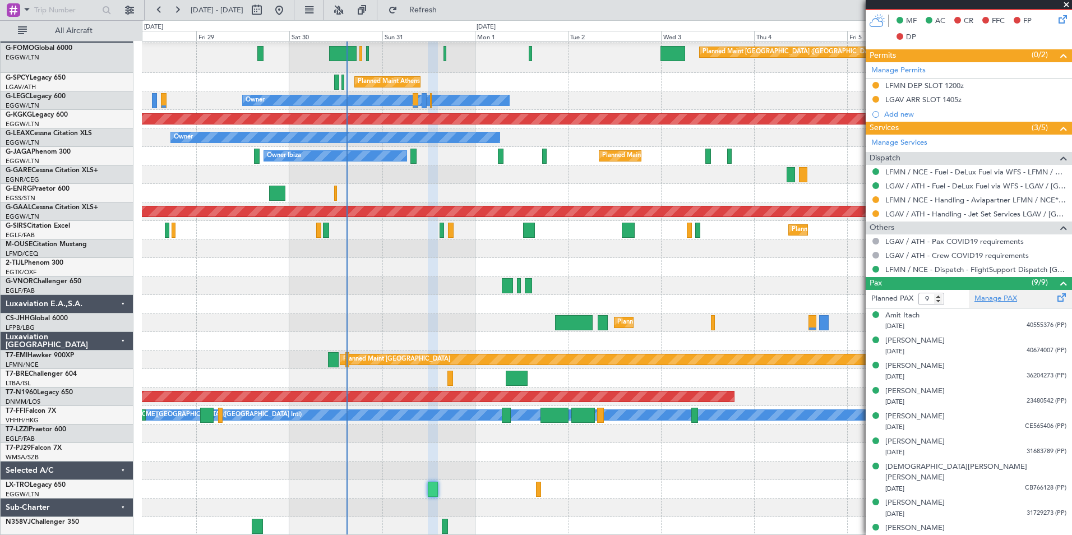
click at [856, 302] on link "Manage PAX" at bounding box center [995, 298] width 43 height 11
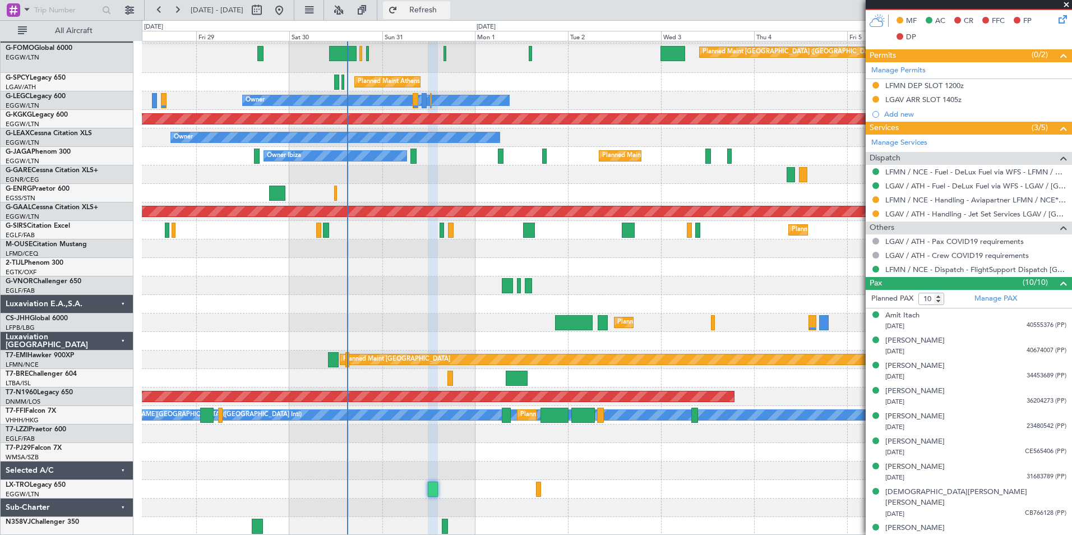
click at [447, 10] on span "Refresh" at bounding box center [423, 10] width 47 height 8
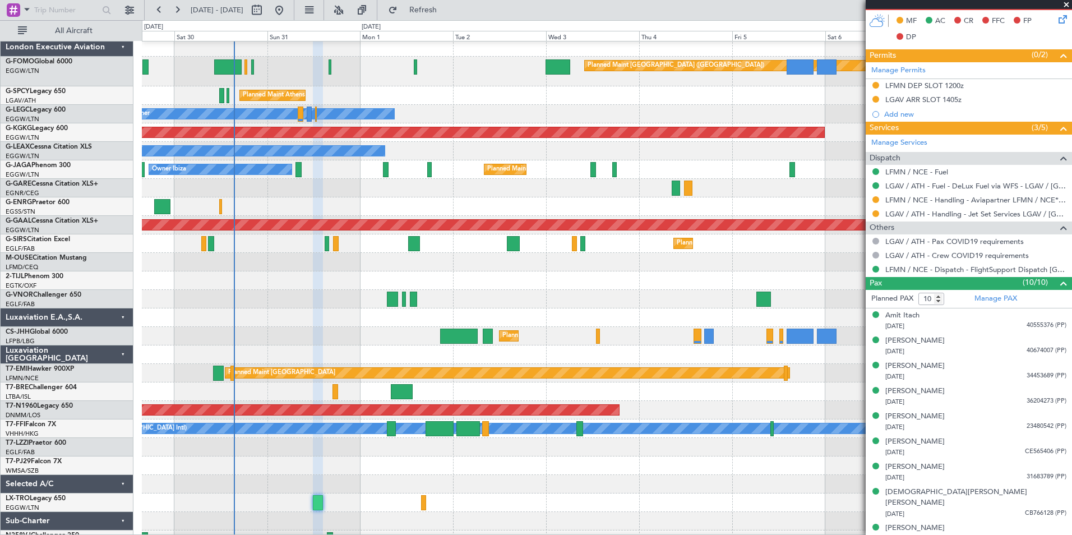
scroll to position [0, 0]
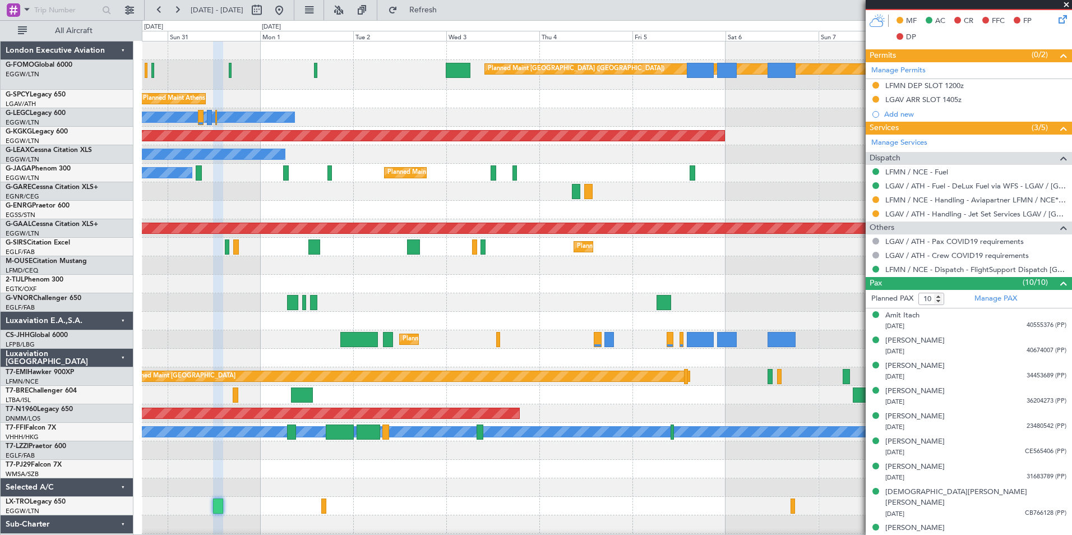
click at [380, 467] on div "Planned Maint London (Luton) Planned Maint Athens (Eleftherios Venizelos Intl) …" at bounding box center [607, 296] width 930 height 511
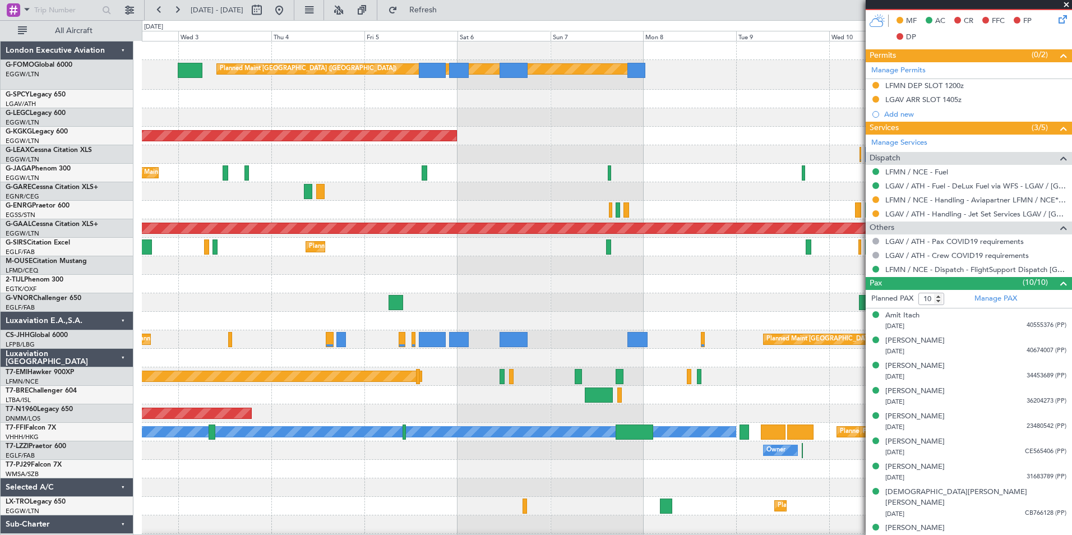
click at [368, 467] on div "Planned Maint London (Luton) Planned Maint Athens (Eleftherios Venizelos Intl) …" at bounding box center [607, 296] width 930 height 511
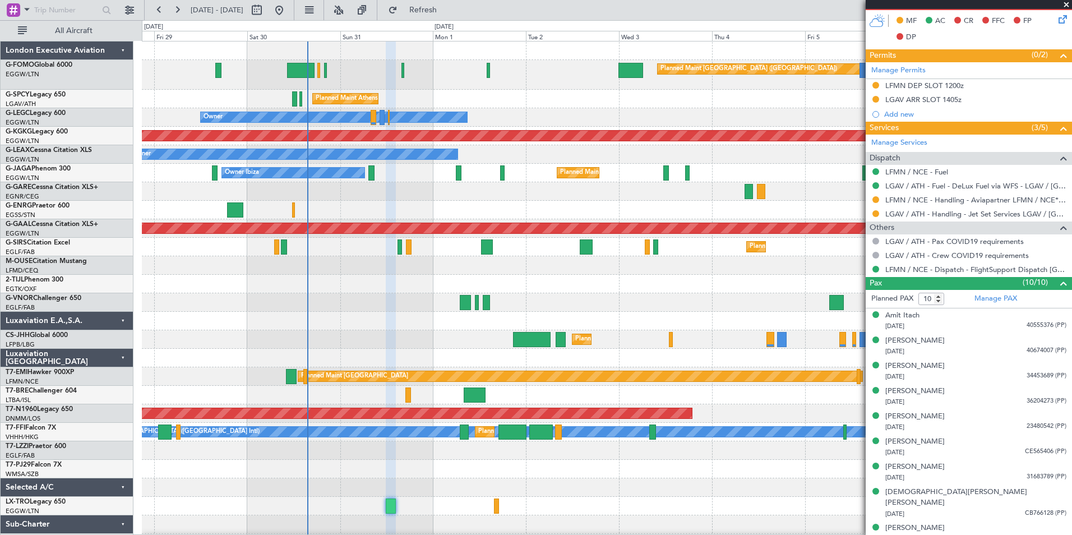
click at [696, 467] on div "Planned Maint London (Luton) Planned Maint Athens (Eleftherios Venizelos Intl) …" at bounding box center [607, 296] width 930 height 511
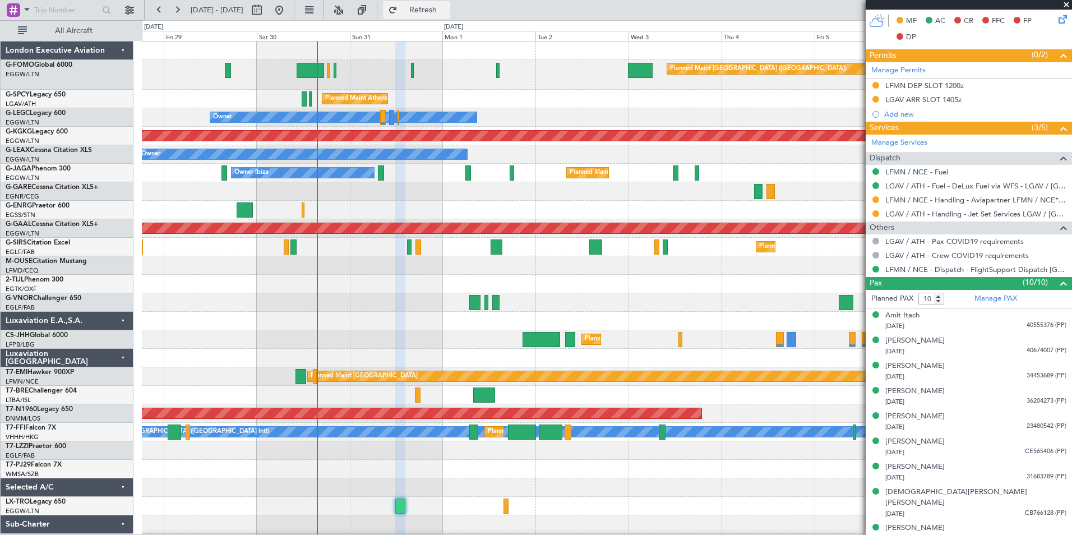
click at [447, 12] on span "Refresh" at bounding box center [423, 10] width 47 height 8
click at [856, 303] on link "Manage PAX" at bounding box center [995, 298] width 43 height 11
click at [447, 6] on span "Refresh" at bounding box center [423, 10] width 47 height 8
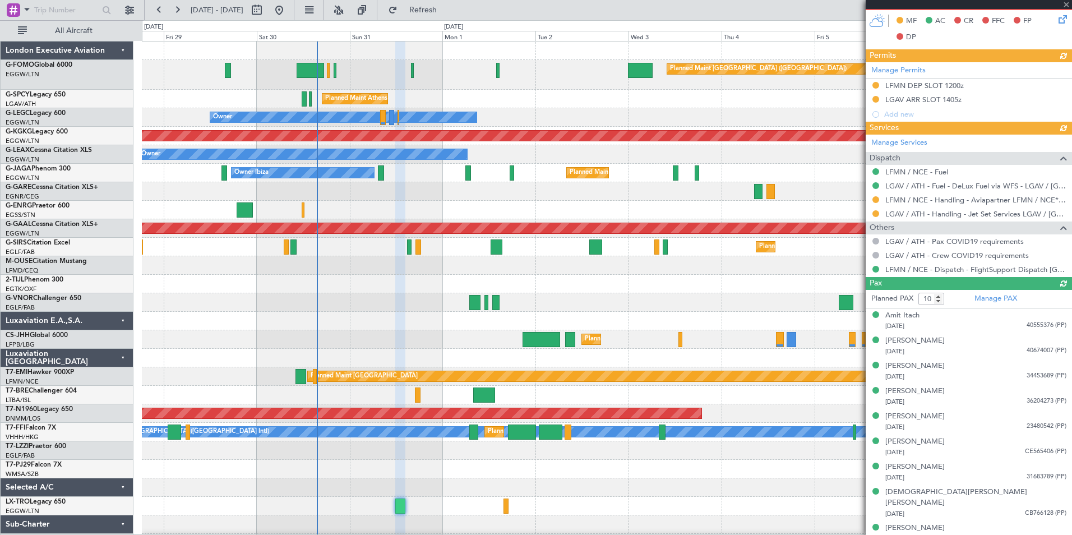
type input "11"
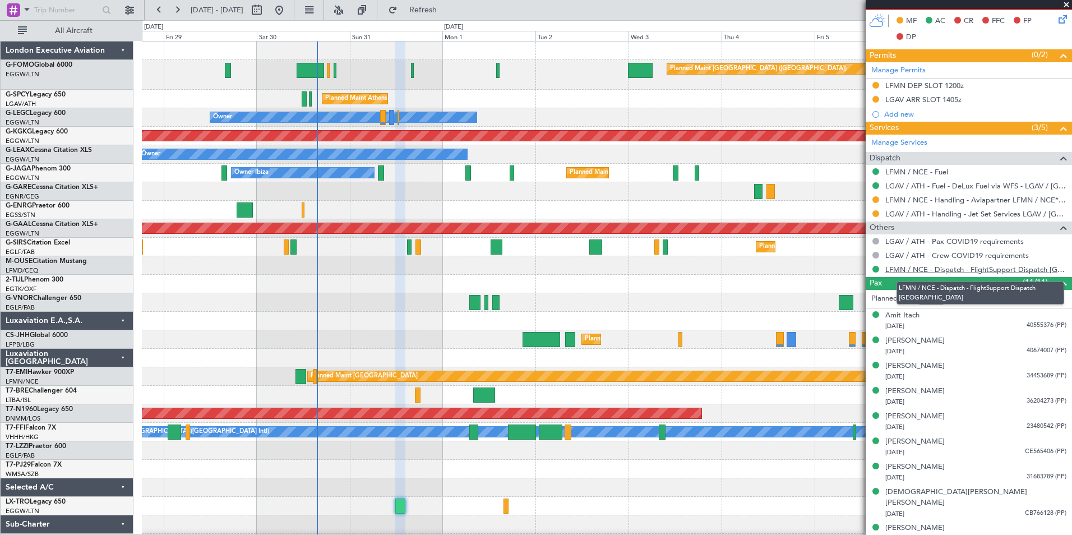
click at [856, 270] on link "LFMN / NCE - Dispatch - FlightSupport Dispatch UK" at bounding box center [975, 270] width 181 height 10
click at [450, 15] on button "Refresh" at bounding box center [416, 10] width 67 height 18
click at [172, 16] on button at bounding box center [177, 10] width 18 height 18
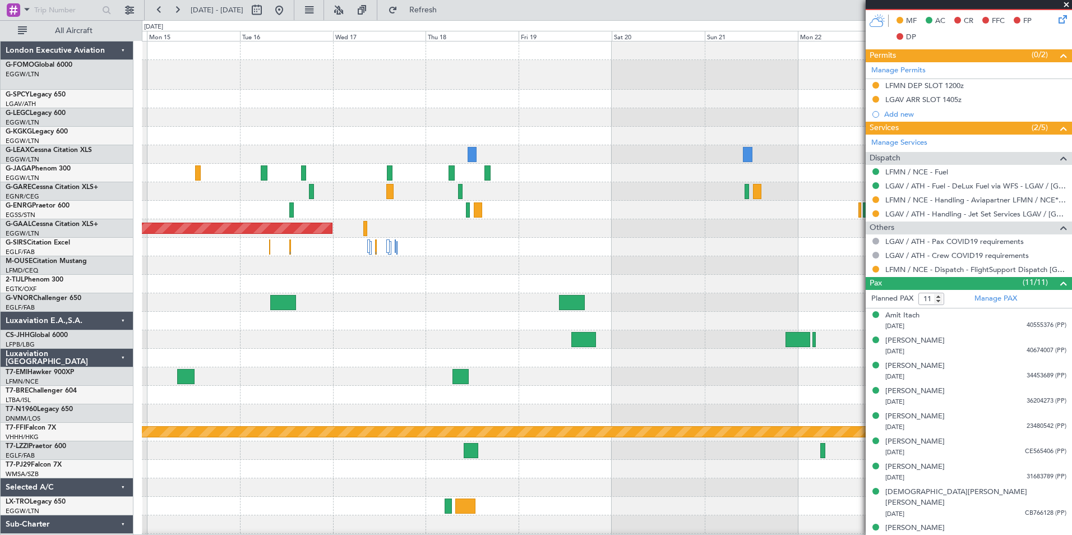
click at [131, 452] on div "A/C Unavailable London (Luton) Owner Planned Maint Dusseldorf Planned Maint Gen…" at bounding box center [536, 277] width 1072 height 515
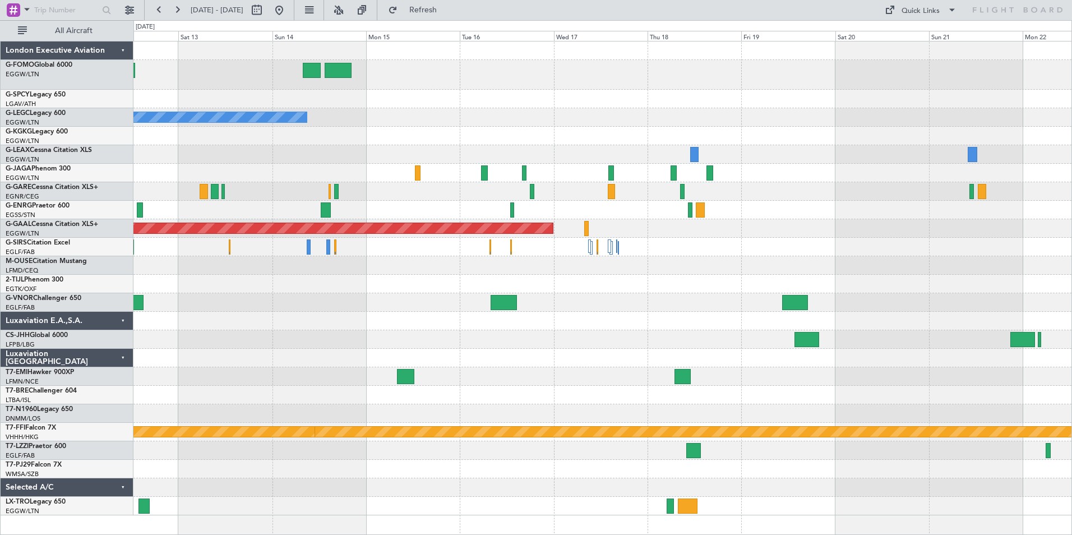
click at [492, 467] on html "14 Sep 2025 - 24 Sep 2025 Refresh Quick Links All Aircraft Owner A/C Unavailabl…" at bounding box center [536, 267] width 1072 height 535
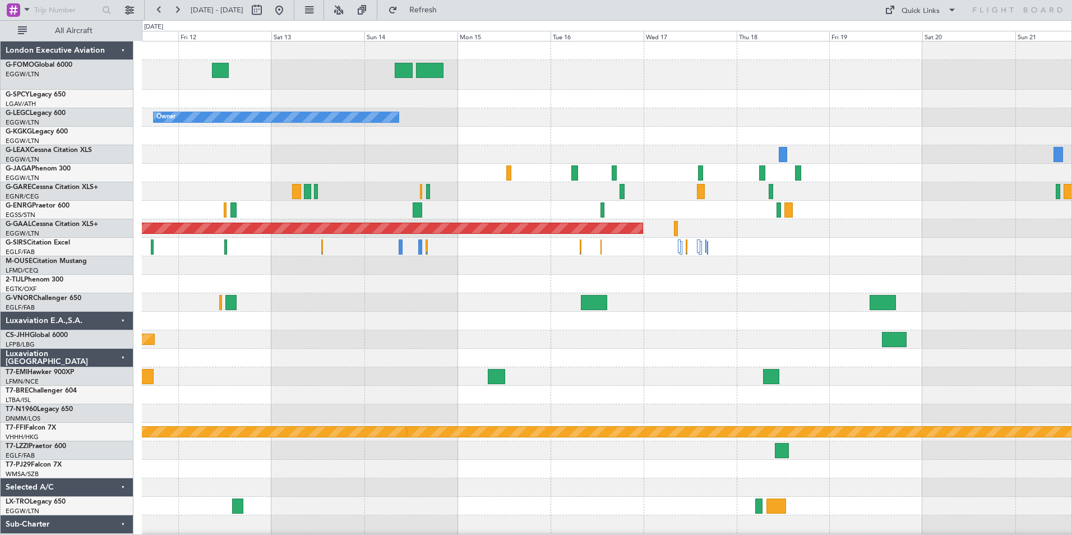
click at [367, 393] on div "Owner A/C Unavailable London (Luton) Planned Maint Dusseldorf Planned Maint Par…" at bounding box center [607, 296] width 930 height 511
click at [158, 8] on button at bounding box center [159, 10] width 18 height 18
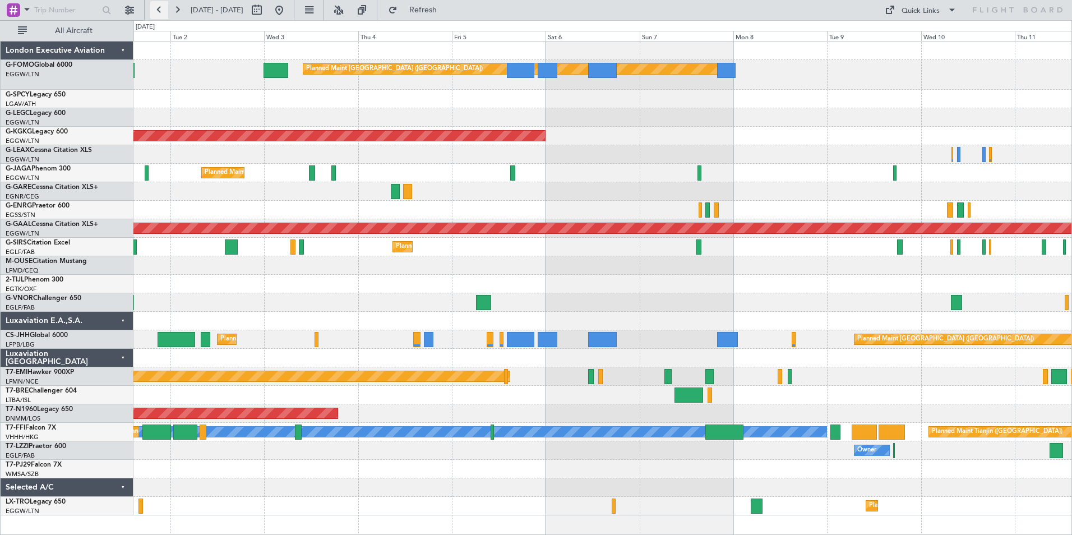
click at [150, 7] on button at bounding box center [159, 10] width 18 height 18
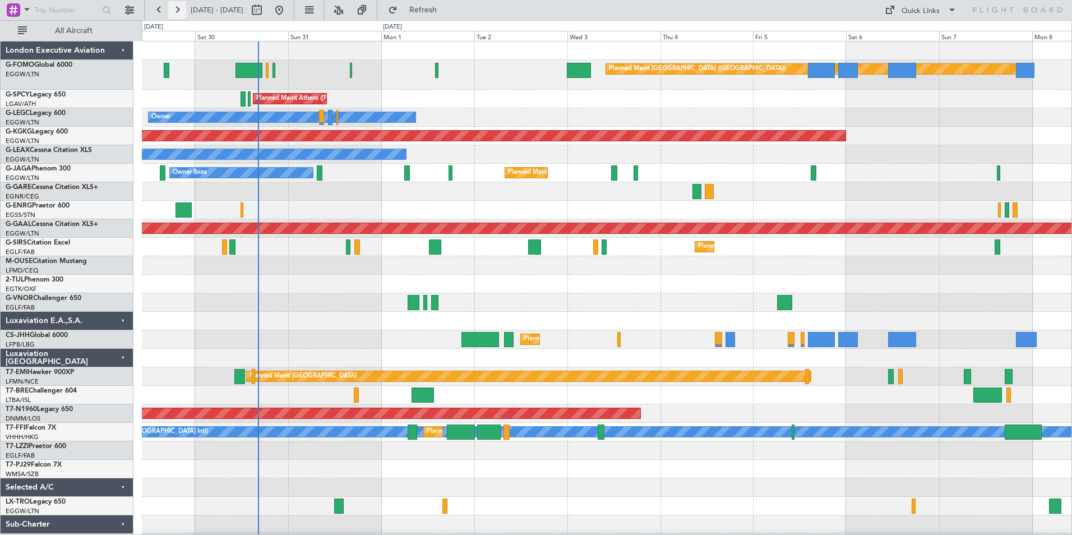
click at [178, 7] on button at bounding box center [177, 10] width 18 height 18
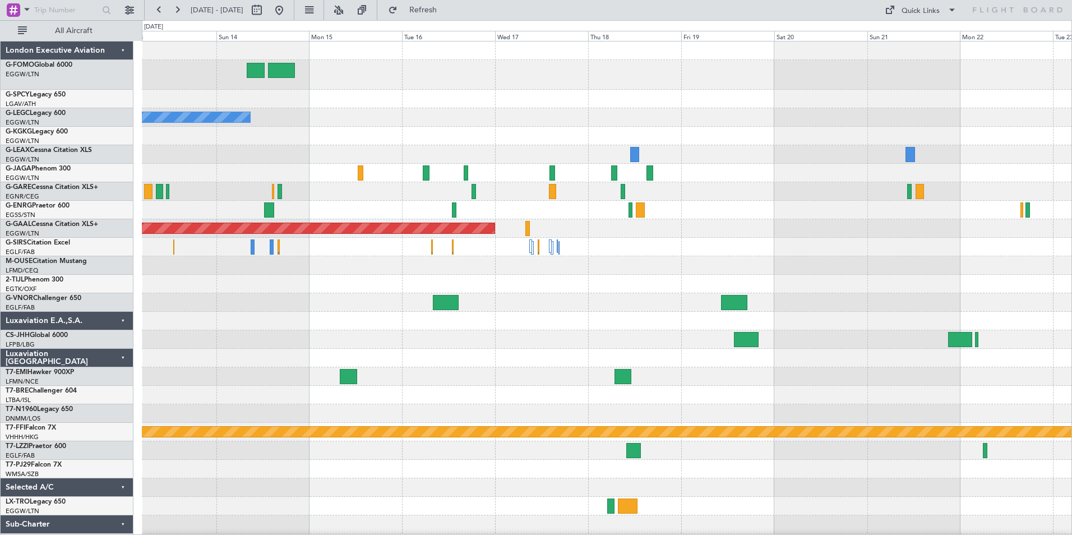
click at [352, 275] on div at bounding box center [607, 284] width 930 height 19
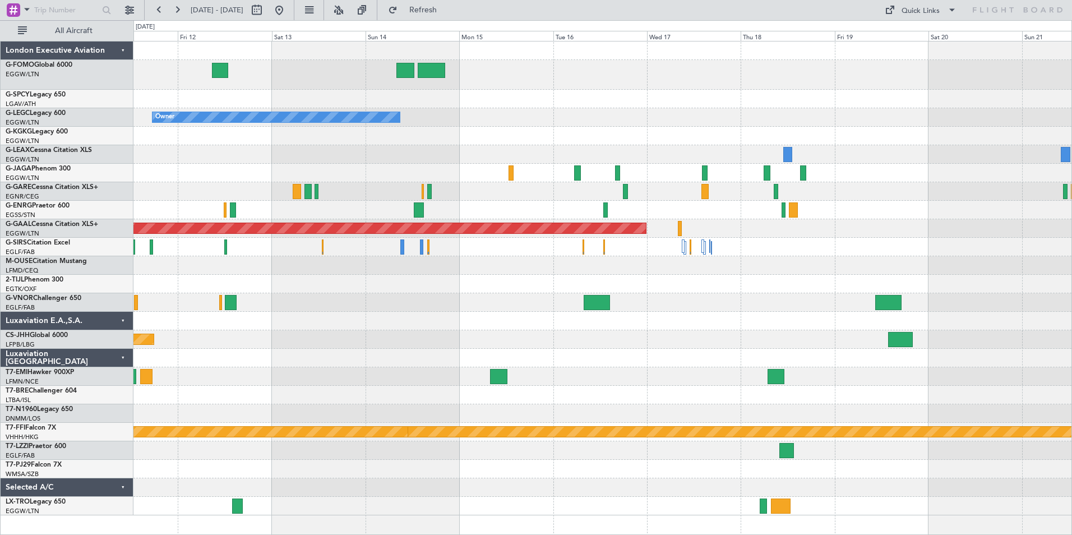
click at [451, 341] on div "Owner A/C Unavailable London (Luton) Planned Maint Dusseldorf Planned Maint Par…" at bounding box center [602, 278] width 938 height 474
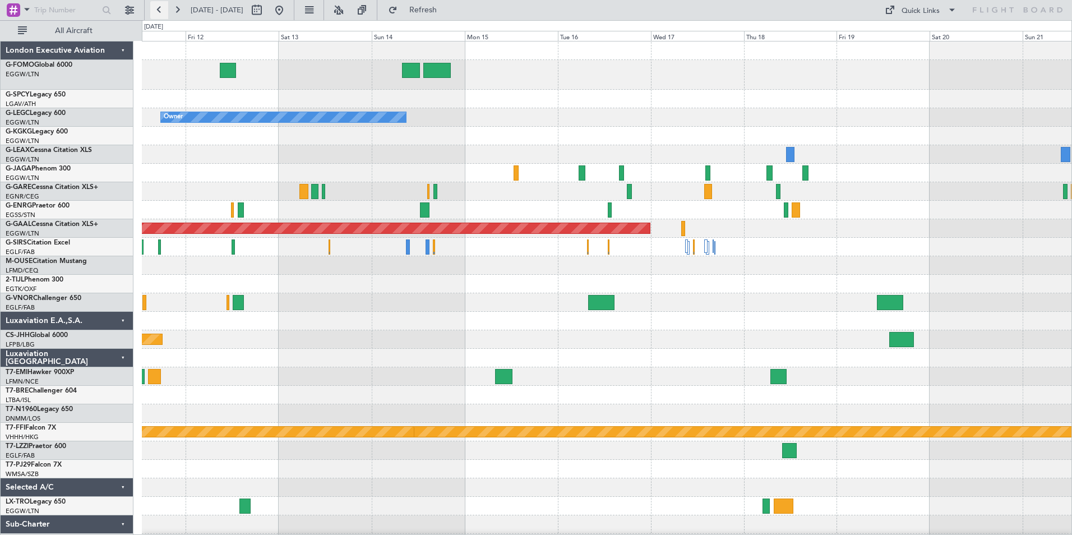
click at [159, 15] on button at bounding box center [159, 10] width 18 height 18
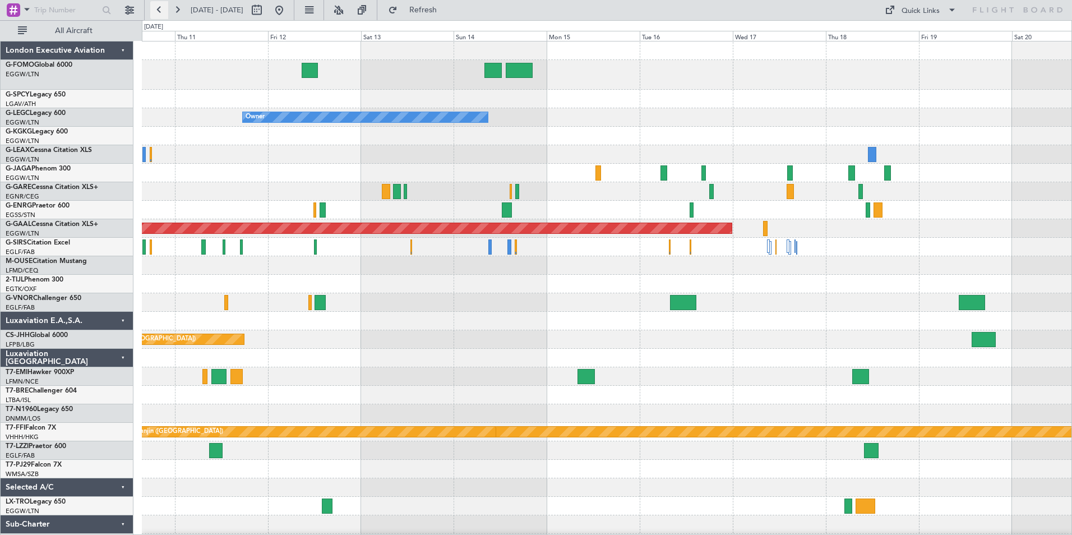
click at [159, 15] on button at bounding box center [159, 10] width 18 height 18
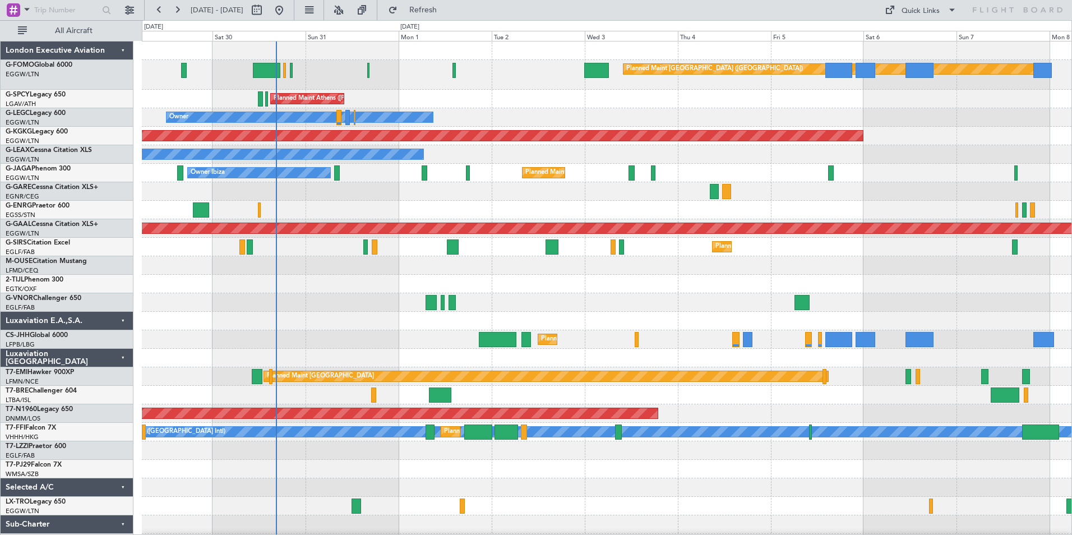
click at [204, 381] on div "Planned Maint London (Luton) Planned Maint Athens (Eleftherios Venizelos Intl) …" at bounding box center [607, 296] width 930 height 511
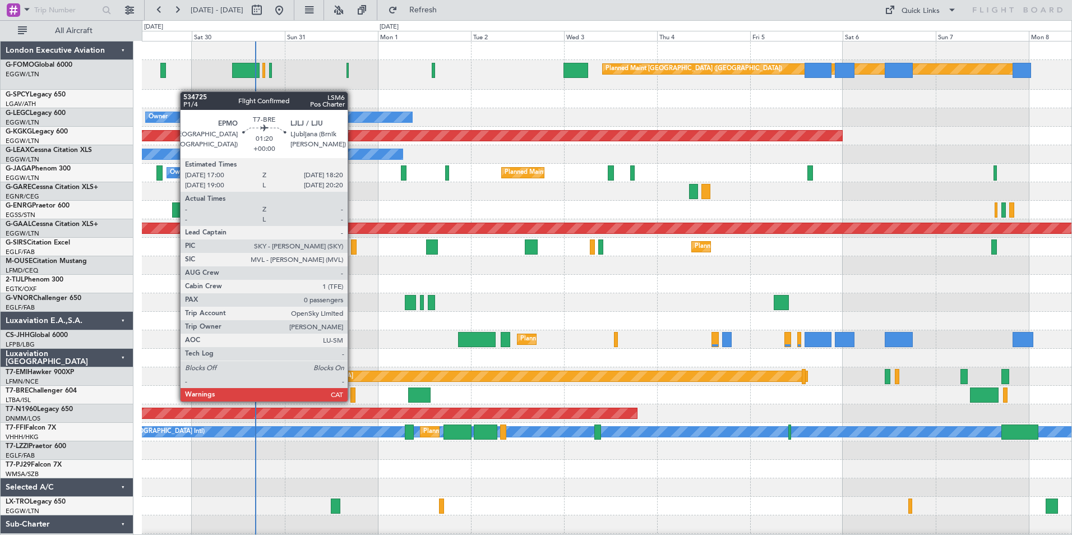
click at [353, 400] on div at bounding box center [353, 394] width 6 height 15
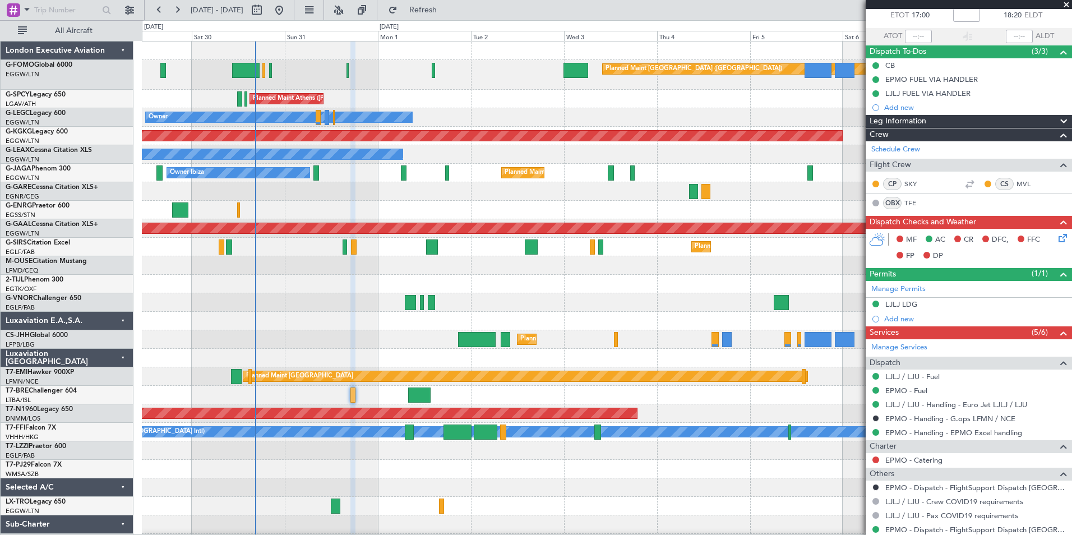
scroll to position [98, 0]
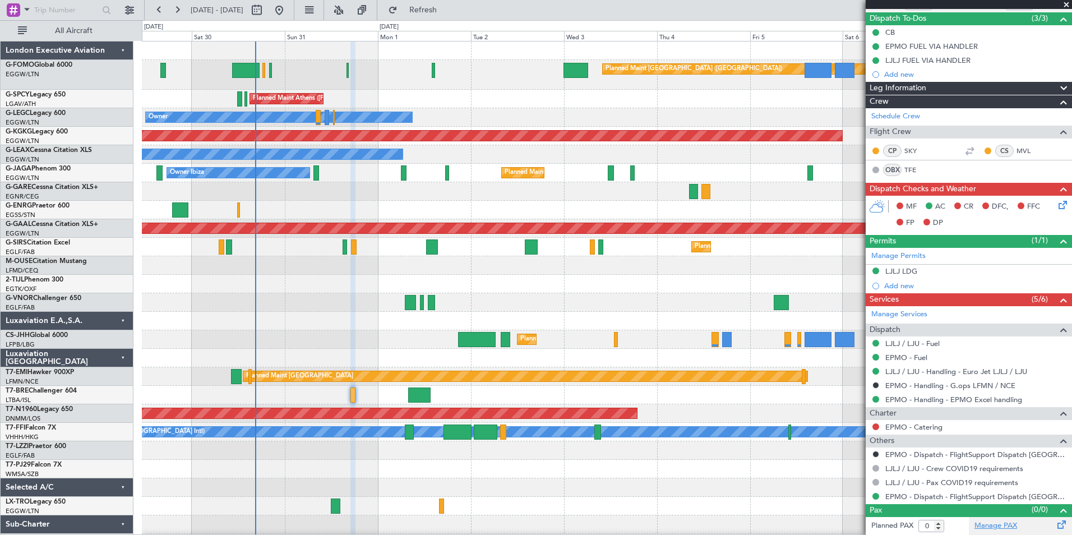
click at [995, 526] on link "Manage PAX" at bounding box center [995, 525] width 43 height 11
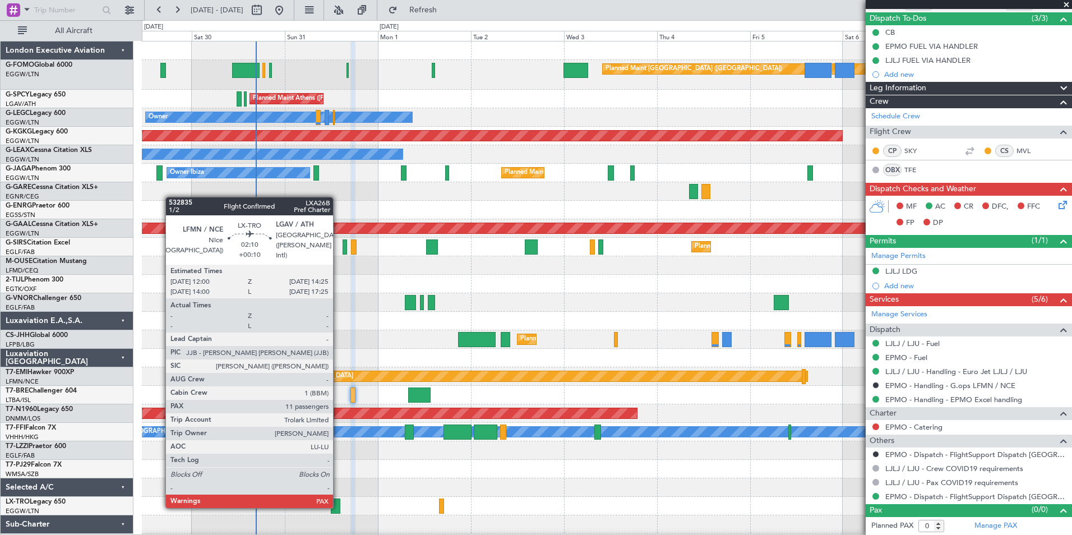
click at [338, 507] on div at bounding box center [336, 505] width 10 height 15
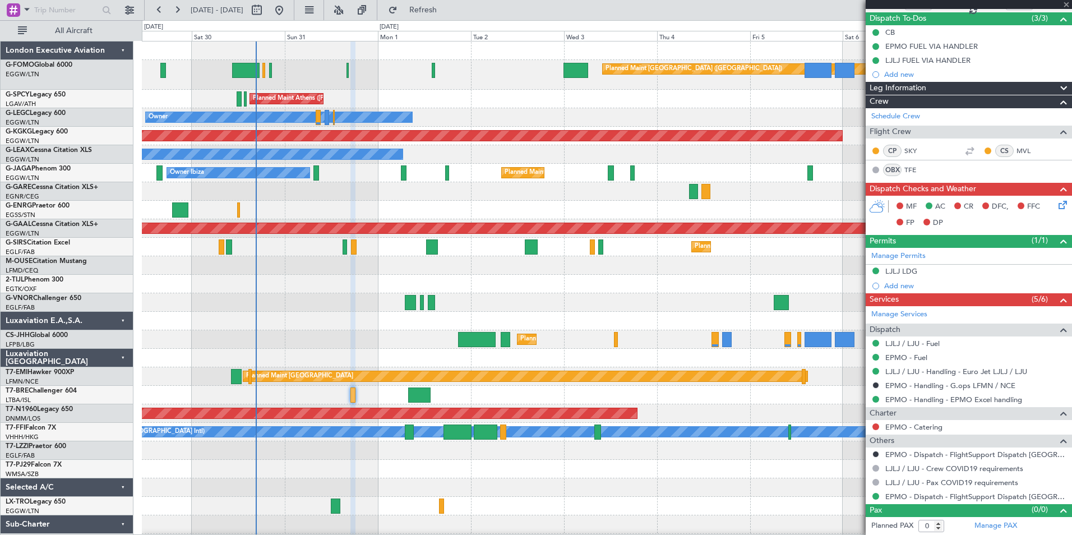
type input "+00:10"
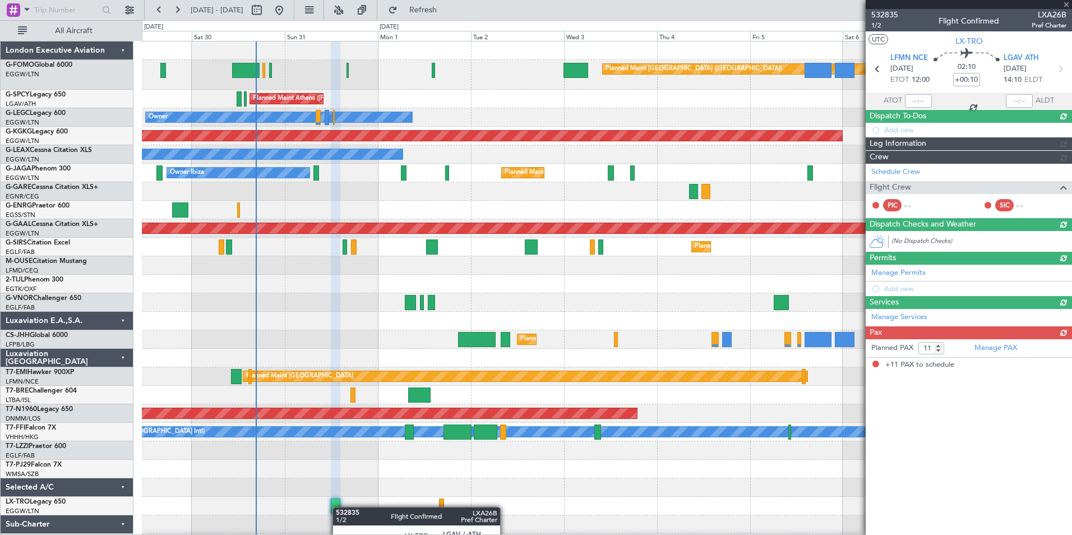
scroll to position [0, 0]
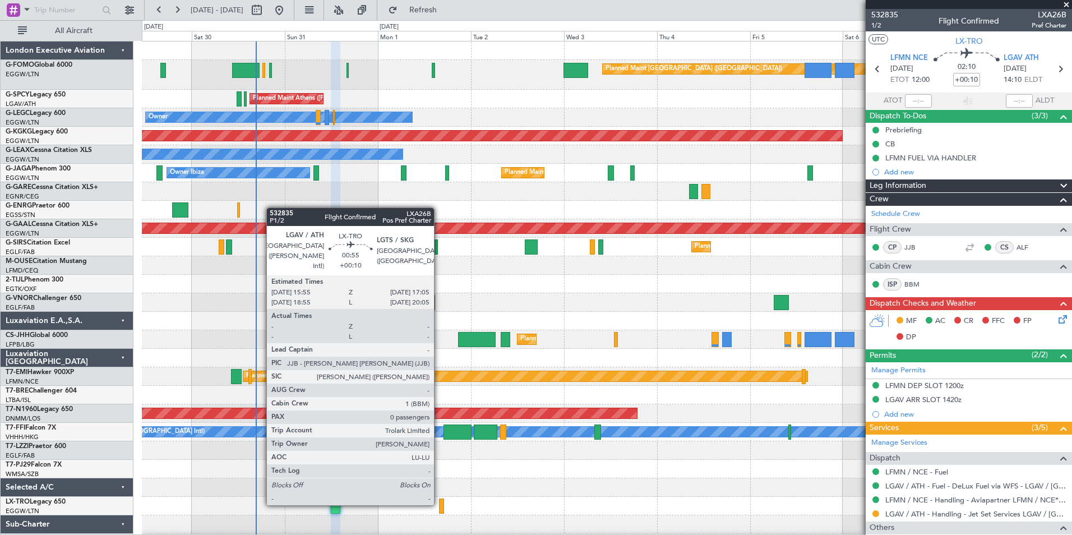
click at [439, 504] on div at bounding box center [441, 505] width 5 height 15
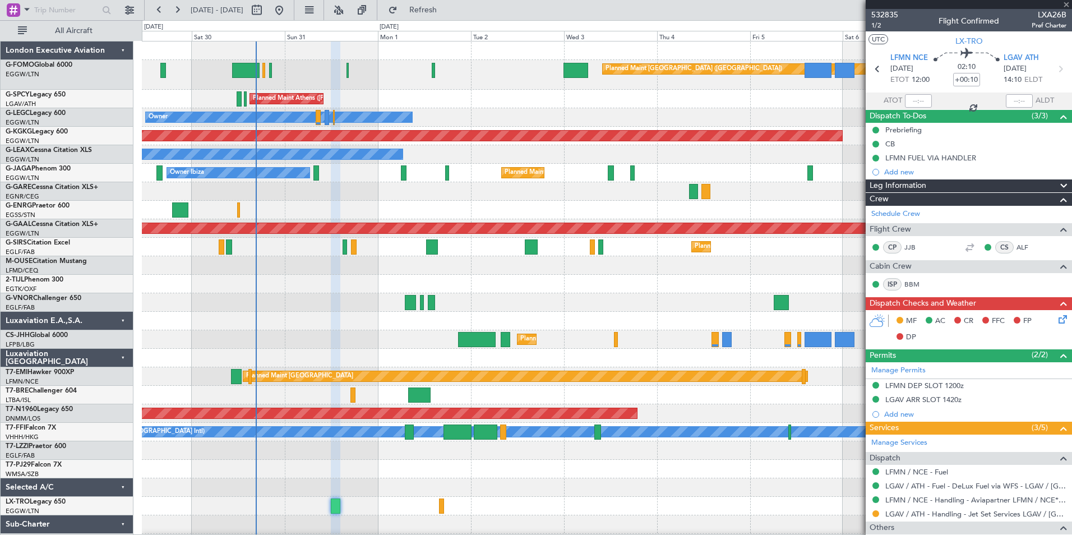
type input "0"
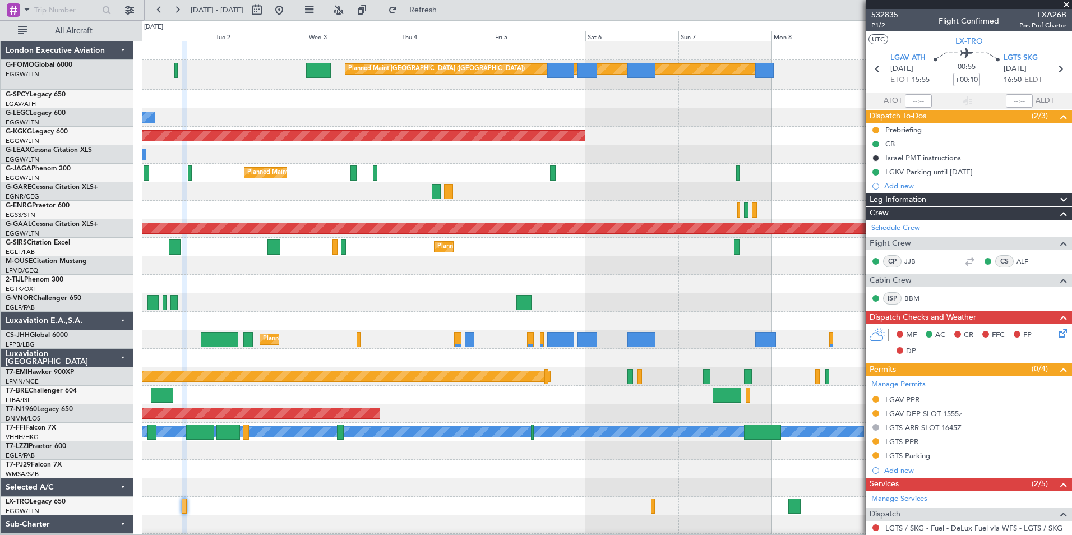
click at [289, 467] on div "Planned Maint London (Luton) Planned Maint Athens (Eleftherios Venizelos Intl) …" at bounding box center [607, 296] width 930 height 511
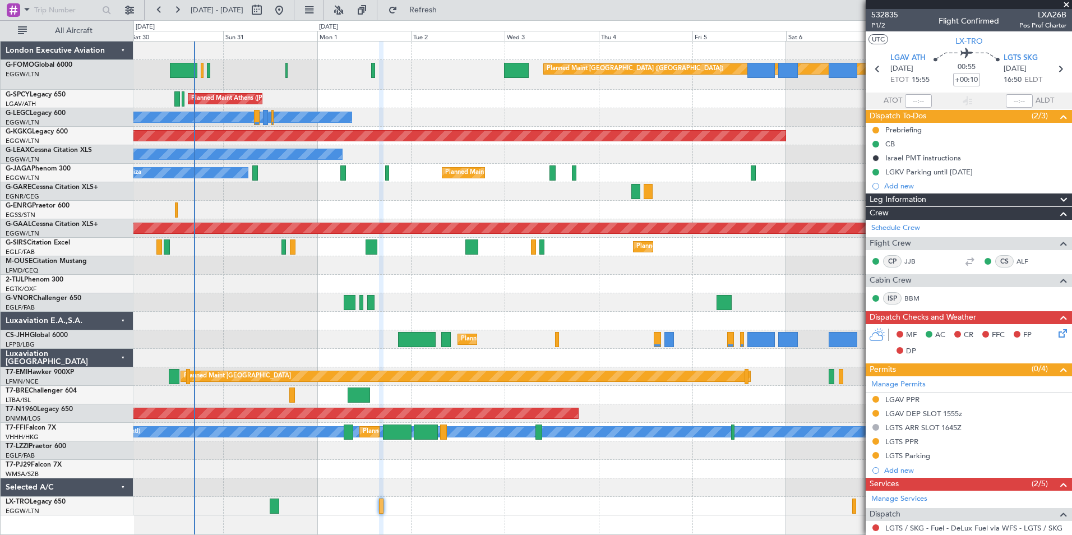
click at [404, 246] on div "Planned Maint London (Luton) Planned Maint Athens (Eleftherios Venizelos Intl) …" at bounding box center [602, 278] width 938 height 474
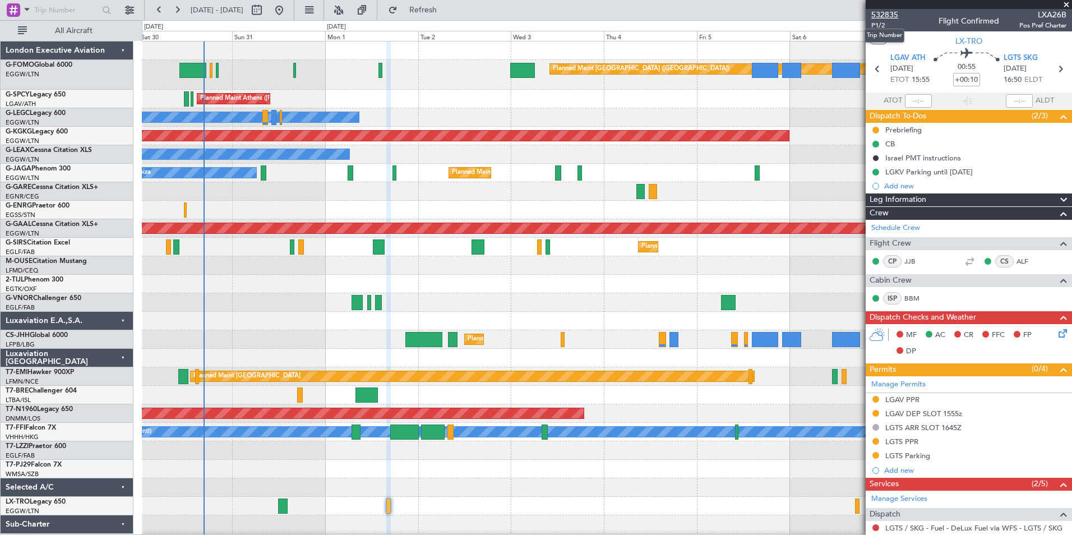
click at [884, 12] on span "532835" at bounding box center [884, 15] width 27 height 12
click at [450, 1] on button "Refresh" at bounding box center [416, 10] width 67 height 18
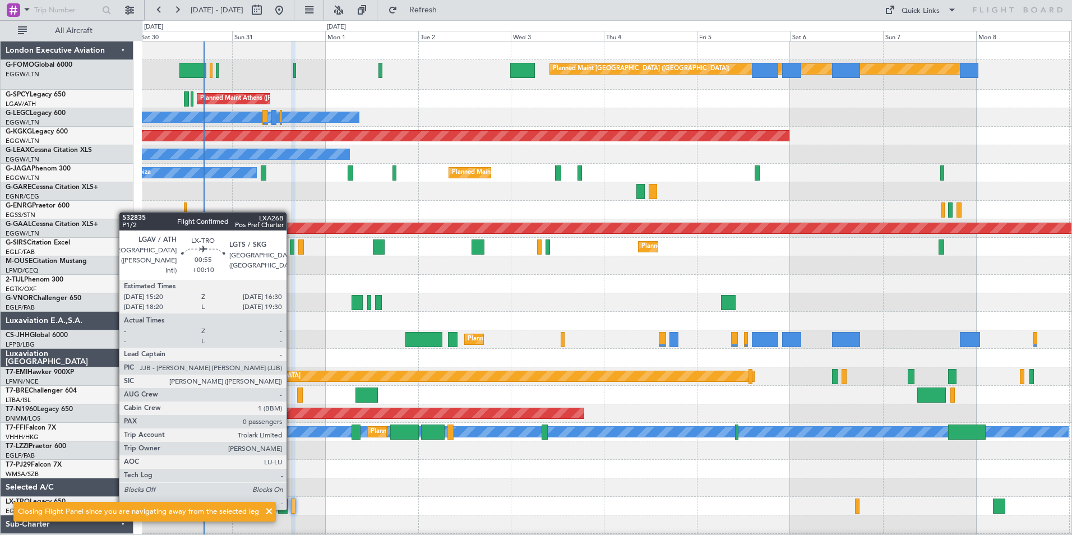
click at [292, 509] on div at bounding box center [293, 505] width 5 height 15
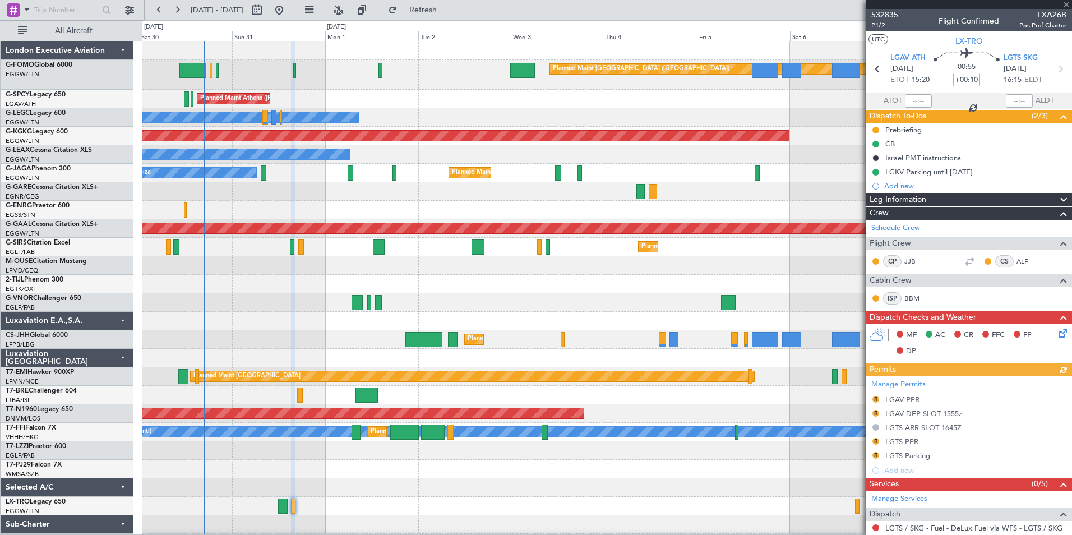
scroll to position [143, 0]
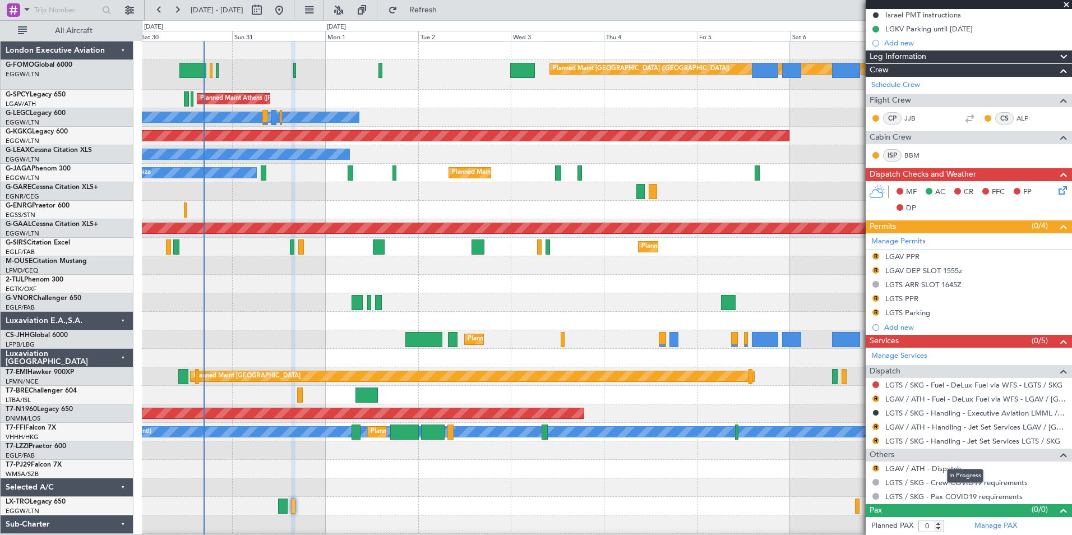
click at [942, 466] on mat-tooltip-component "In Progress" at bounding box center [965, 476] width 52 height 30
click at [914, 472] on link "LGAV / ATH - Dispatch" at bounding box center [923, 469] width 76 height 10
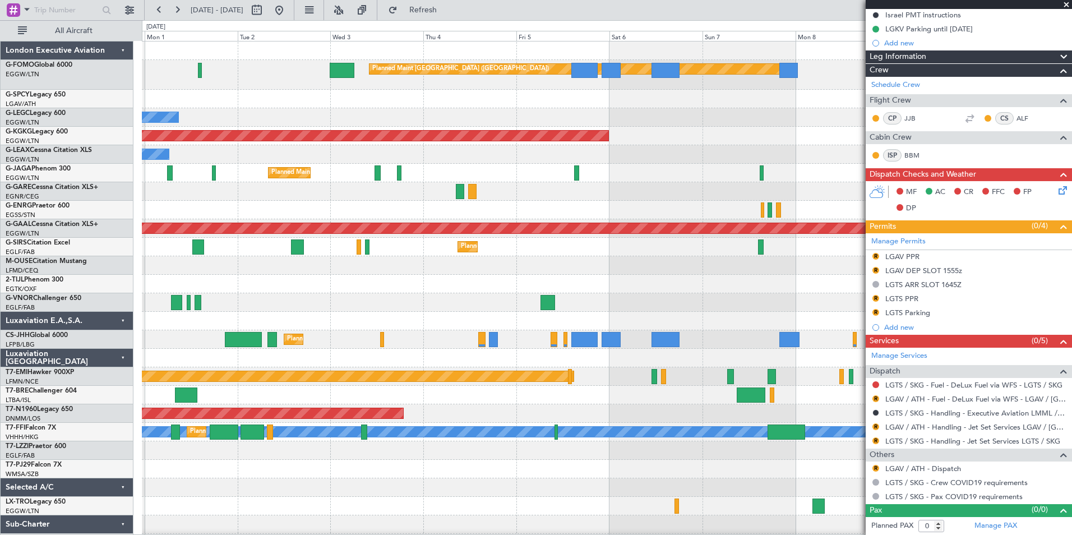
click at [405, 470] on div "Planned Maint London (Luton) Planned Maint Athens (Eleftherios Venizelos Intl) …" at bounding box center [607, 296] width 930 height 511
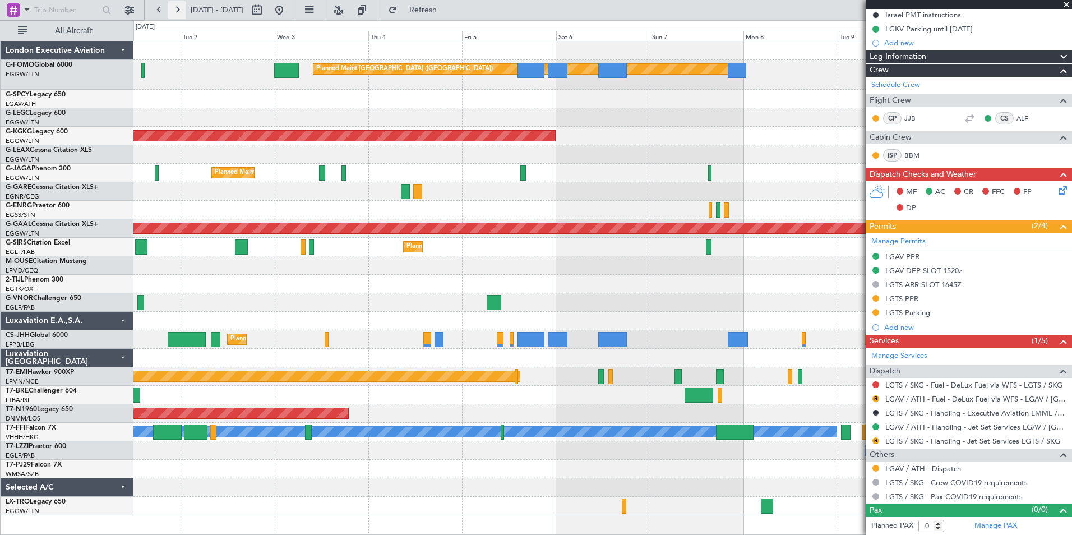
click at [178, 10] on button at bounding box center [177, 10] width 18 height 18
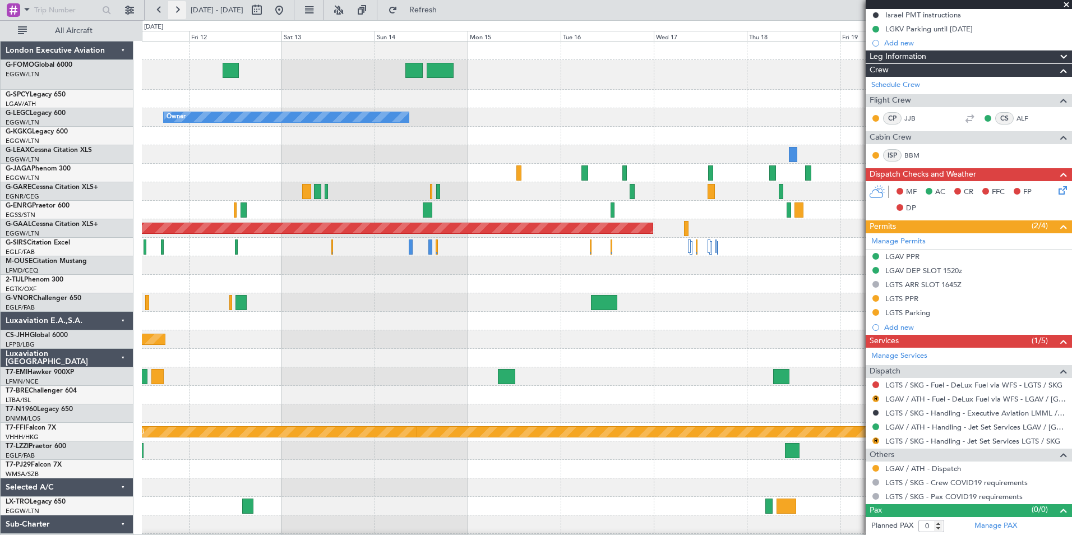
click at [178, 10] on button at bounding box center [177, 10] width 18 height 18
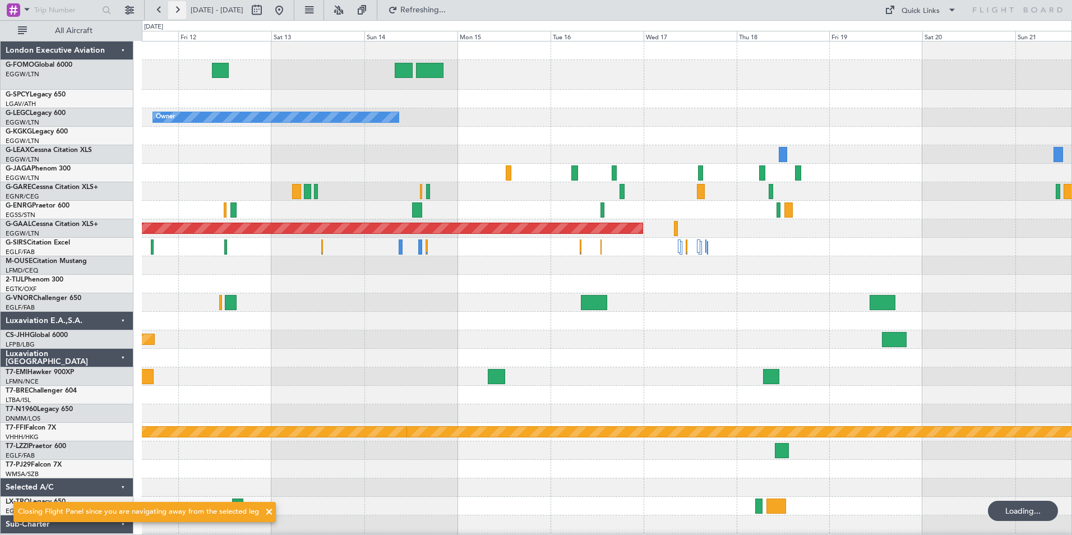
scroll to position [0, 0]
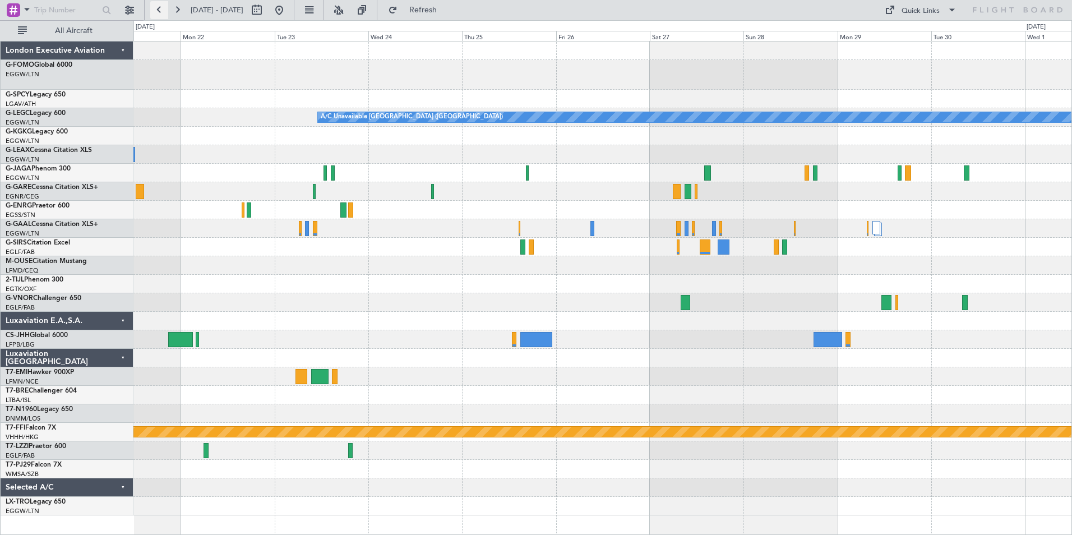
click at [163, 9] on button at bounding box center [159, 10] width 18 height 18
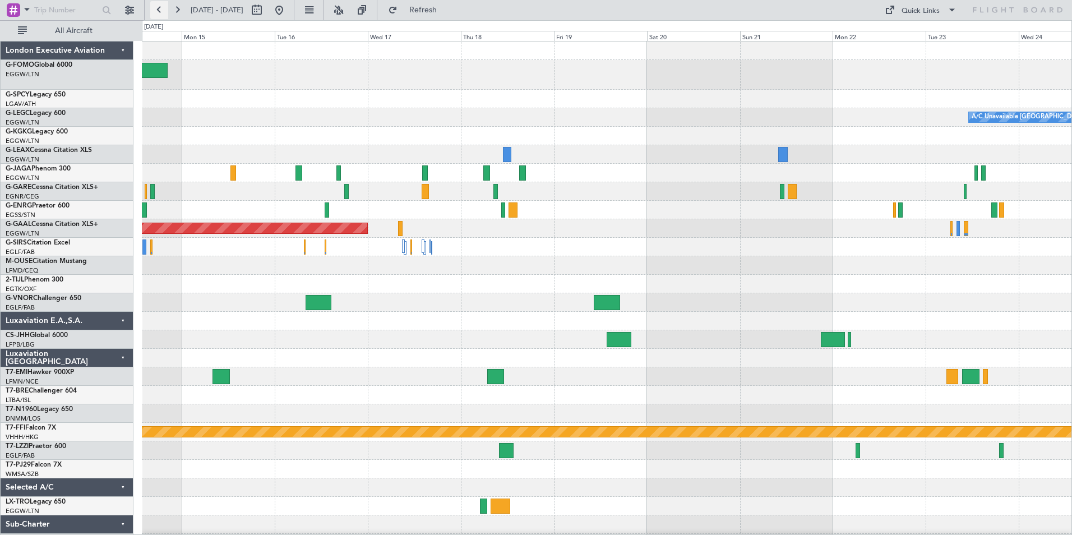
click at [163, 9] on button at bounding box center [159, 10] width 18 height 18
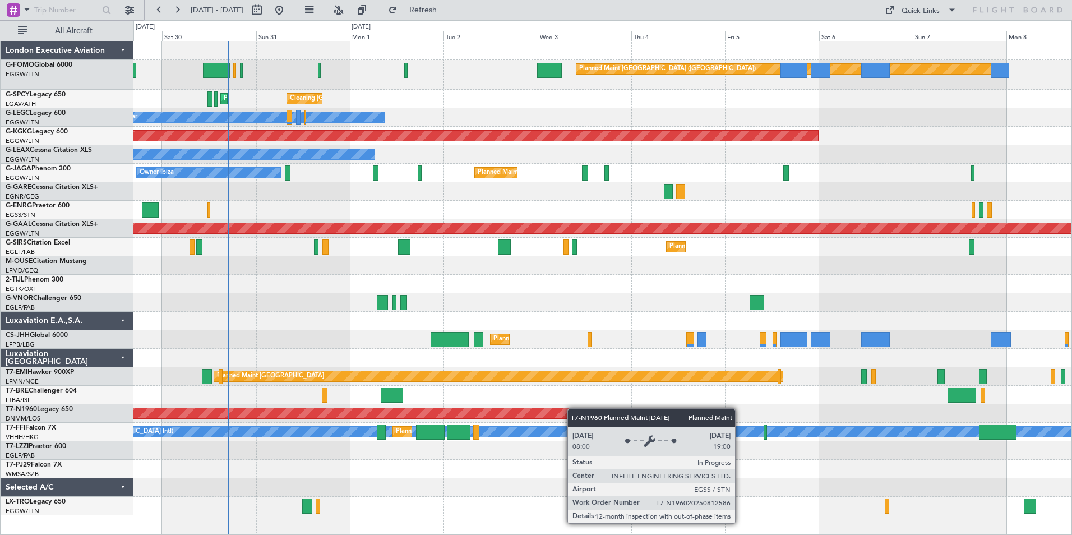
click at [571, 408] on div "Planned Maint London (Luton) Cleaning Athens (Eleftherios Venizelos Intl) Plann…" at bounding box center [602, 278] width 938 height 474
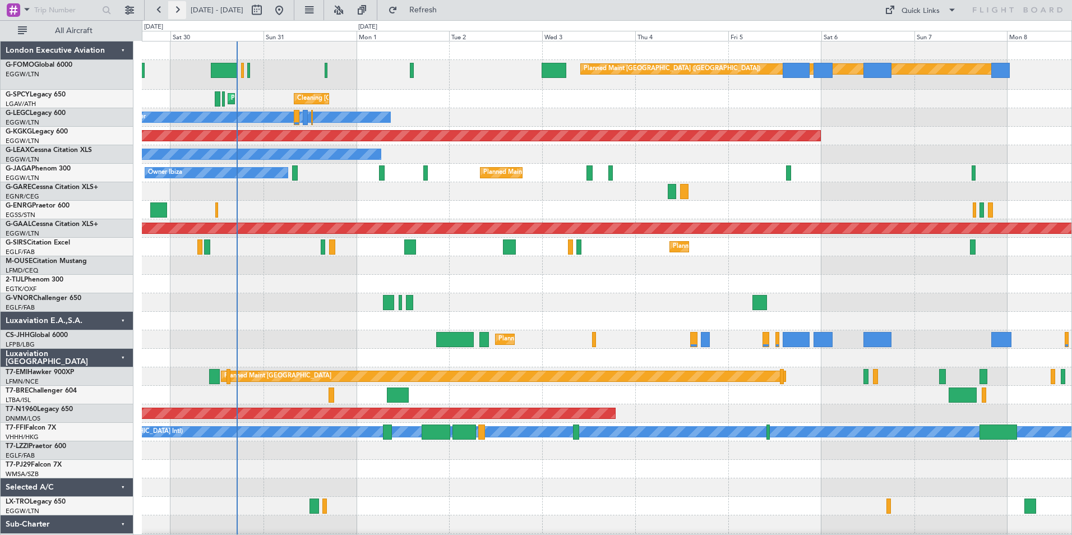
click at [174, 12] on button at bounding box center [177, 10] width 18 height 18
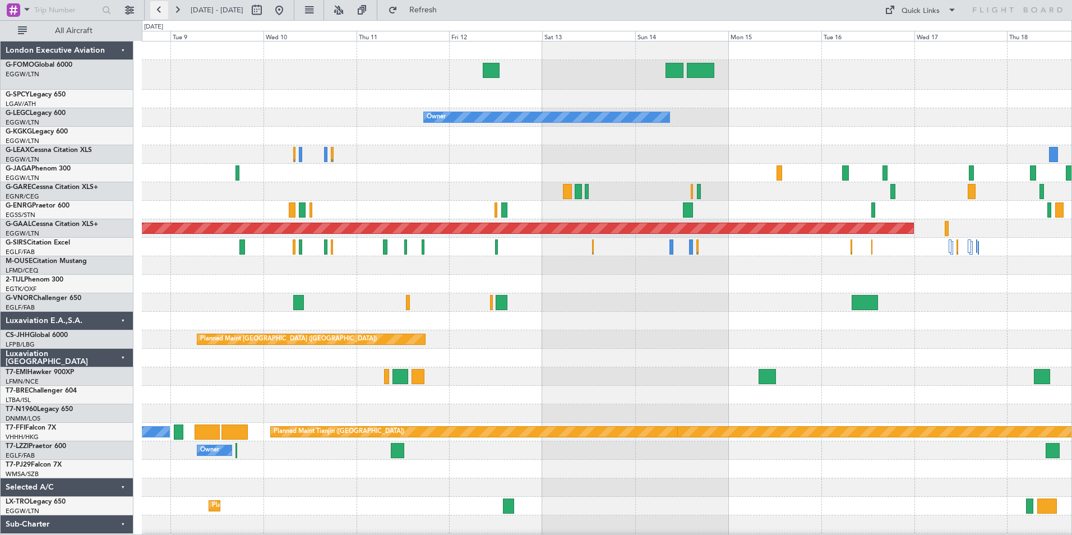
click at [160, 11] on button at bounding box center [159, 10] width 18 height 18
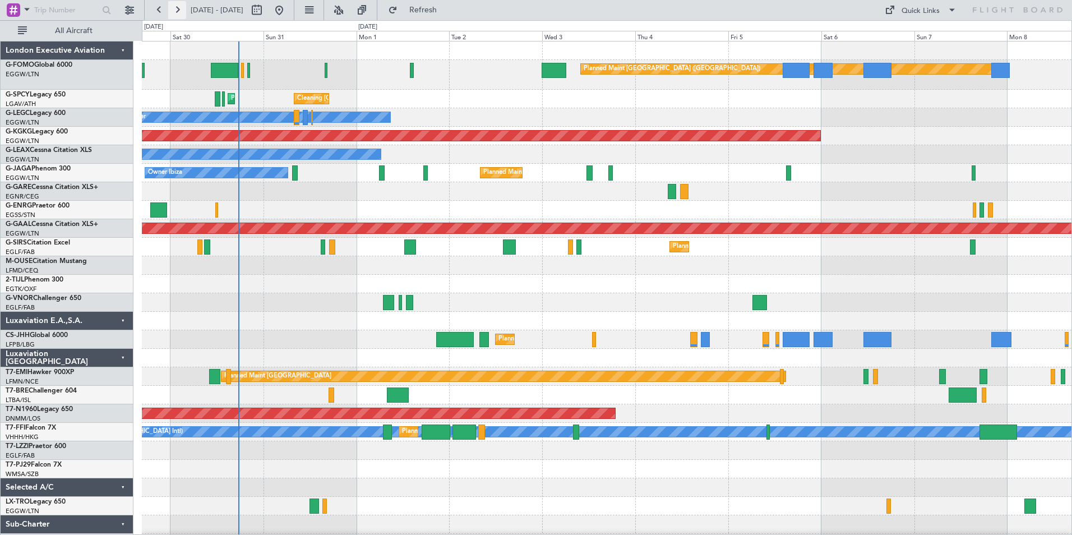
click at [176, 11] on button at bounding box center [177, 10] width 18 height 18
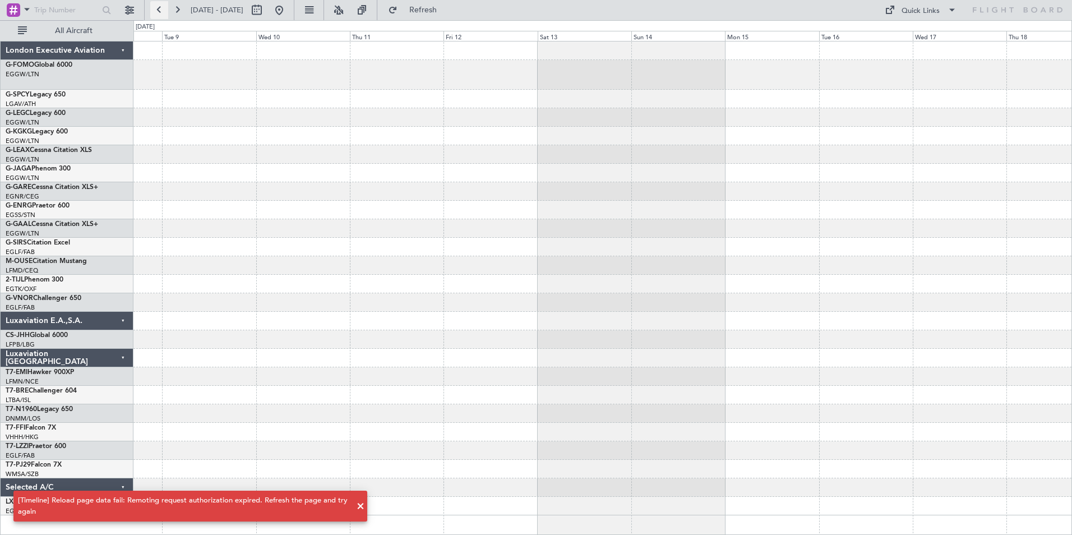
click at [158, 14] on button at bounding box center [159, 10] width 18 height 18
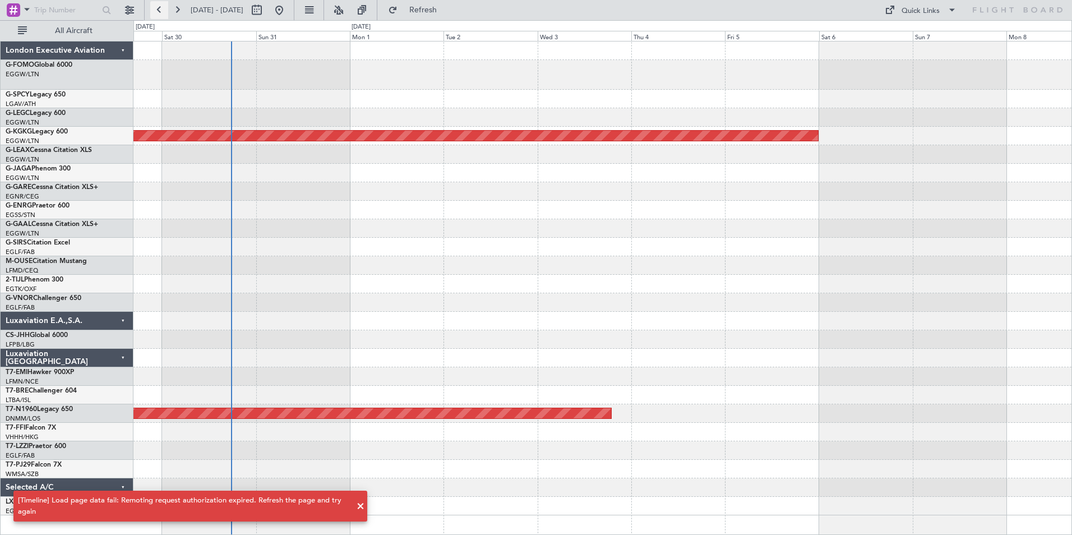
click at [158, 14] on button at bounding box center [159, 10] width 18 height 18
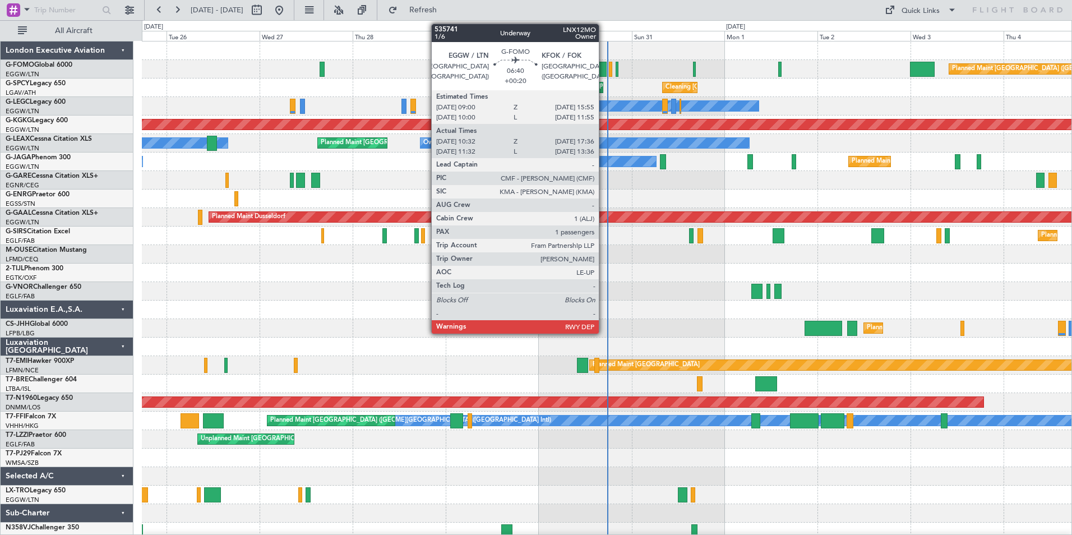
click at [604, 68] on div at bounding box center [592, 69] width 27 height 15
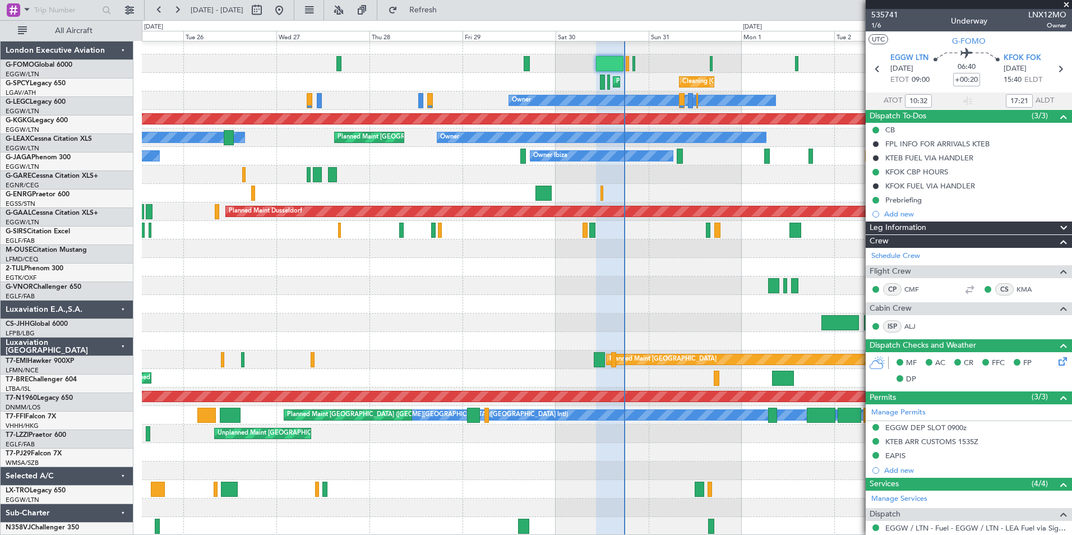
scroll to position [6, 0]
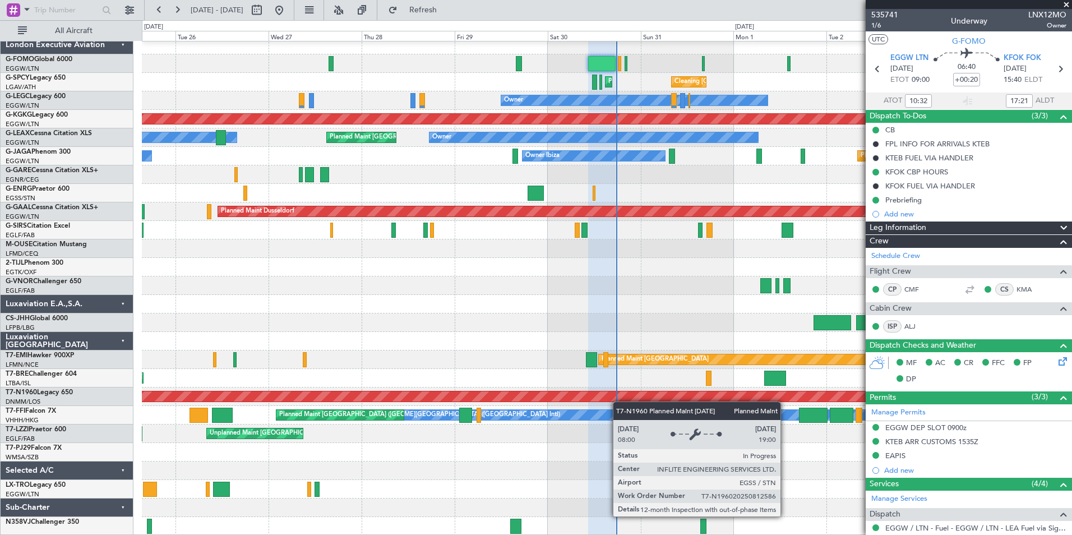
click at [619, 399] on div "Planned Maint [GEOGRAPHIC_DATA] ([GEOGRAPHIC_DATA]) Cleaning [GEOGRAPHIC_DATA] …" at bounding box center [607, 286] width 930 height 500
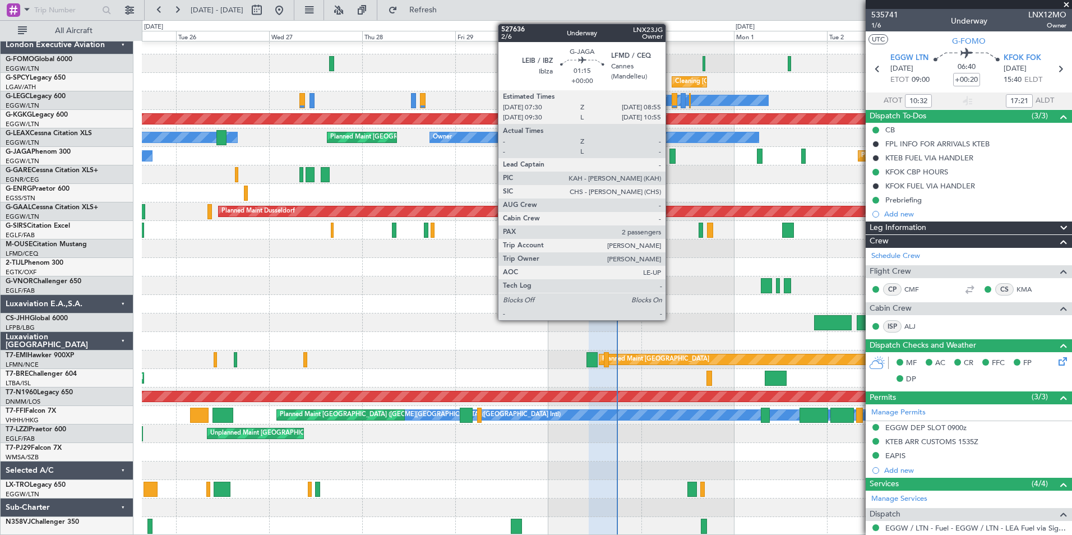
click at [671, 158] on div at bounding box center [672, 156] width 6 height 15
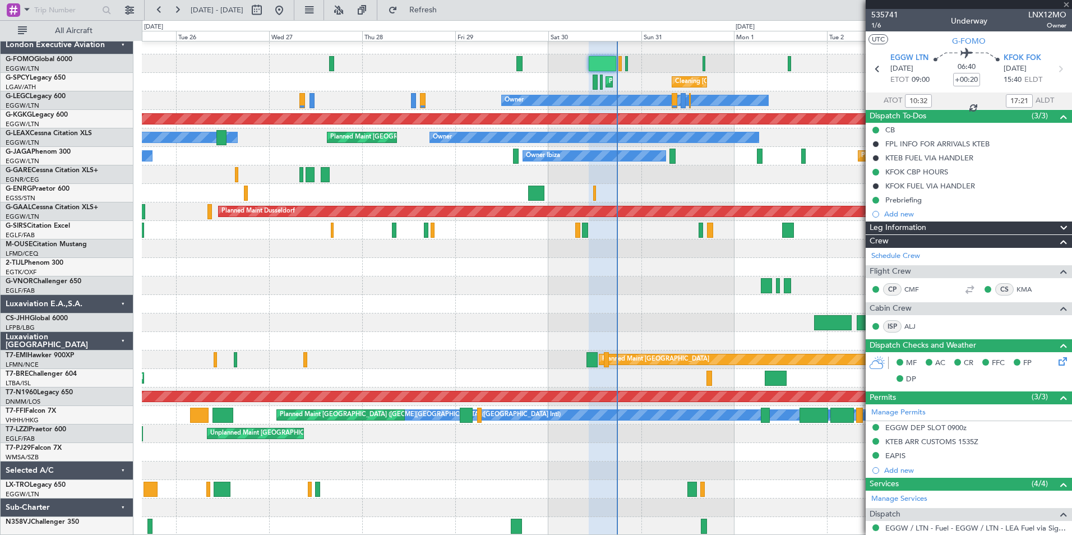
type input "2"
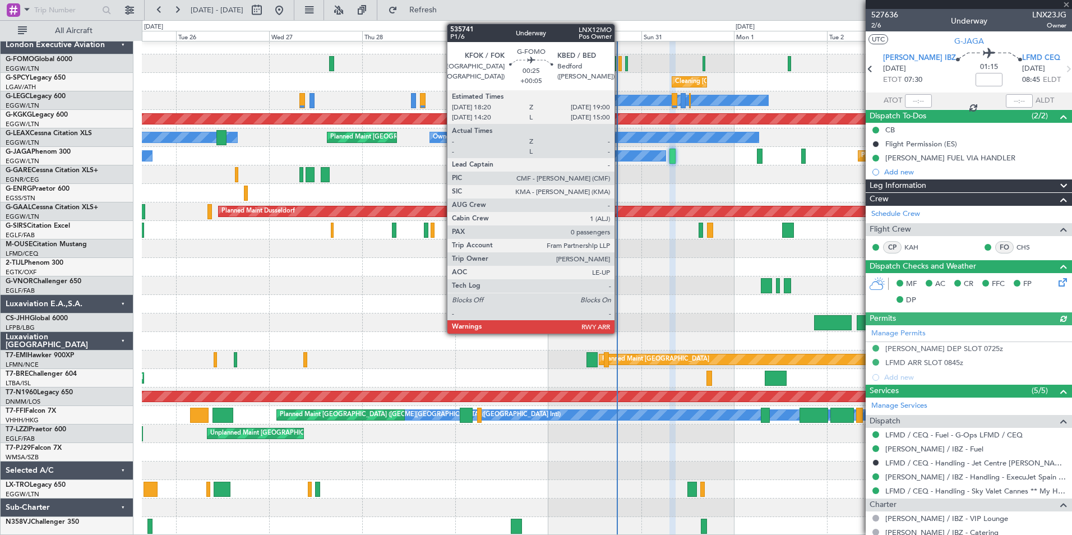
click at [620, 60] on div at bounding box center [619, 63] width 3 height 15
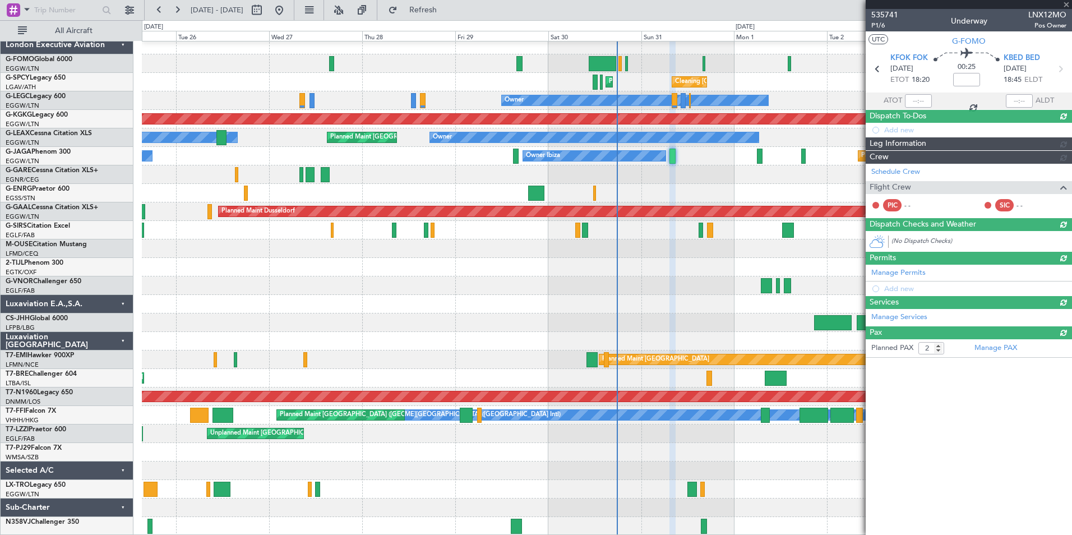
type input "+00:05"
type input "0"
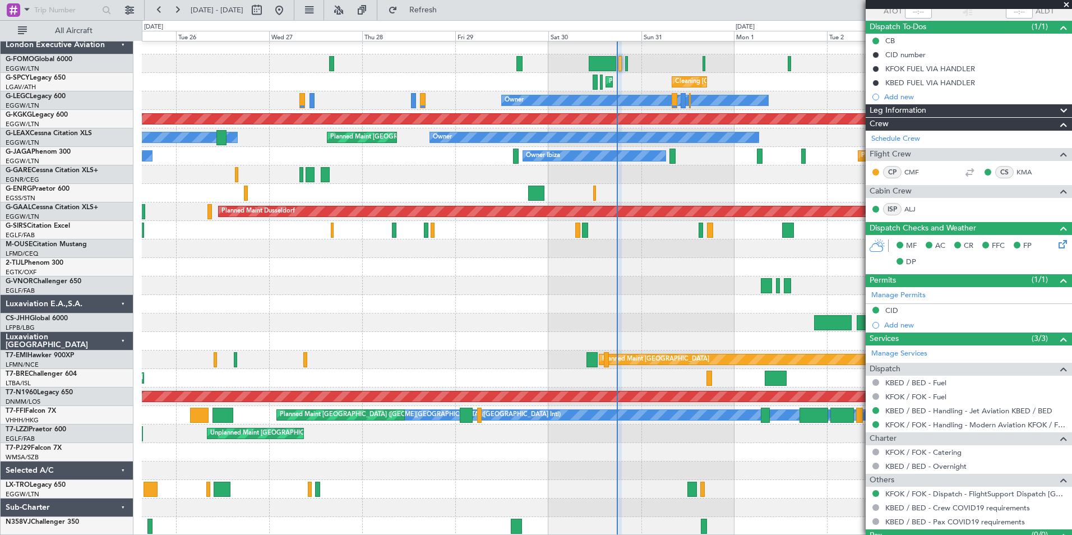
scroll to position [114, 0]
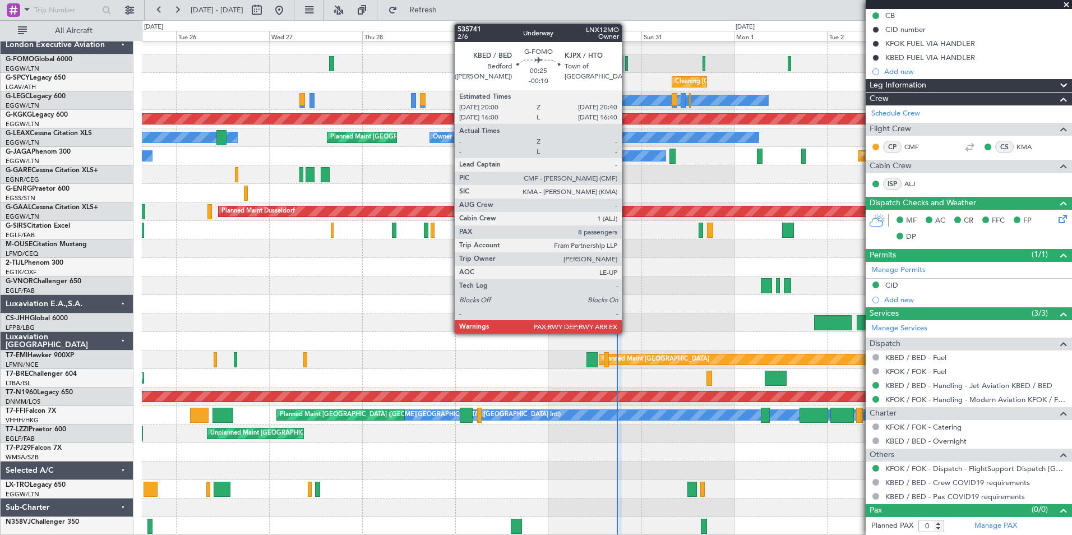
click at [627, 67] on div at bounding box center [626, 63] width 3 height 15
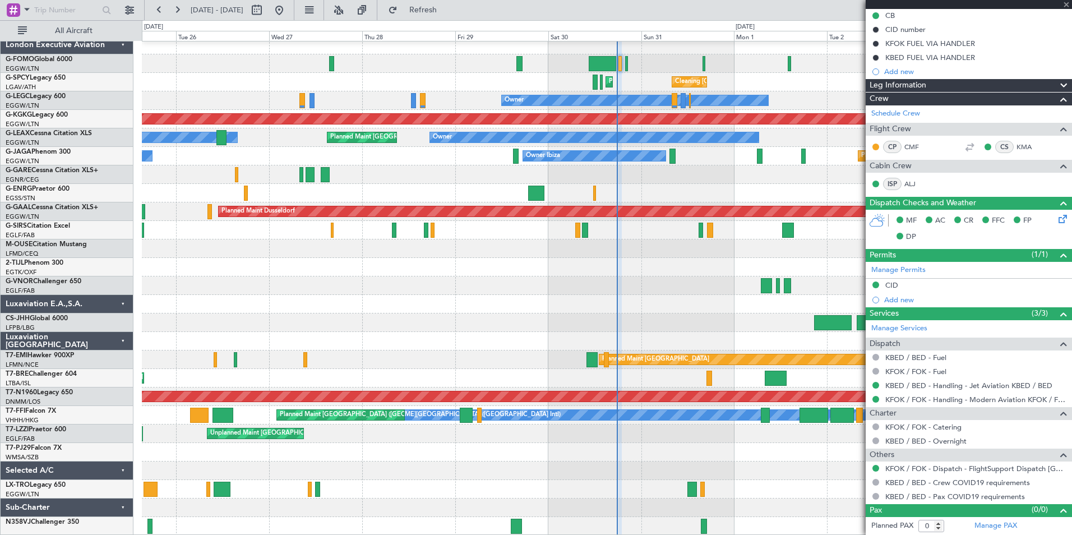
type input "-00:10"
type input "8"
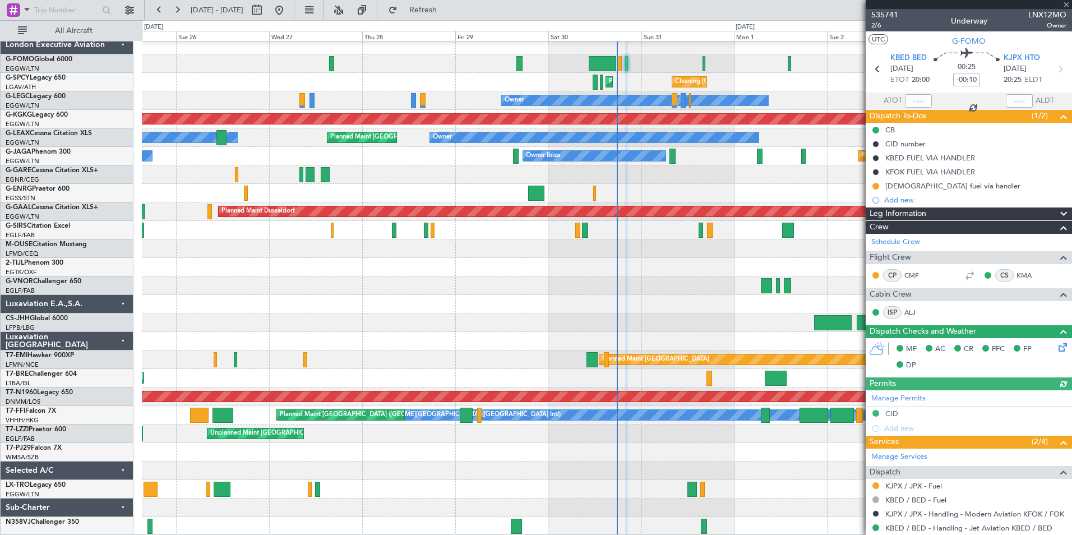
scroll to position [344, 0]
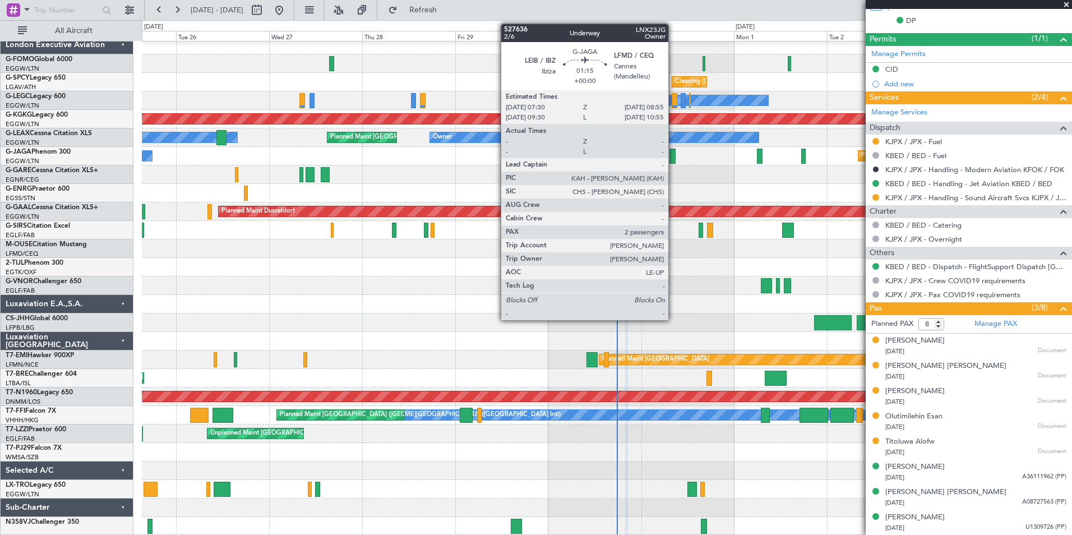
click at [673, 154] on div at bounding box center [672, 156] width 6 height 15
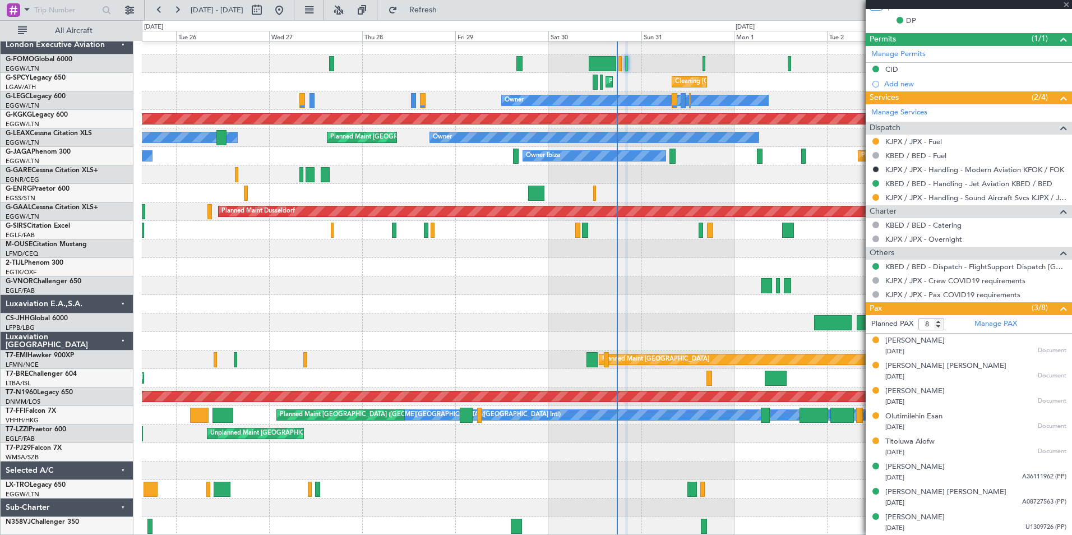
type input "2"
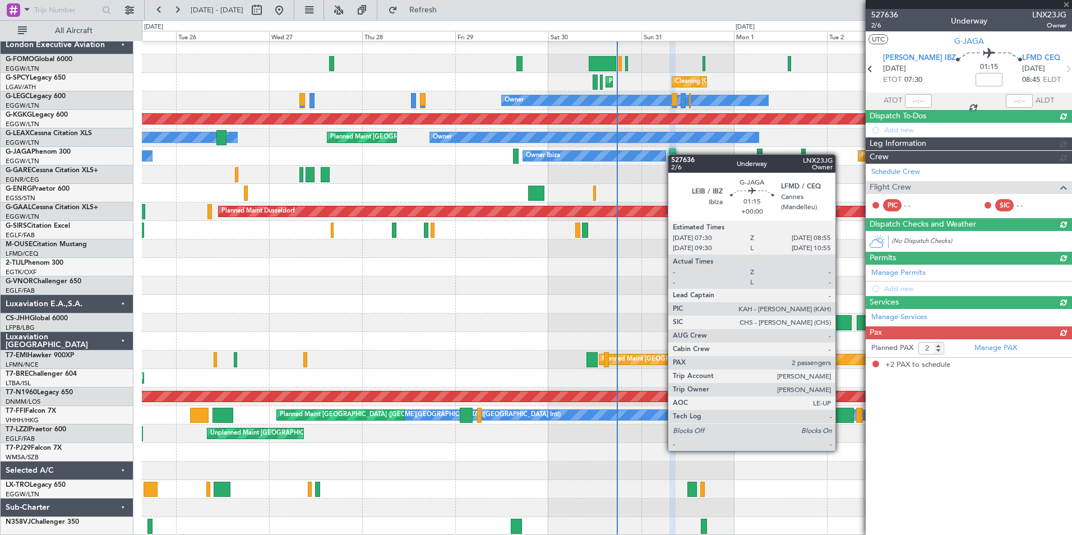
scroll to position [0, 0]
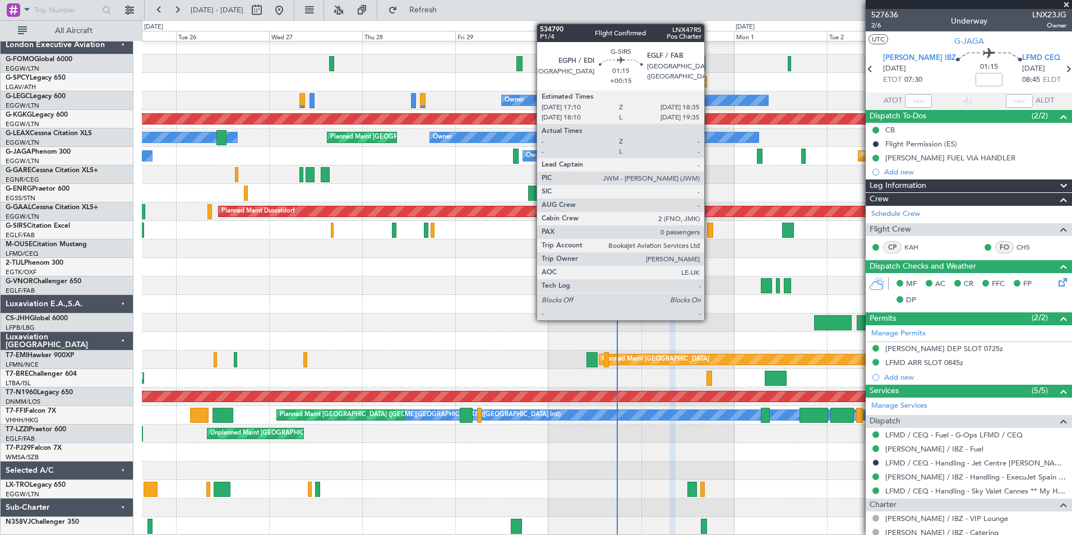
click at [709, 231] on div at bounding box center [710, 230] width 6 height 15
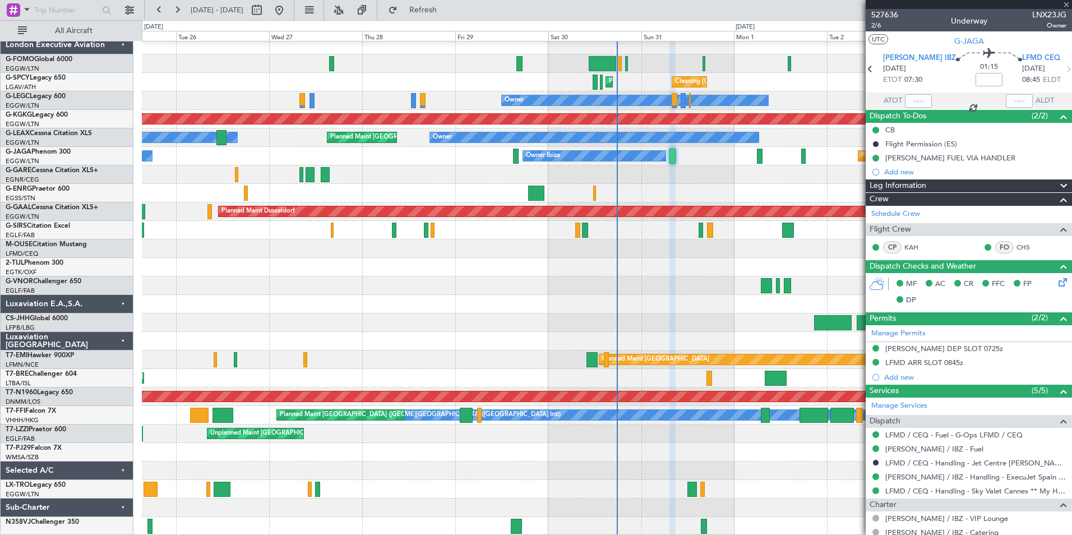
type input "+00:15"
type input "0"
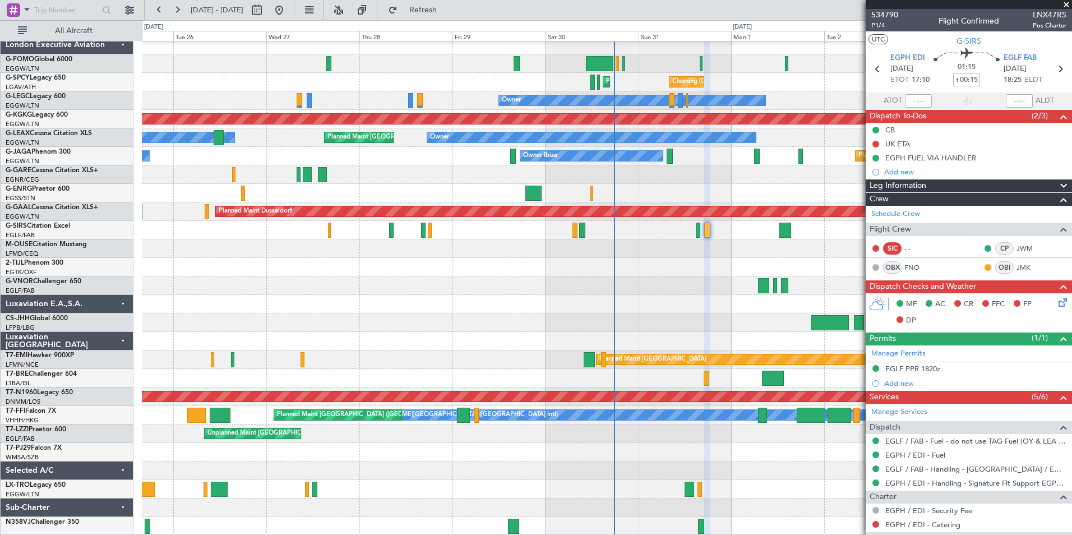
click at [675, 455] on div "Planned Maint [GEOGRAPHIC_DATA] ([GEOGRAPHIC_DATA]) Cleaning [GEOGRAPHIC_DATA] …" at bounding box center [607, 286] width 930 height 500
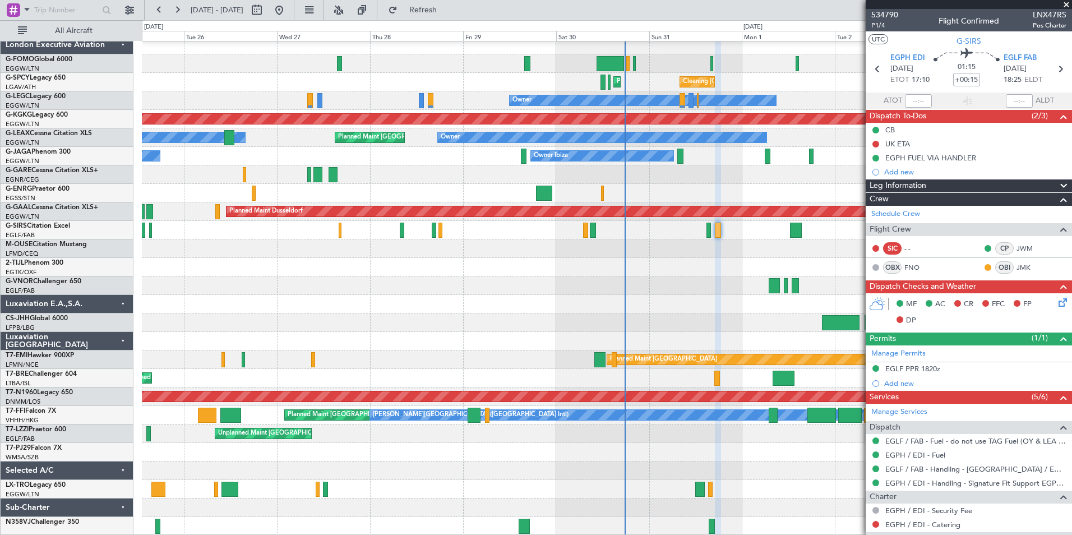
click at [691, 446] on div "Planned Maint [GEOGRAPHIC_DATA] ([GEOGRAPHIC_DATA]) Cleaning [GEOGRAPHIC_DATA] …" at bounding box center [607, 286] width 930 height 500
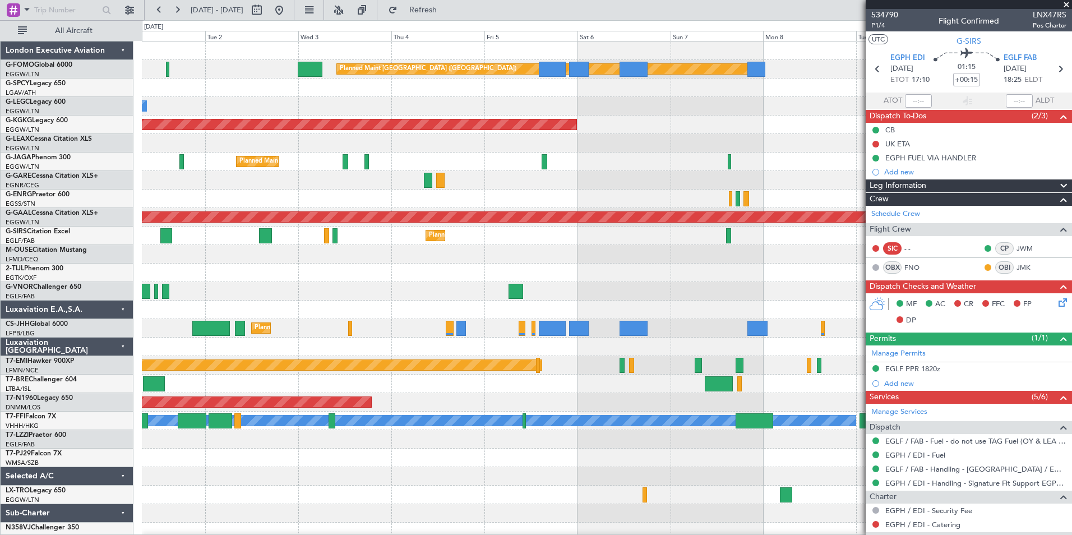
click at [134, 379] on div "Planned Maint [GEOGRAPHIC_DATA] ([GEOGRAPHIC_DATA]) Planned Maint [GEOGRAPHIC_D…" at bounding box center [536, 277] width 1072 height 515
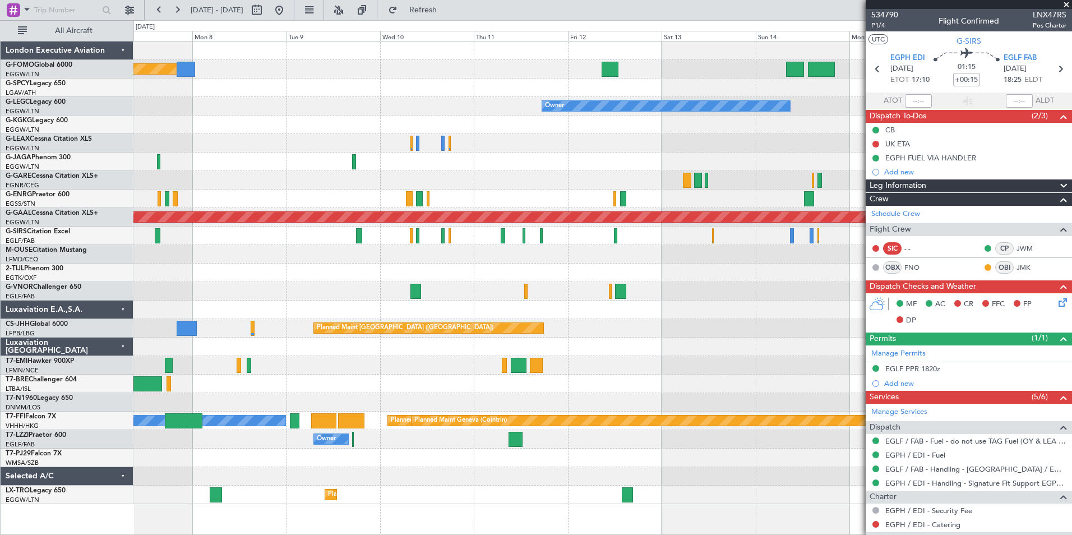
click at [0, 99] on html "[DATE] - [DATE] Refresh Quick Links All Aircraft Planned Maint [GEOGRAPHIC_DATA…" at bounding box center [536, 267] width 1072 height 535
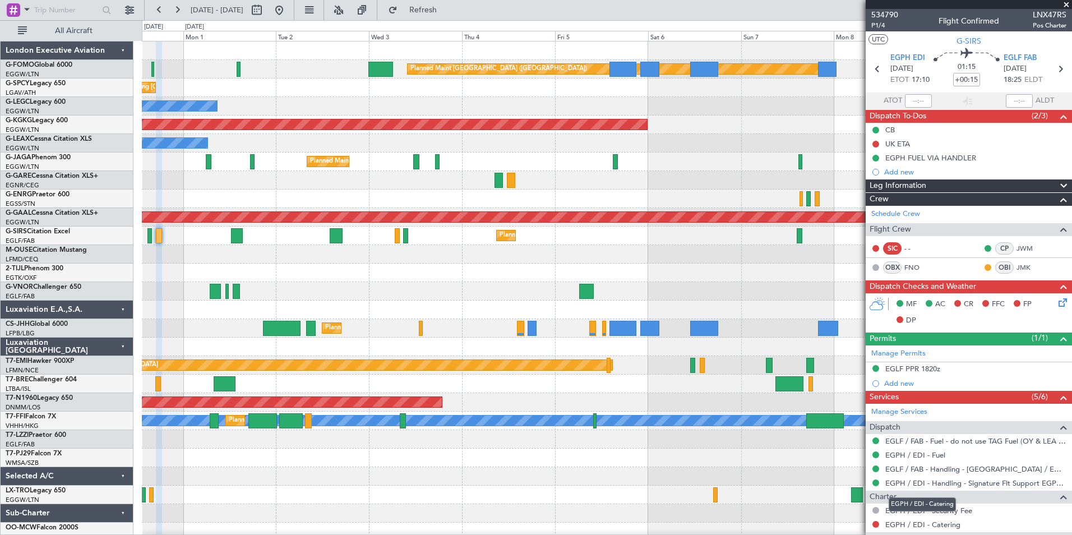
click at [887, 508] on body "[DATE] - [DATE] Refresh Quick Links All Aircraft Planned Maint [GEOGRAPHIC_DATA…" at bounding box center [536, 267] width 1072 height 535
